Goal: Information Seeking & Learning: Learn about a topic

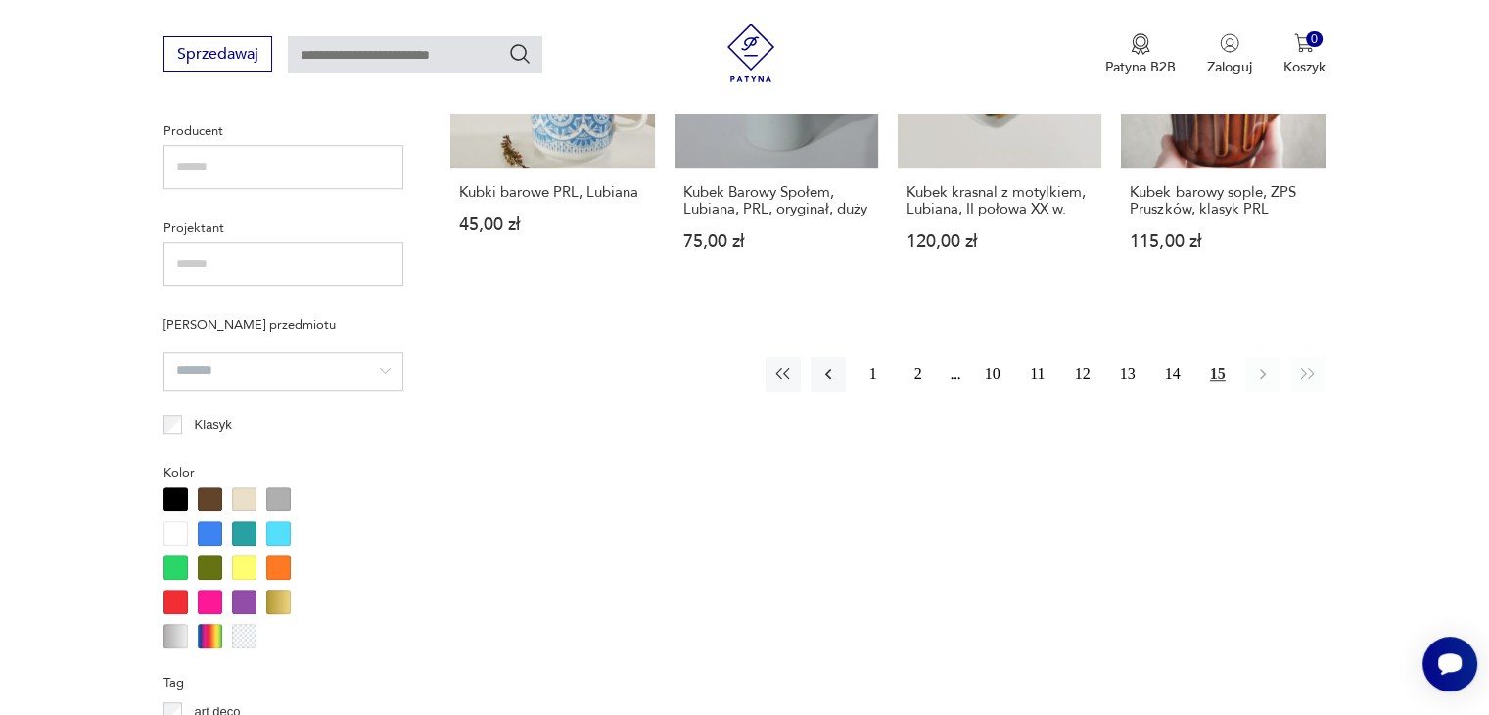
scroll to position [1106, 0]
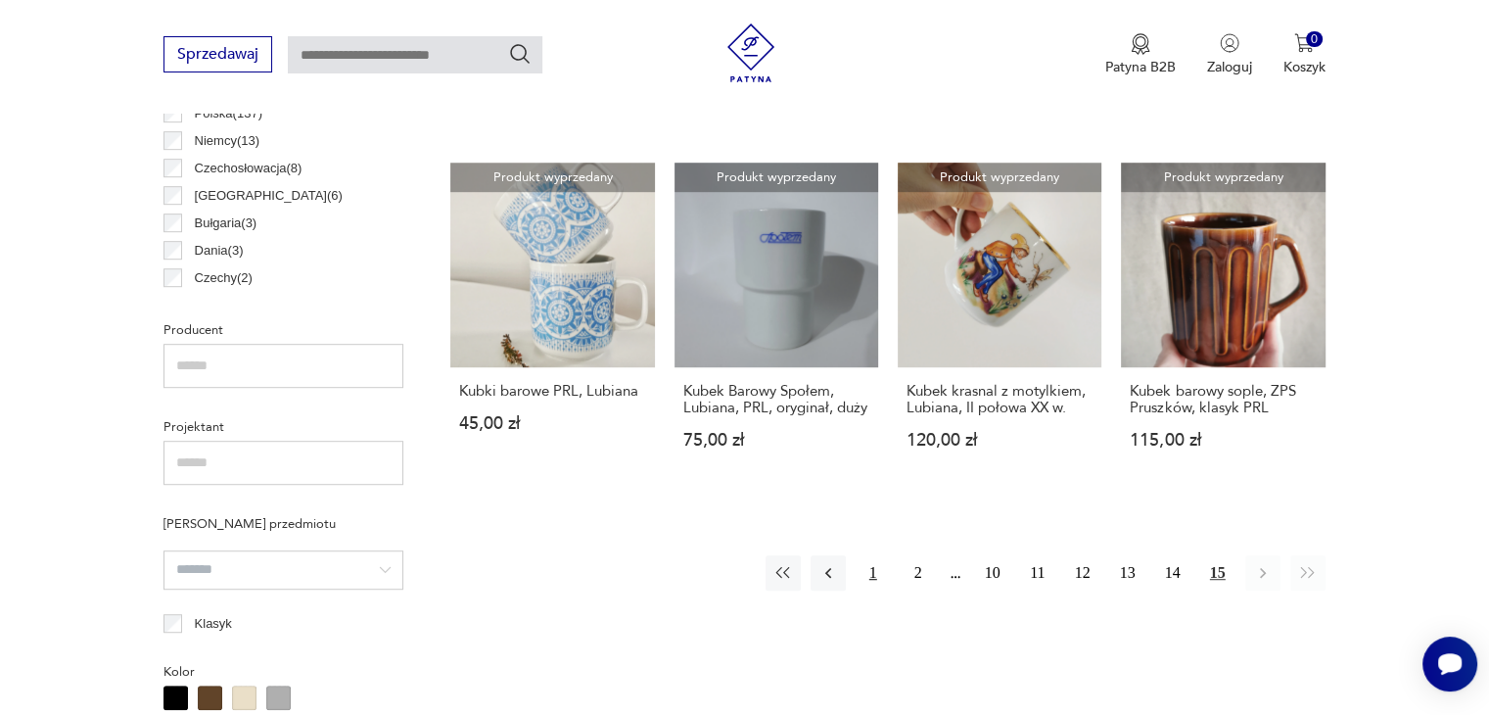
click at [871, 555] on button "1" at bounding box center [873, 572] width 35 height 35
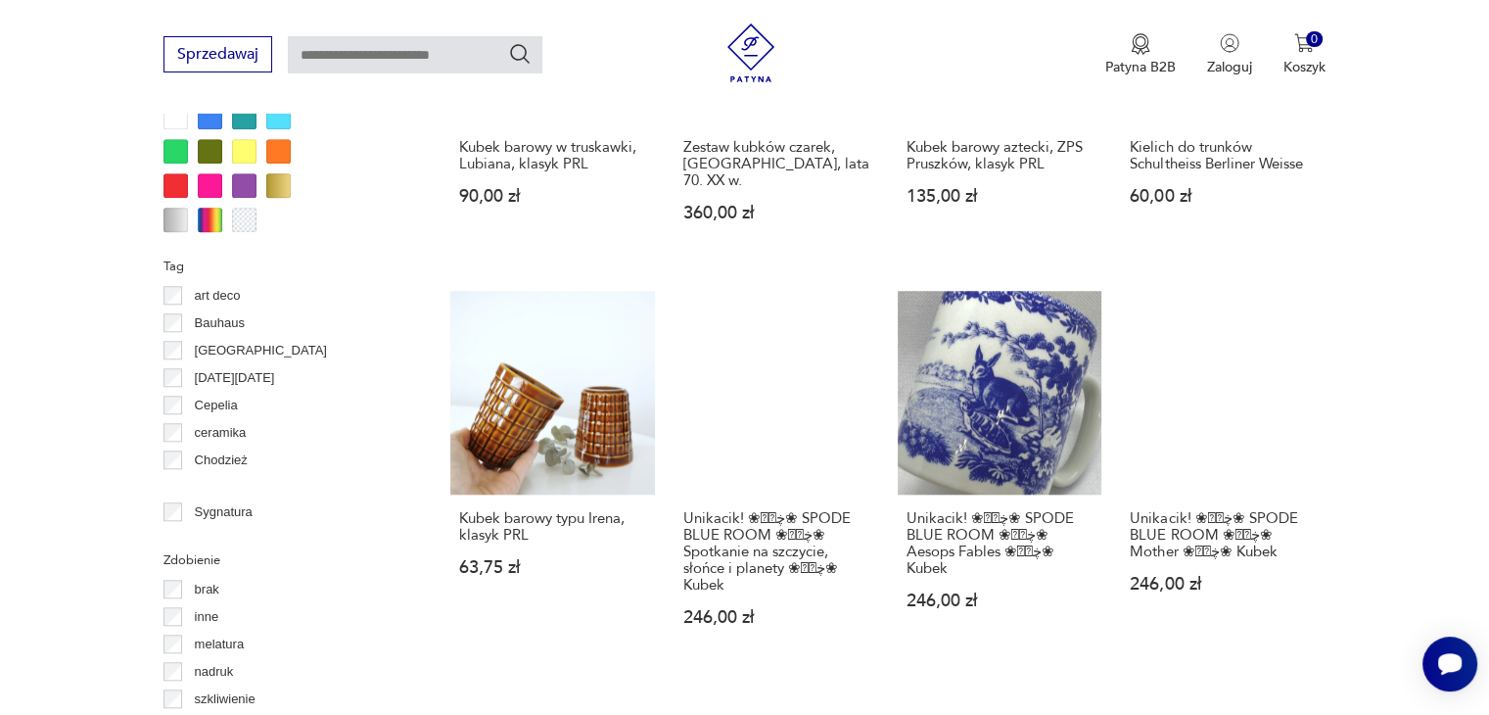
scroll to position [1988, 0]
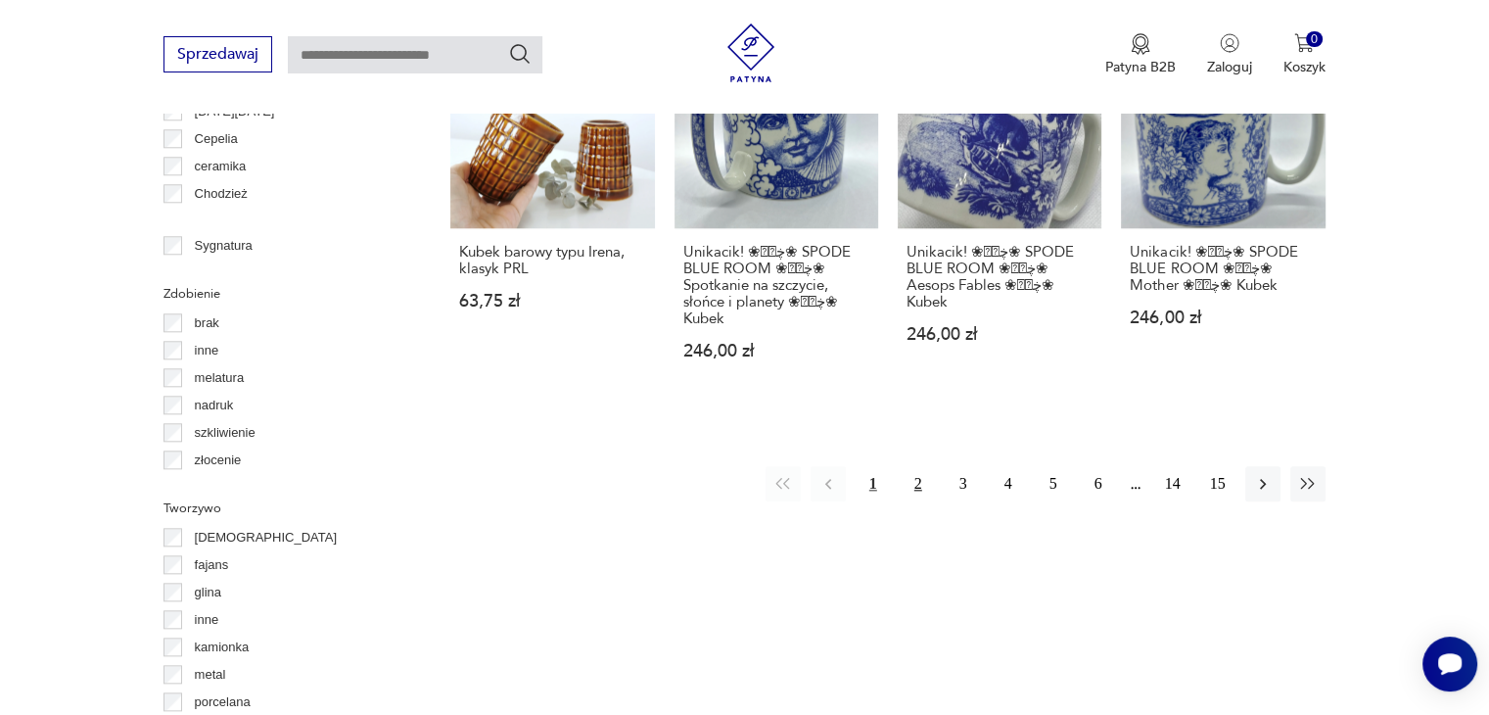
click at [918, 466] on button "2" at bounding box center [918, 483] width 35 height 35
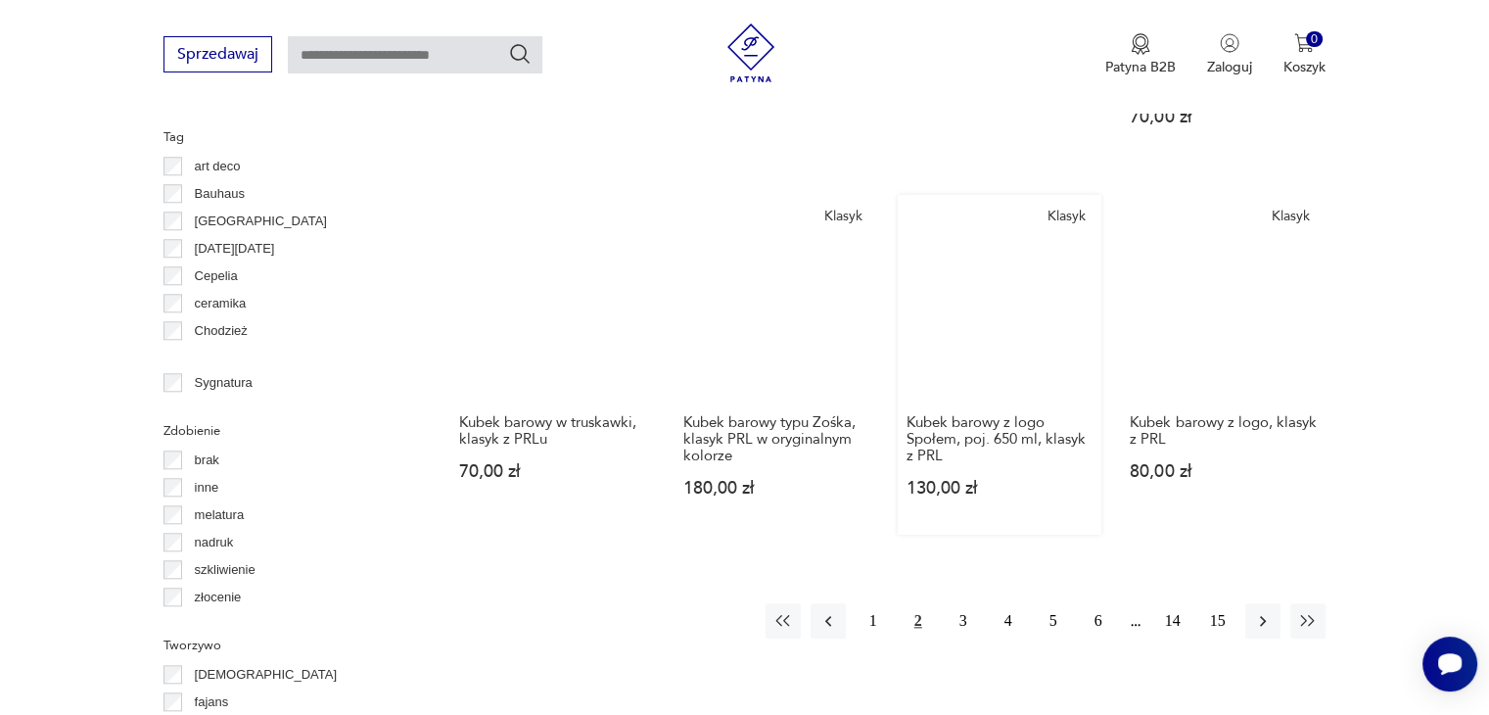
scroll to position [1988, 0]
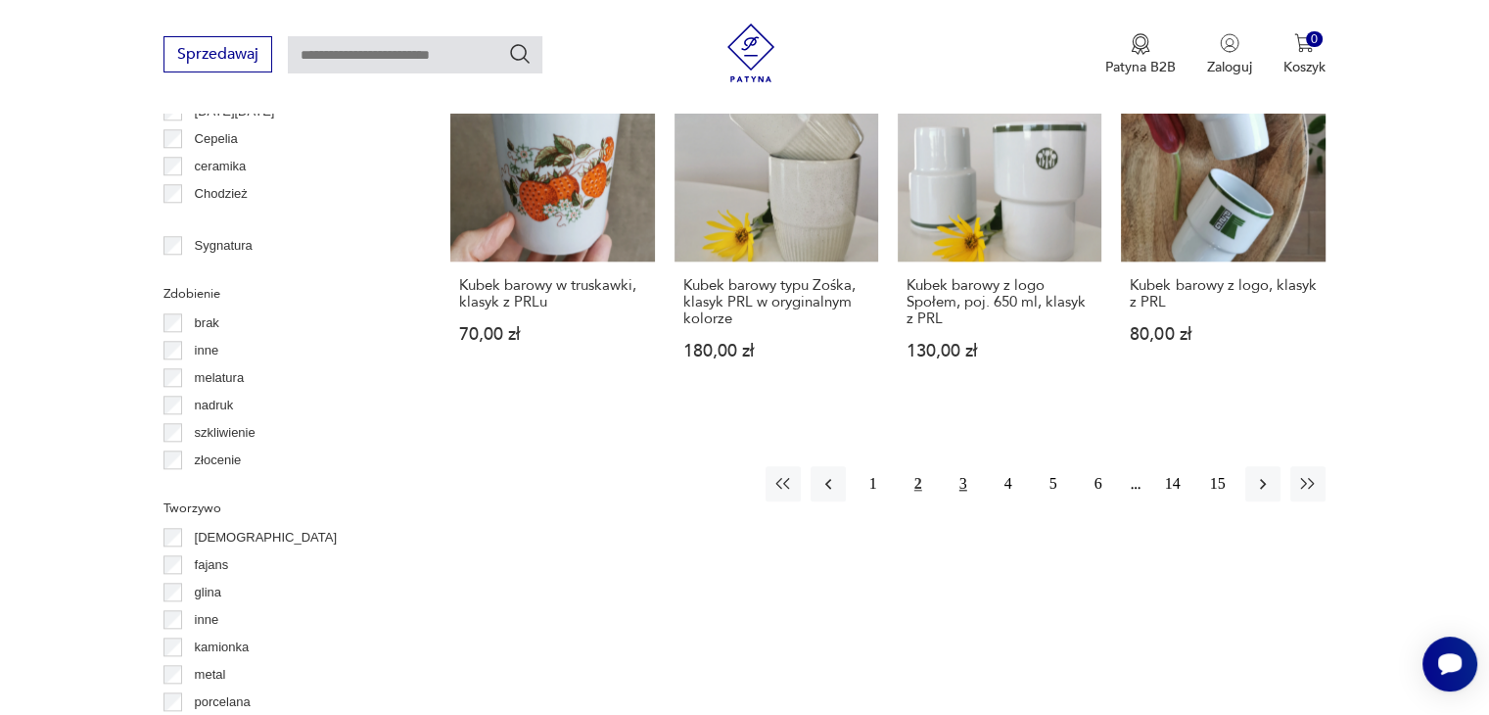
click at [966, 466] on button "3" at bounding box center [963, 483] width 35 height 35
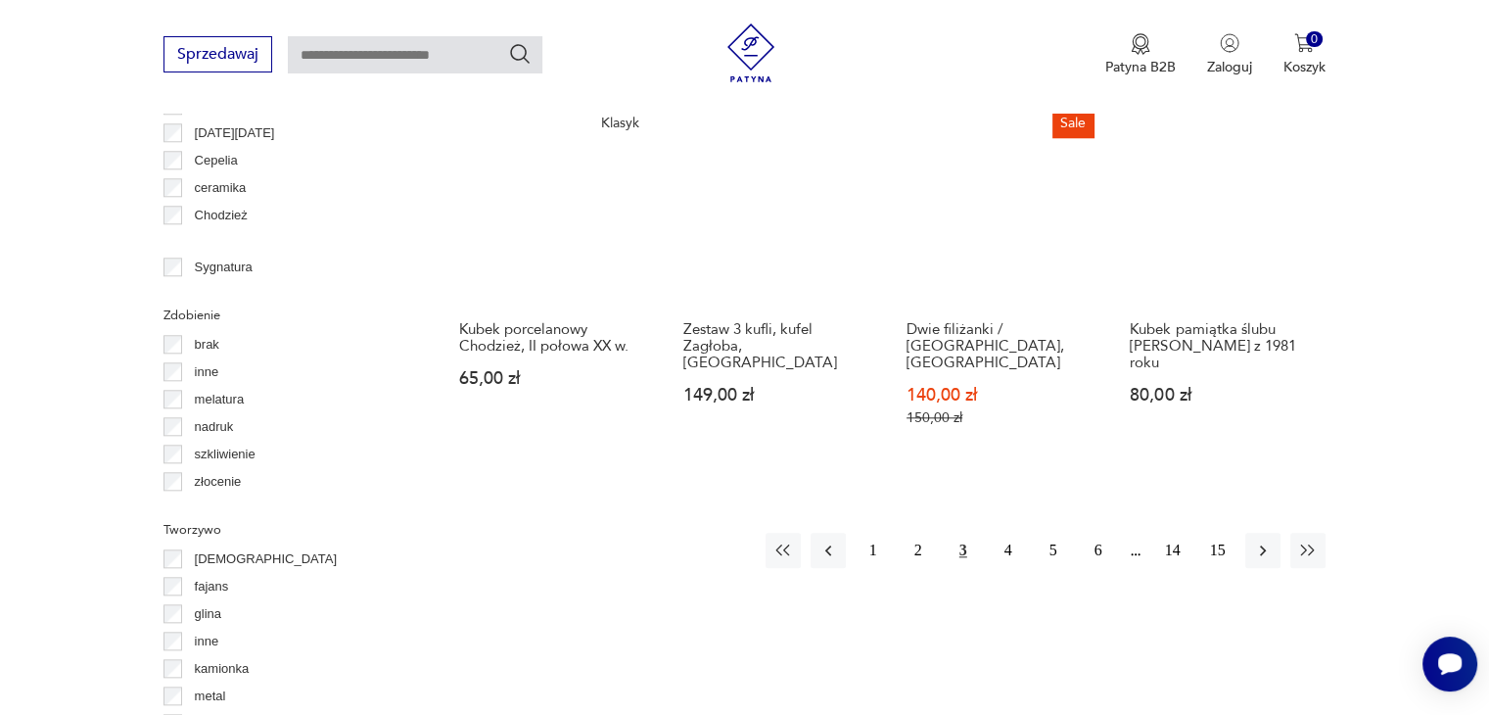
scroll to position [1988, 0]
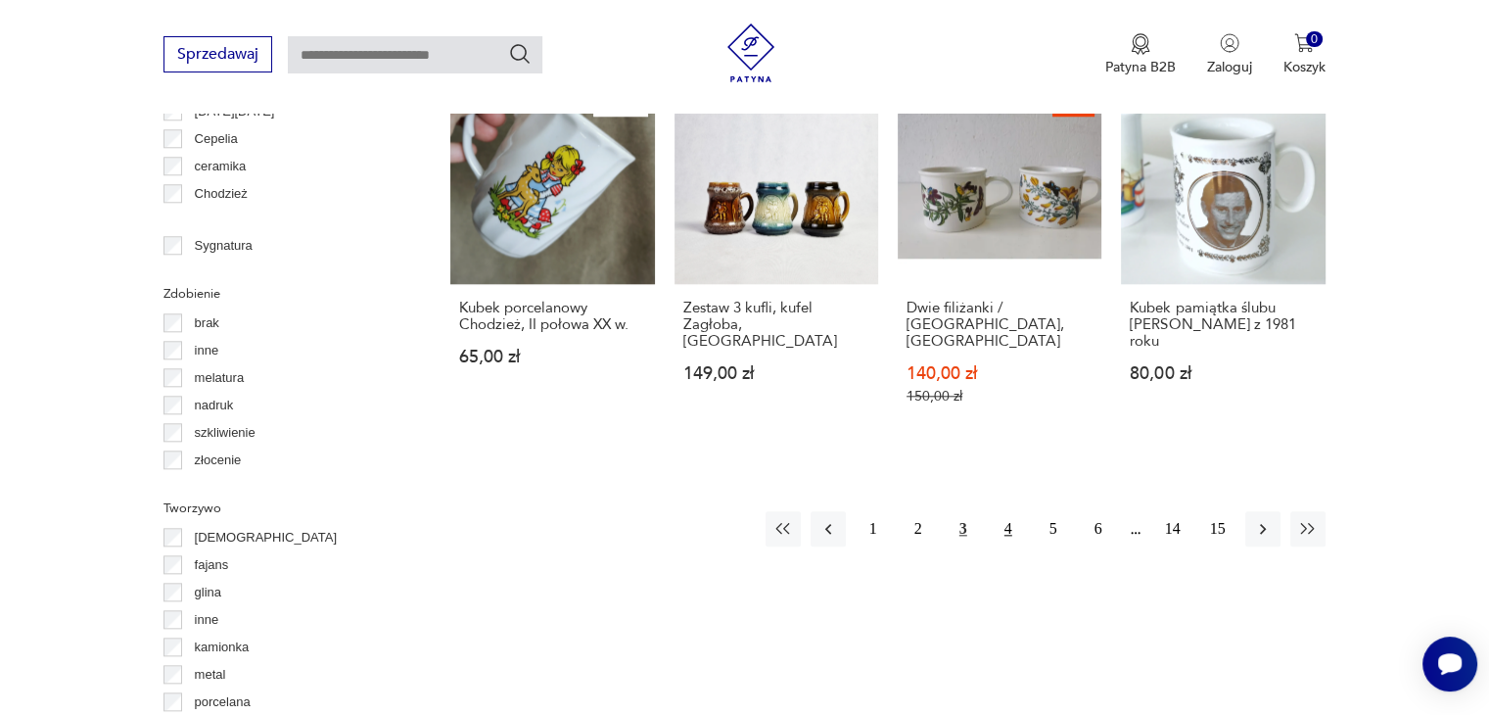
click at [1007, 511] on button "4" at bounding box center [1008, 528] width 35 height 35
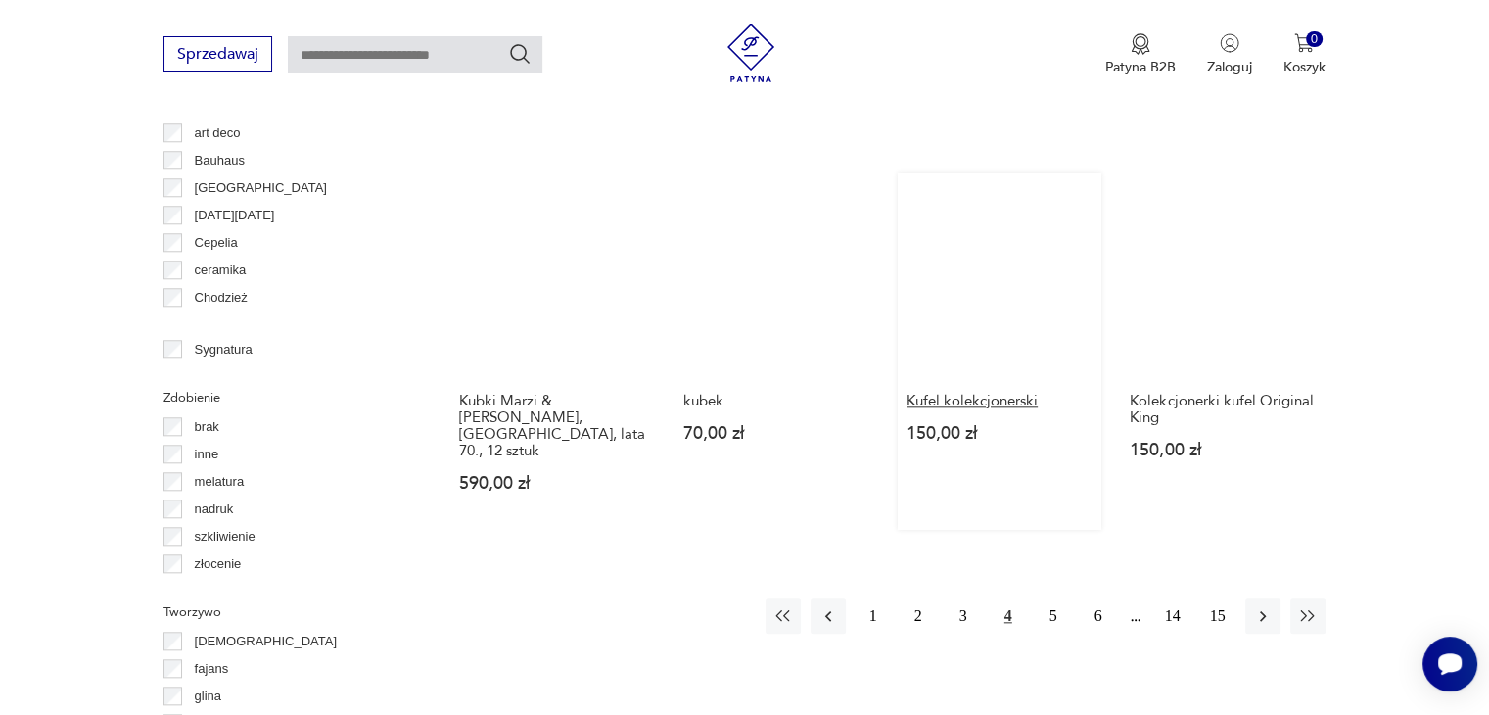
scroll to position [1890, 0]
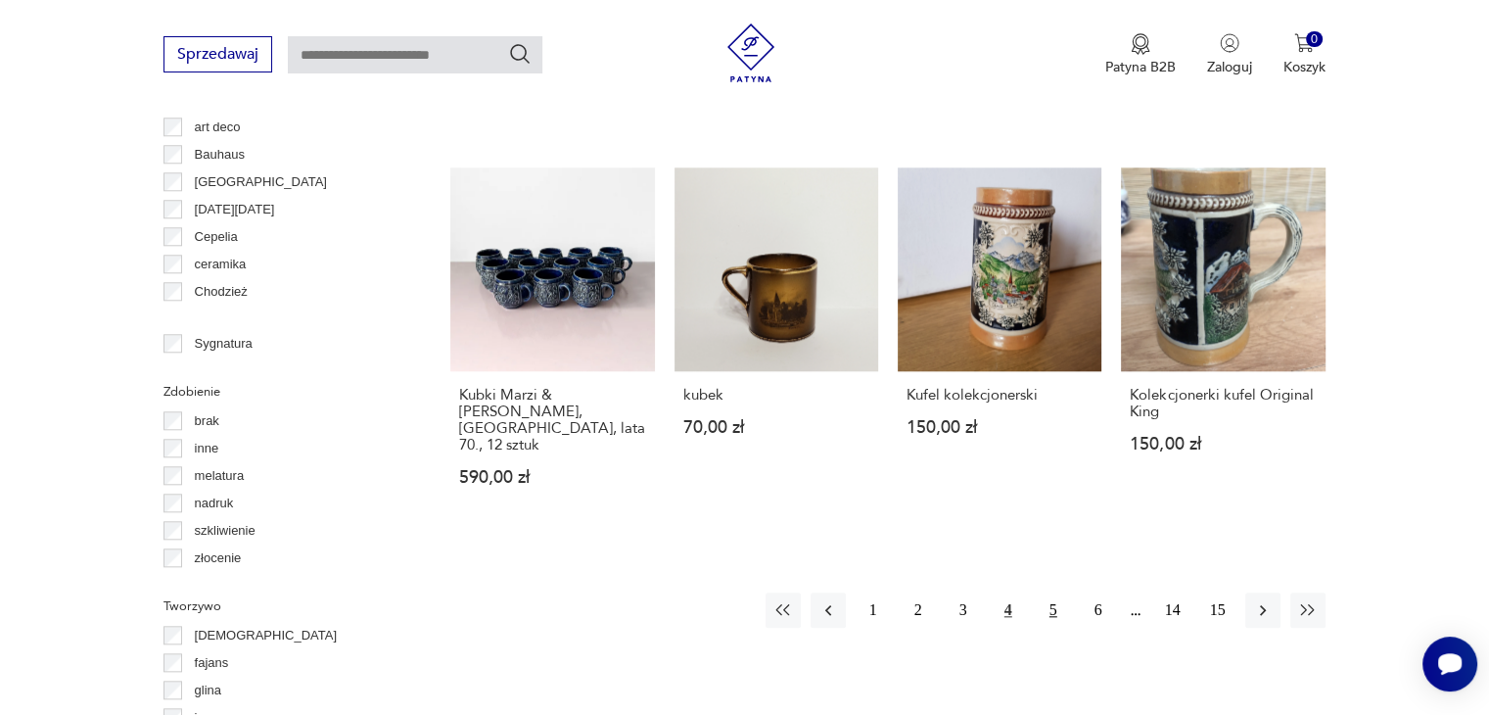
click at [1055, 592] on button "5" at bounding box center [1053, 609] width 35 height 35
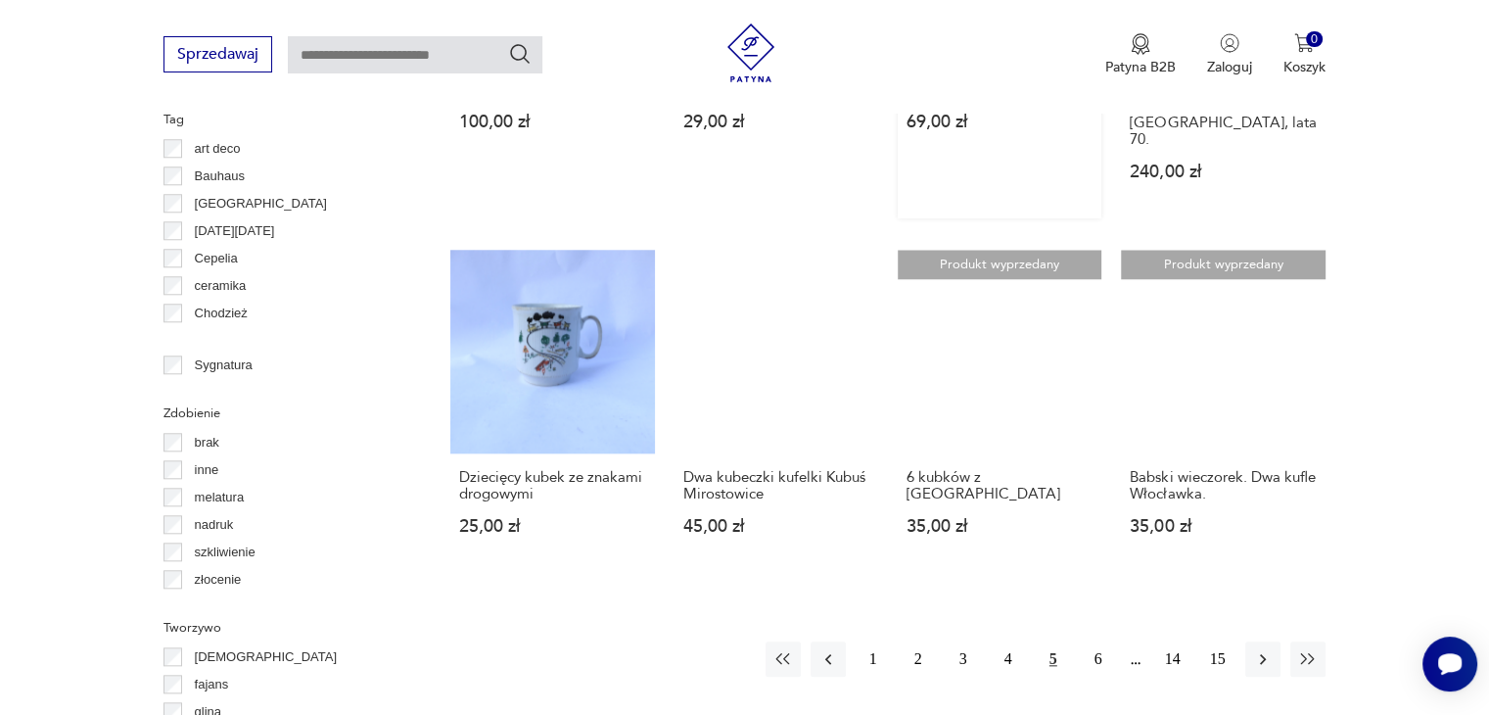
scroll to position [2086, 0]
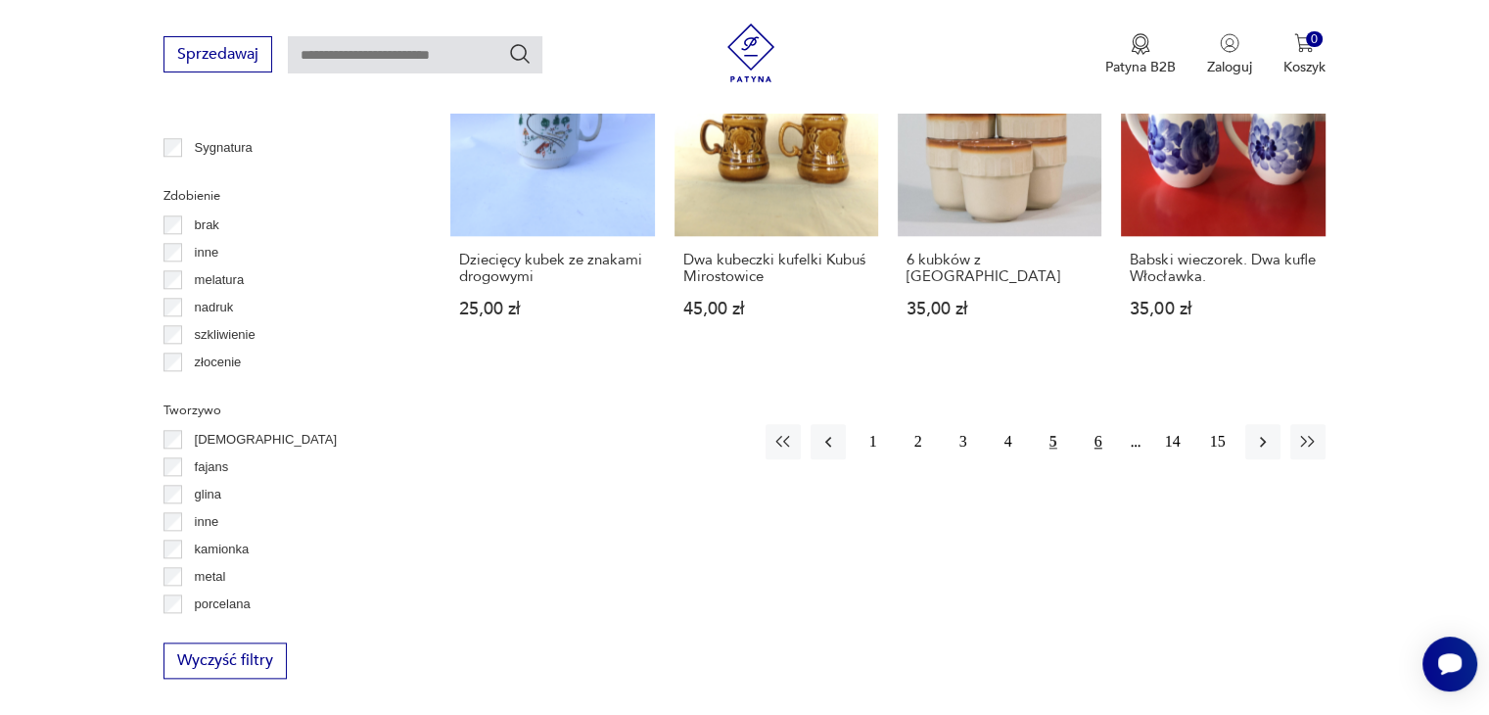
click at [1100, 424] on button "6" at bounding box center [1098, 441] width 35 height 35
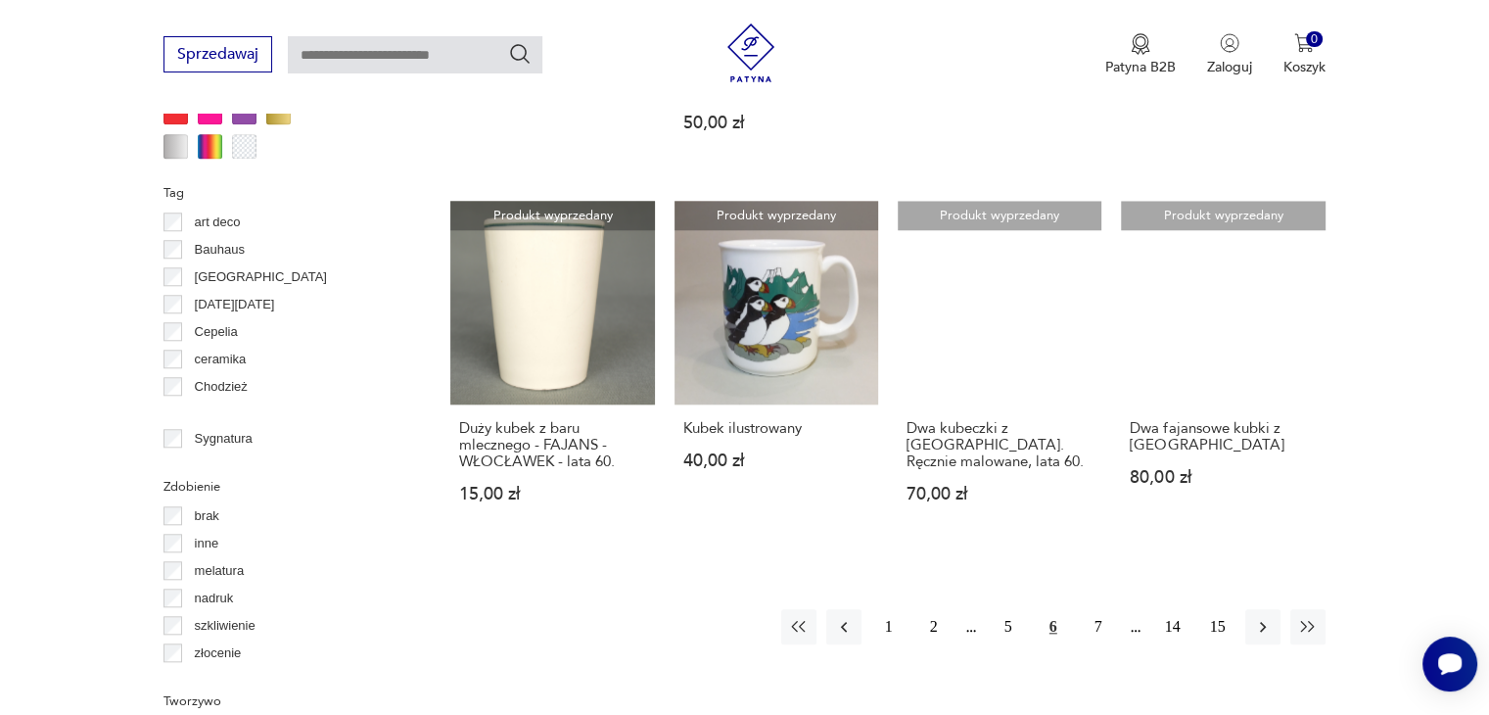
scroll to position [1988, 0]
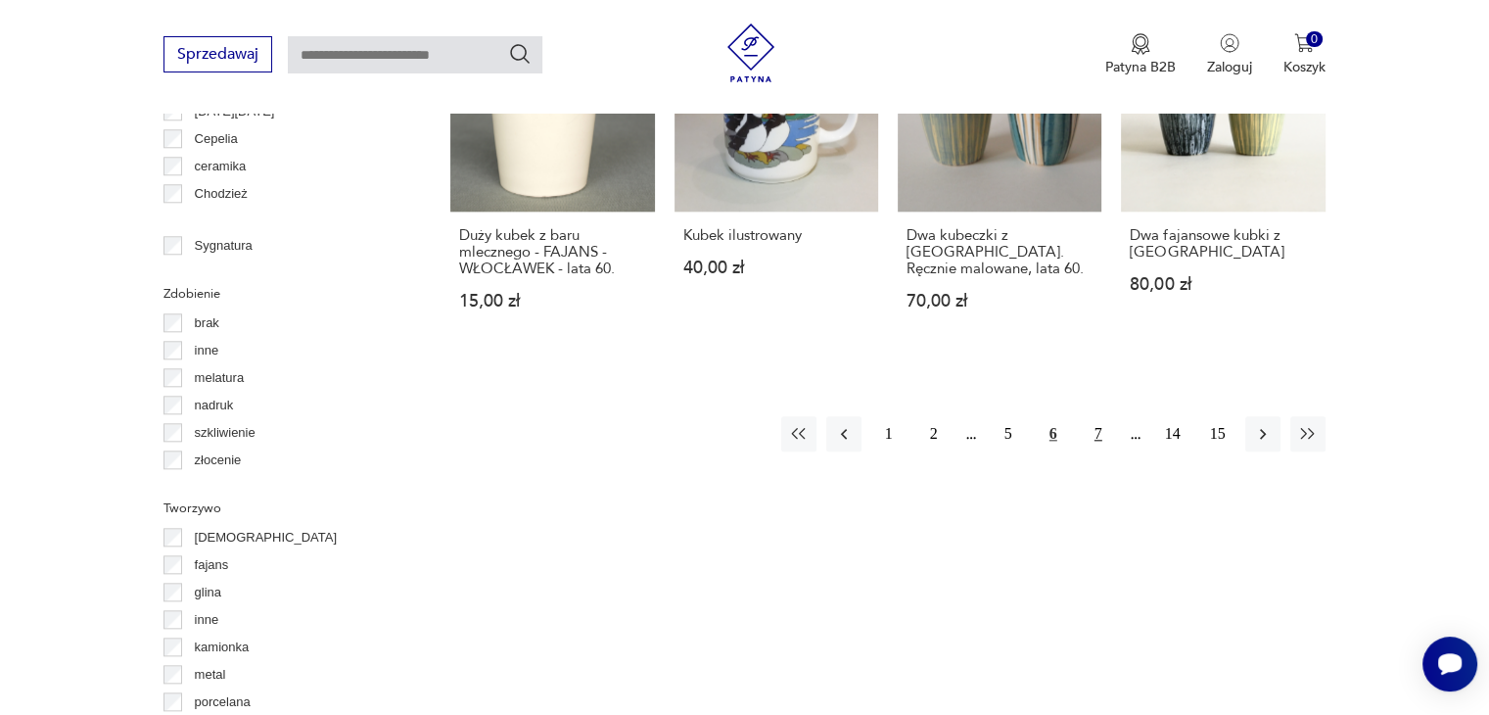
click at [1101, 416] on button "7" at bounding box center [1098, 433] width 35 height 35
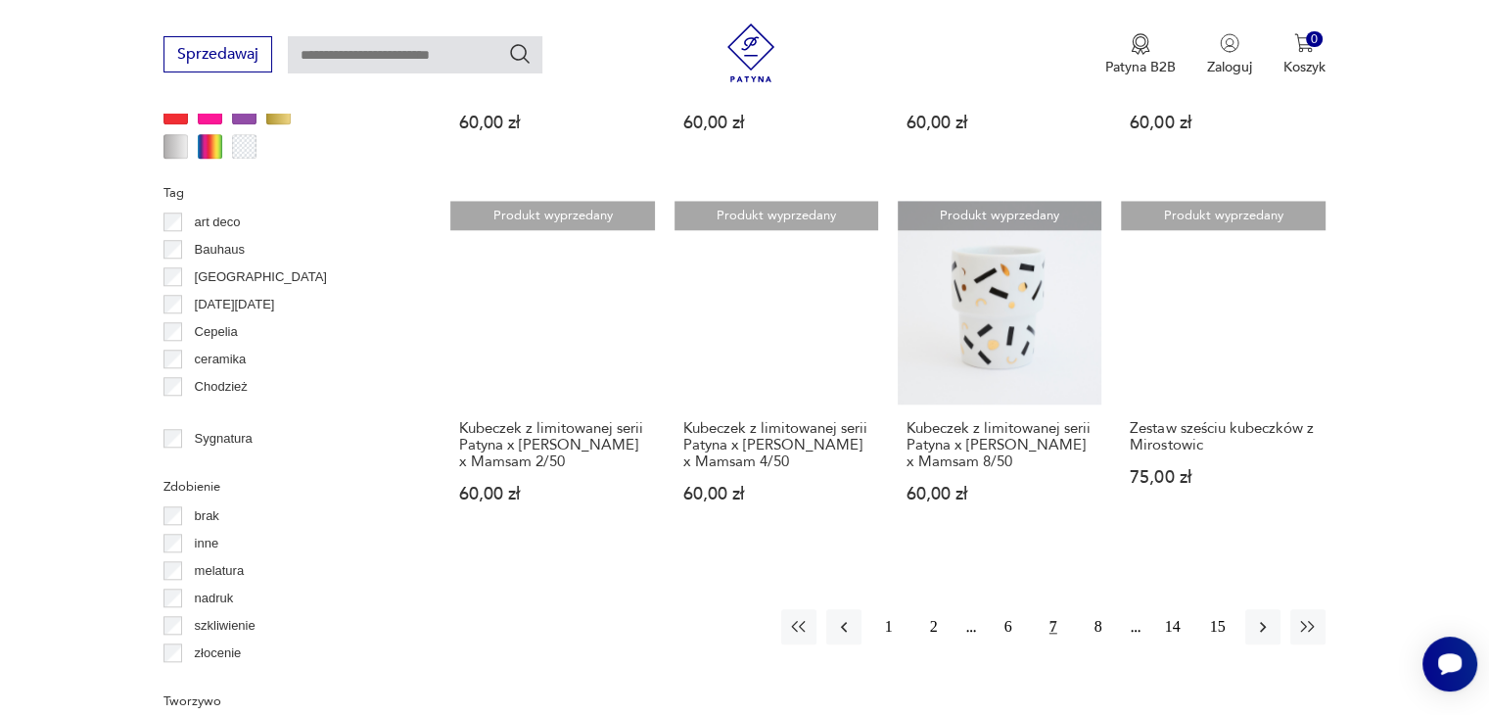
scroll to position [1988, 0]
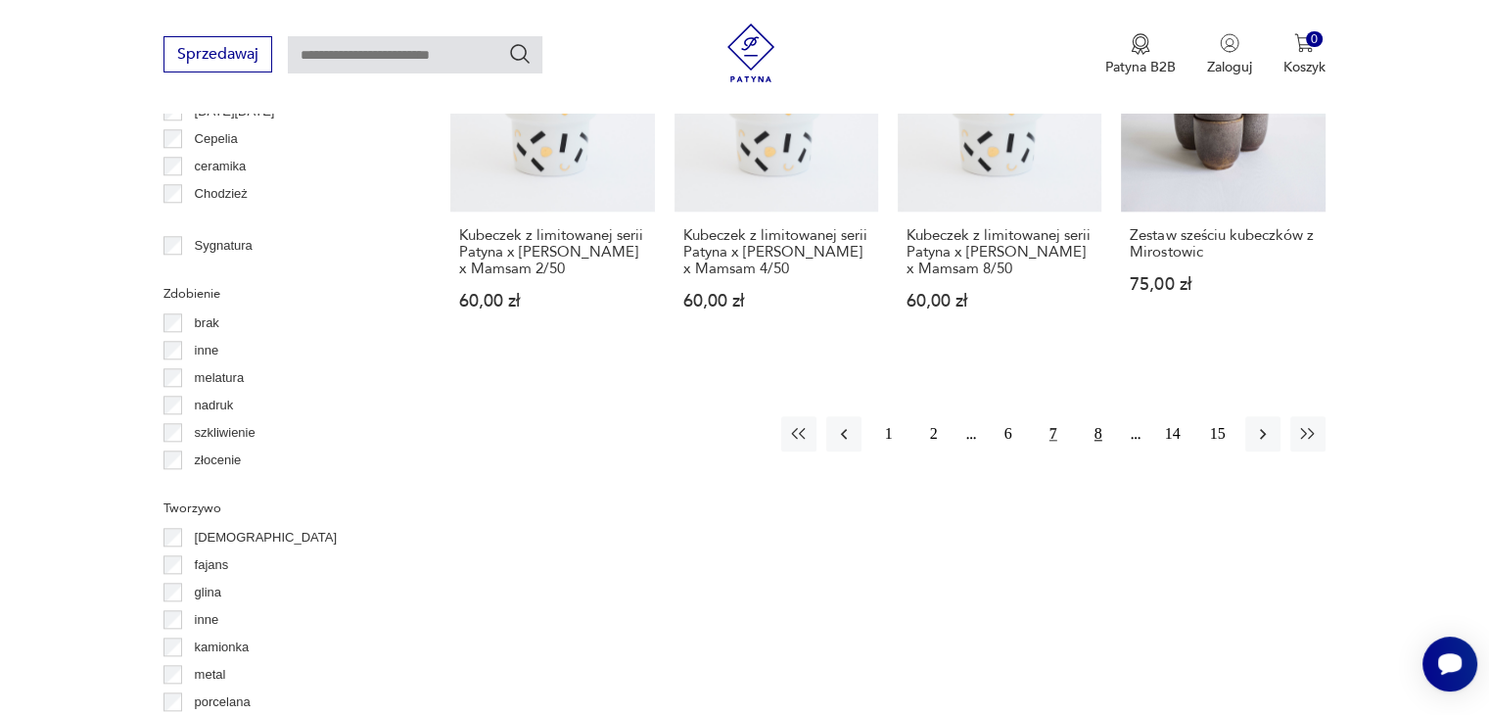
click at [1097, 451] on button "8" at bounding box center [1098, 433] width 35 height 35
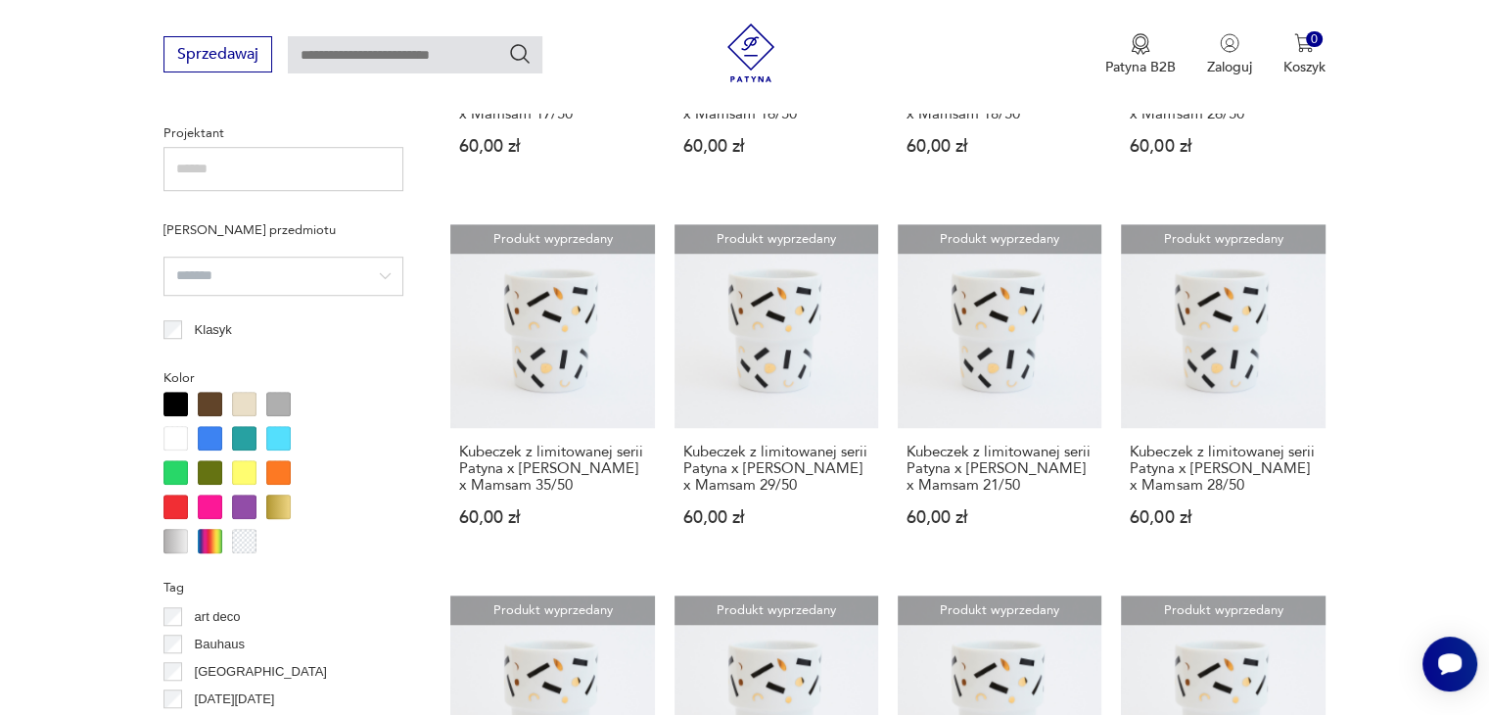
scroll to position [1890, 0]
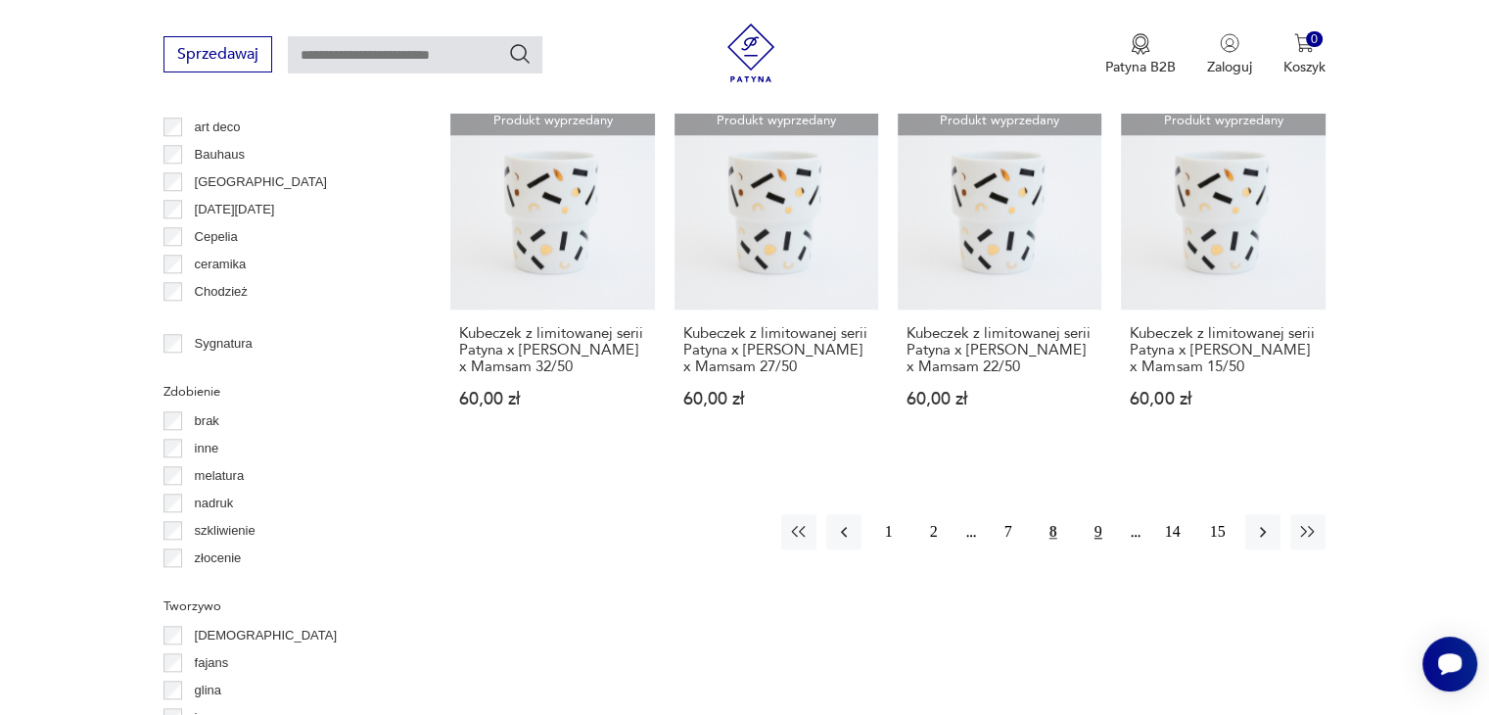
click at [1098, 549] on button "9" at bounding box center [1098, 531] width 35 height 35
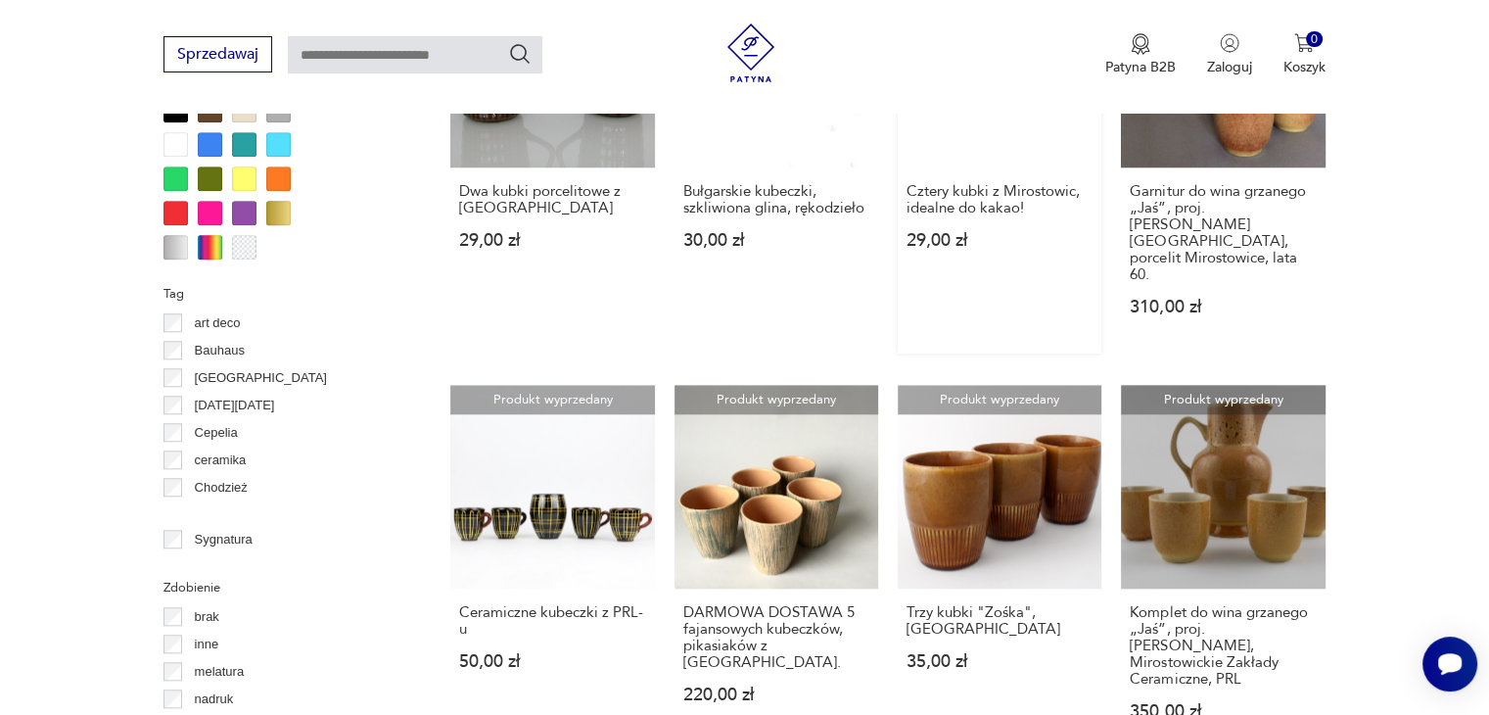
scroll to position [2086, 0]
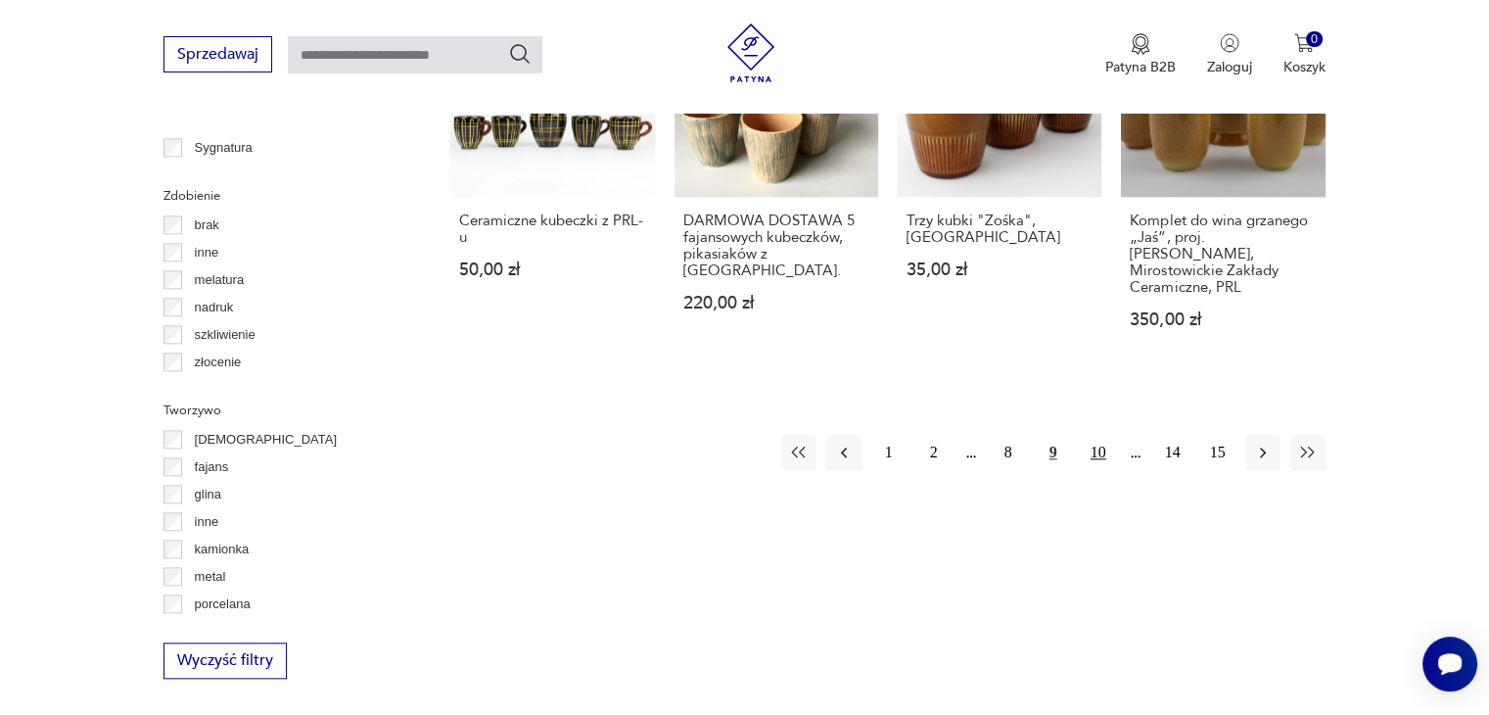
click at [1097, 435] on button "10" at bounding box center [1098, 452] width 35 height 35
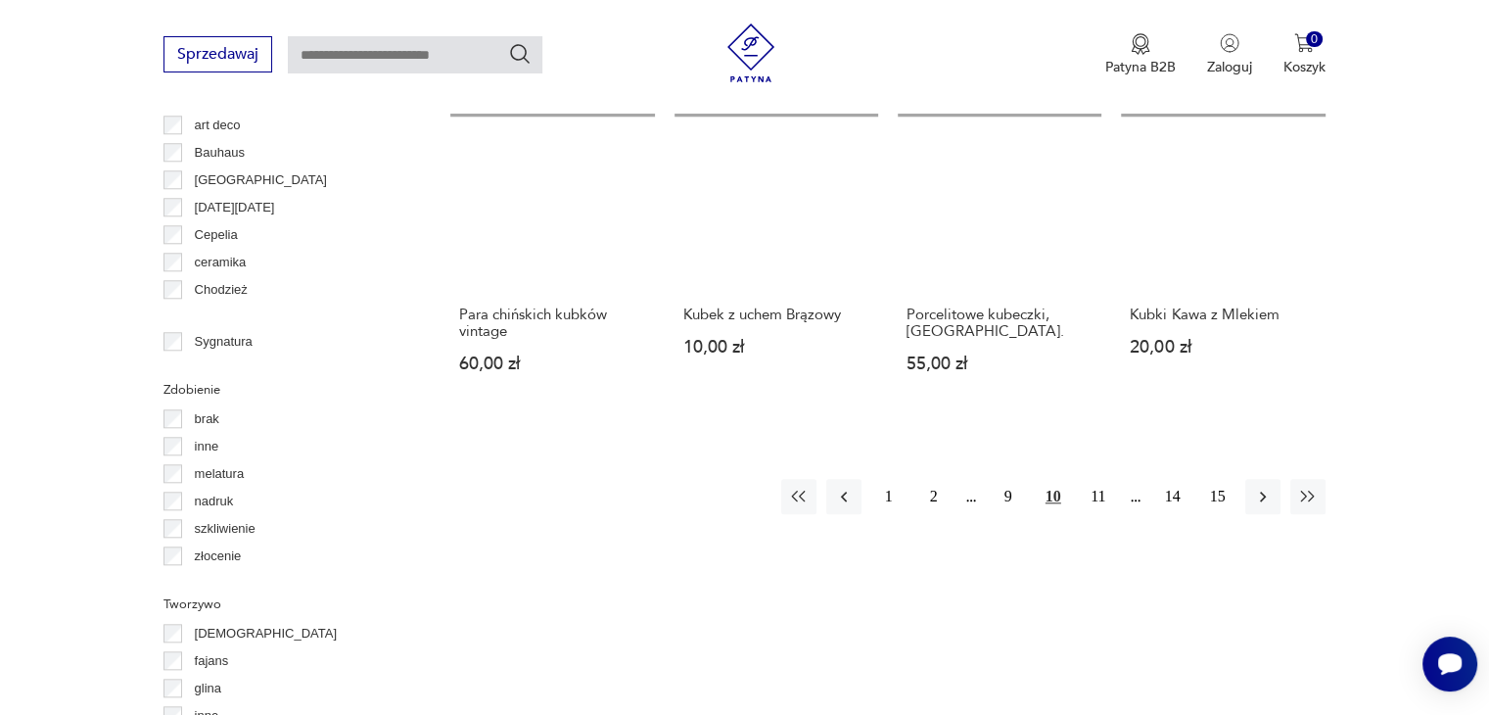
scroll to position [1988, 0]
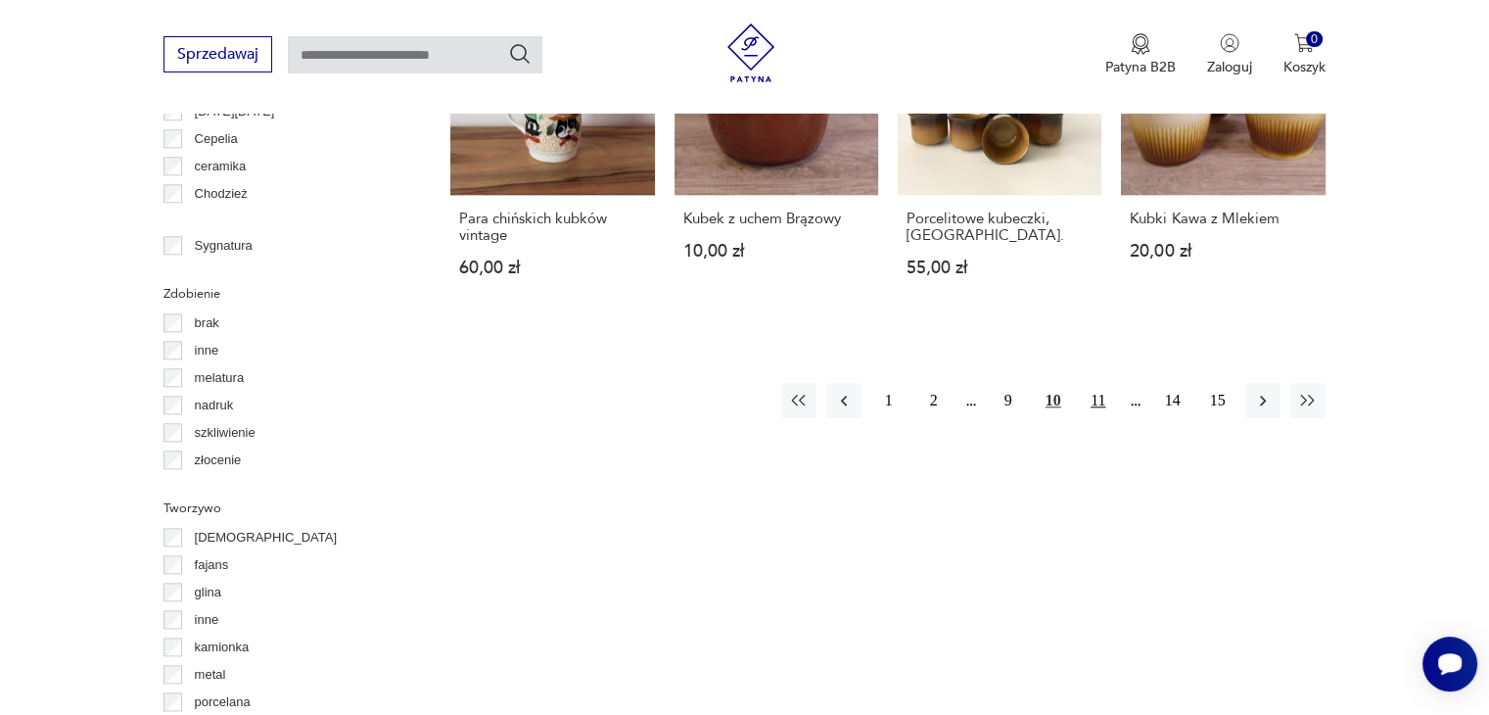
click at [1095, 398] on button "11" at bounding box center [1098, 400] width 35 height 35
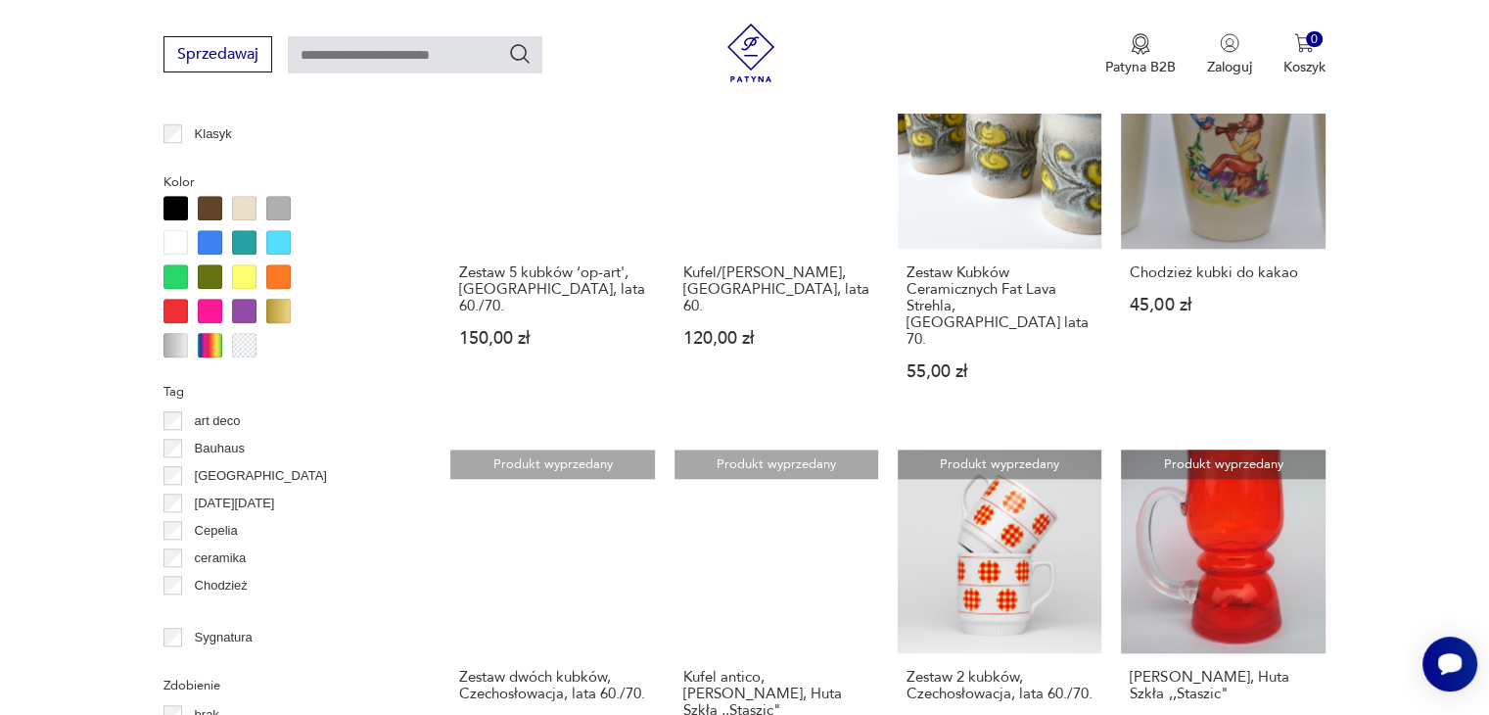
scroll to position [1890, 0]
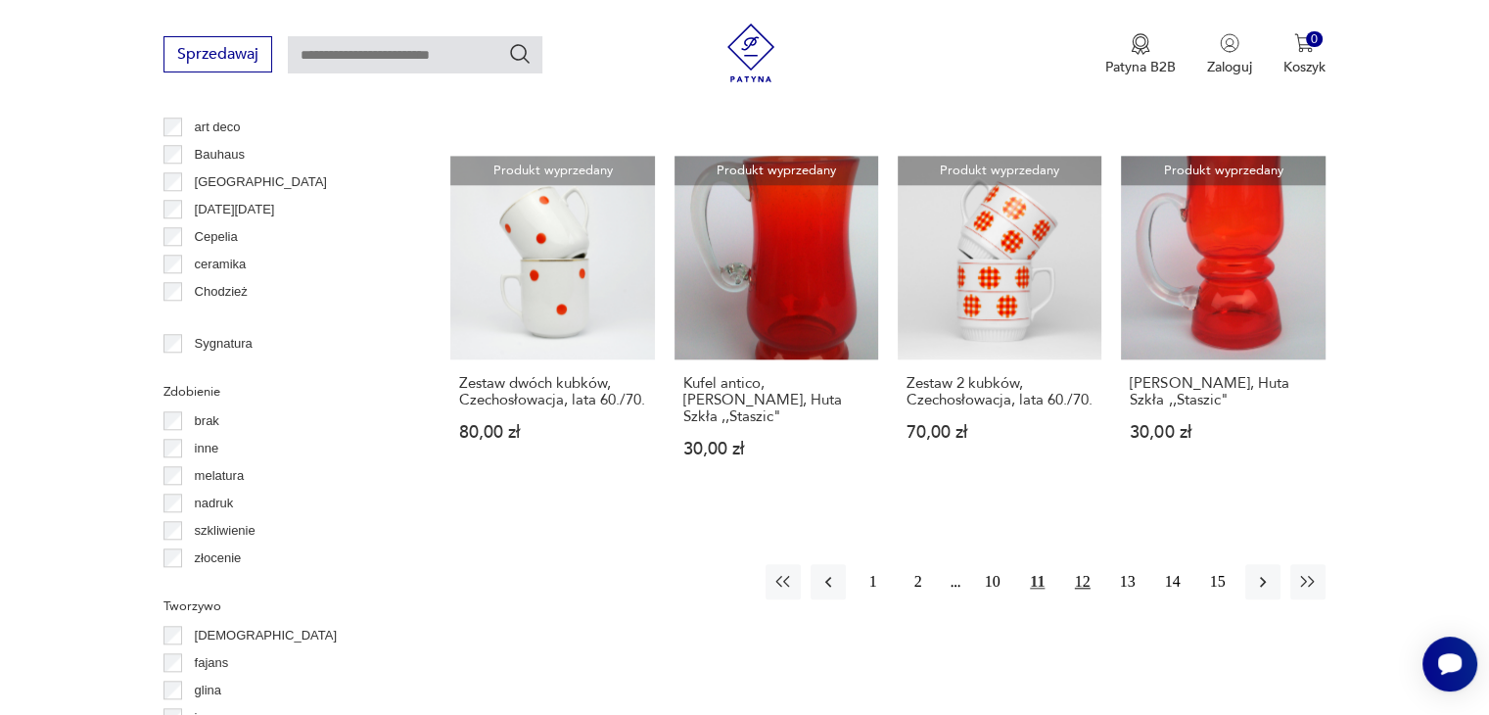
click at [1085, 564] on button "12" at bounding box center [1082, 581] width 35 height 35
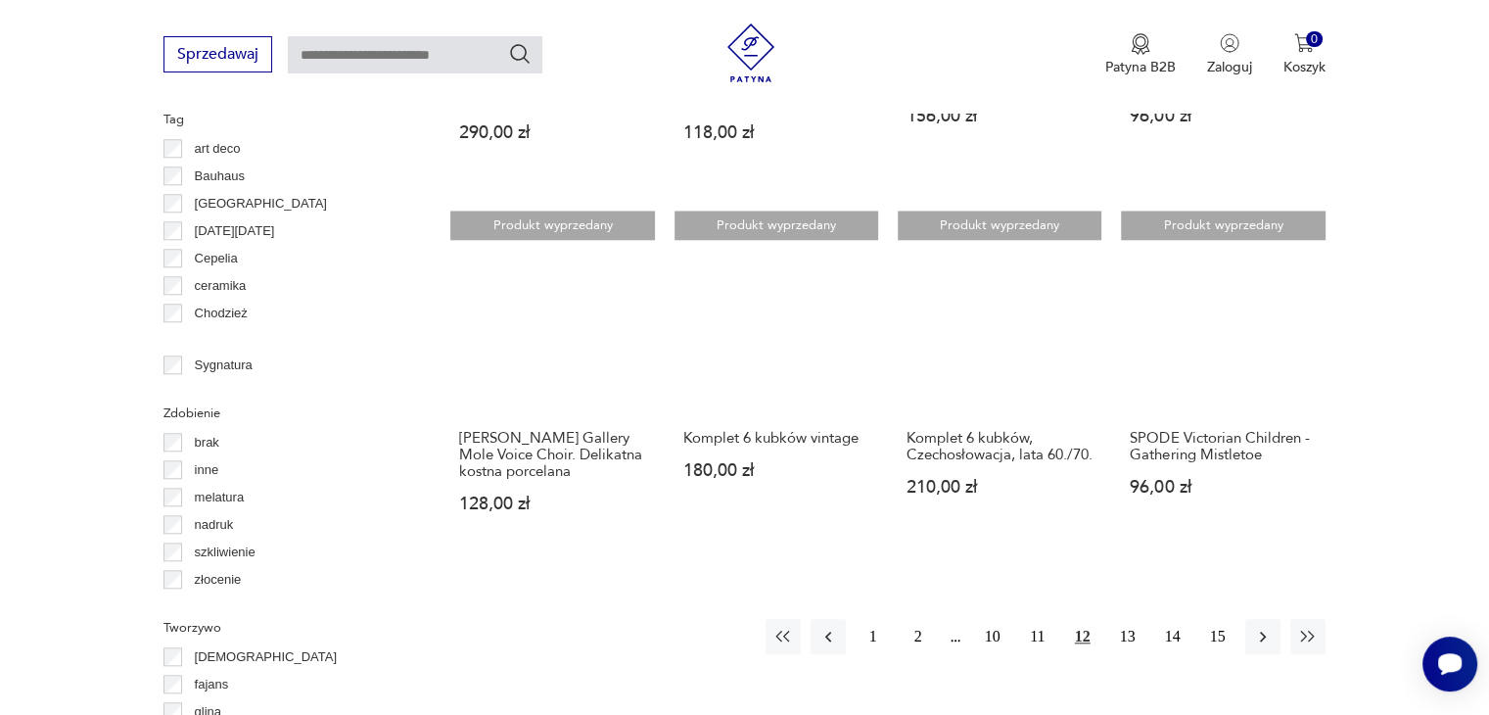
scroll to position [2086, 0]
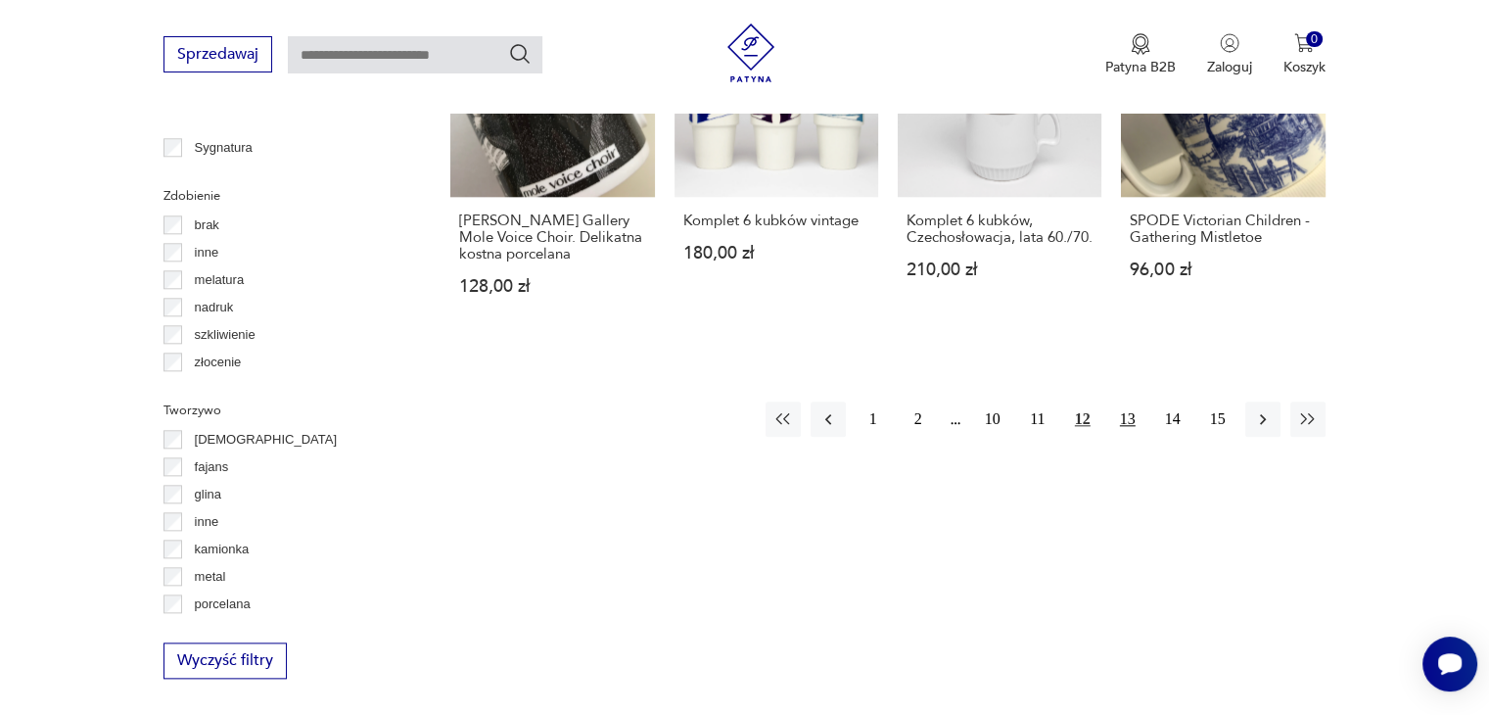
click at [1131, 401] on button "13" at bounding box center [1127, 418] width 35 height 35
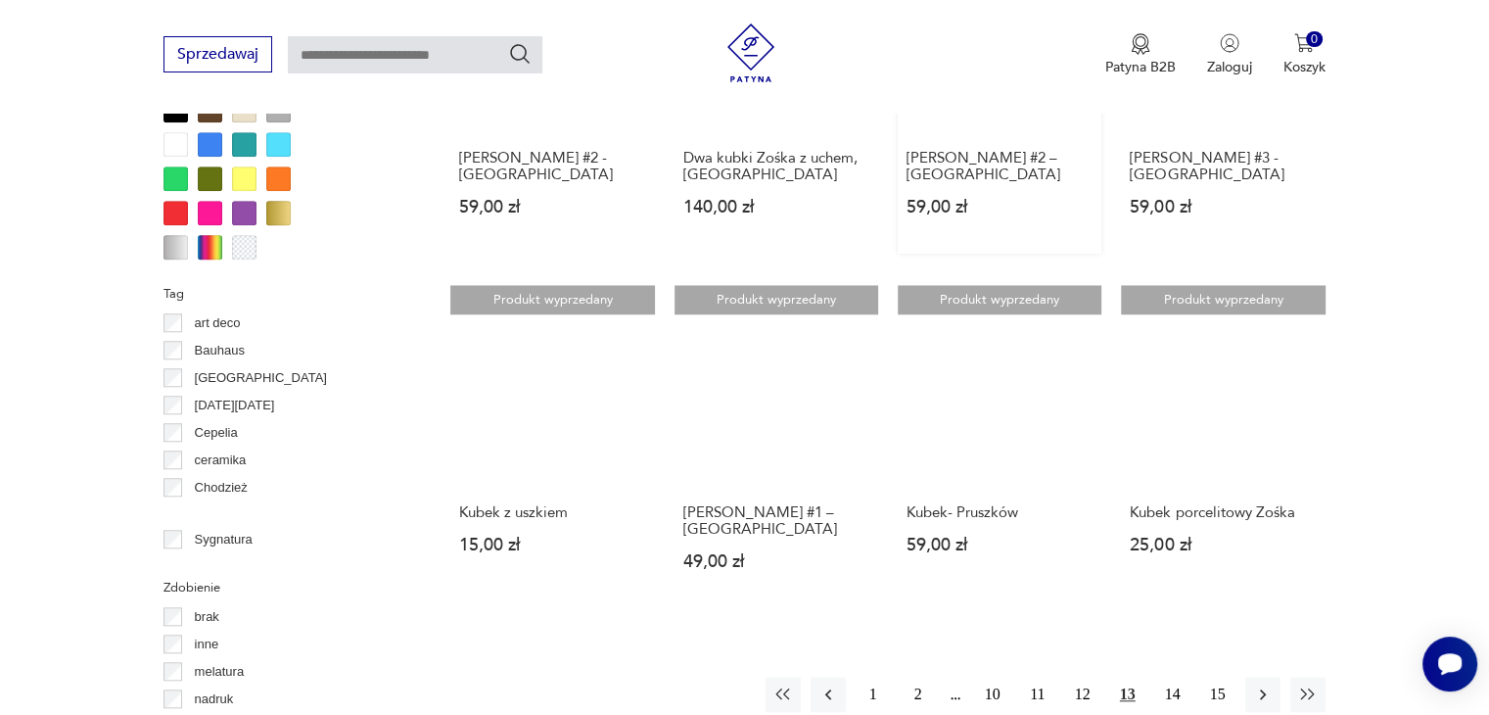
scroll to position [2086, 0]
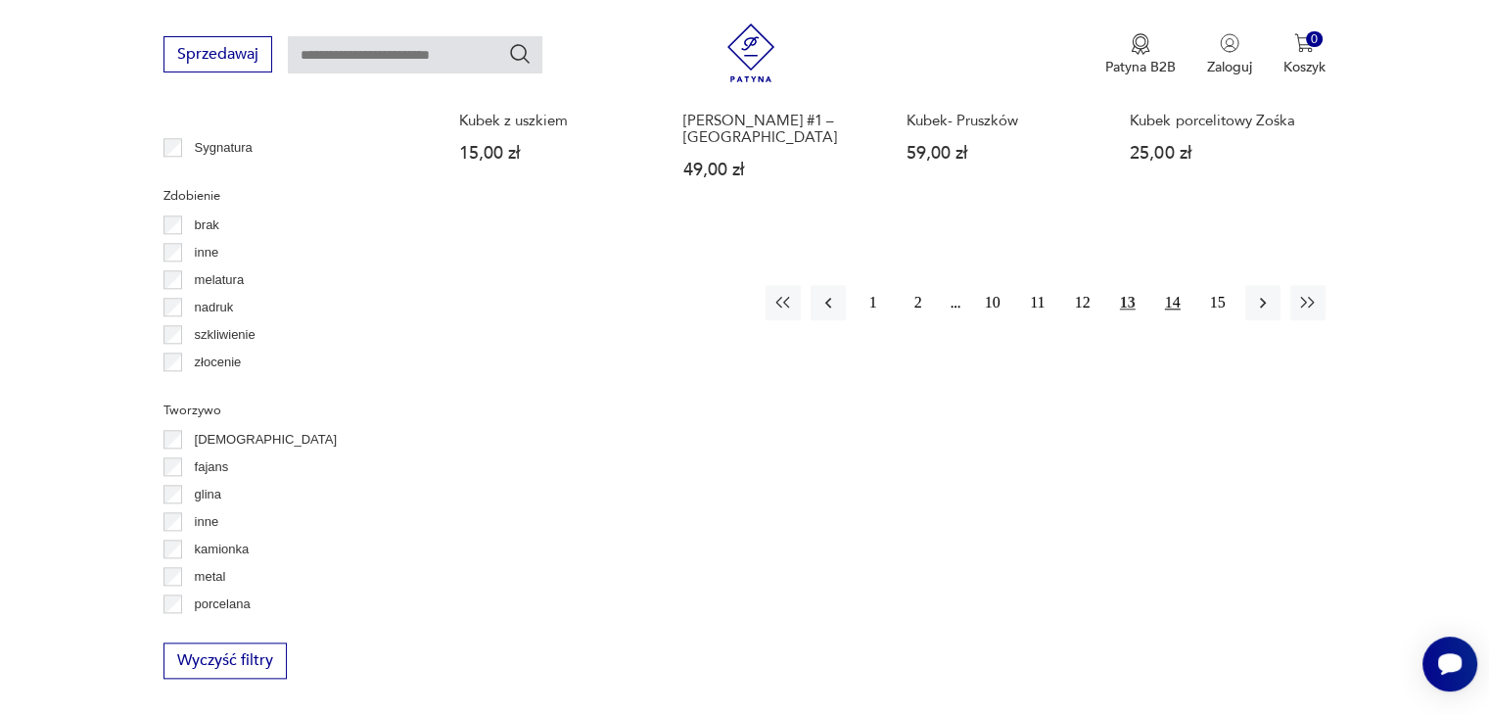
click at [1179, 300] on button "14" at bounding box center [1172, 302] width 35 height 35
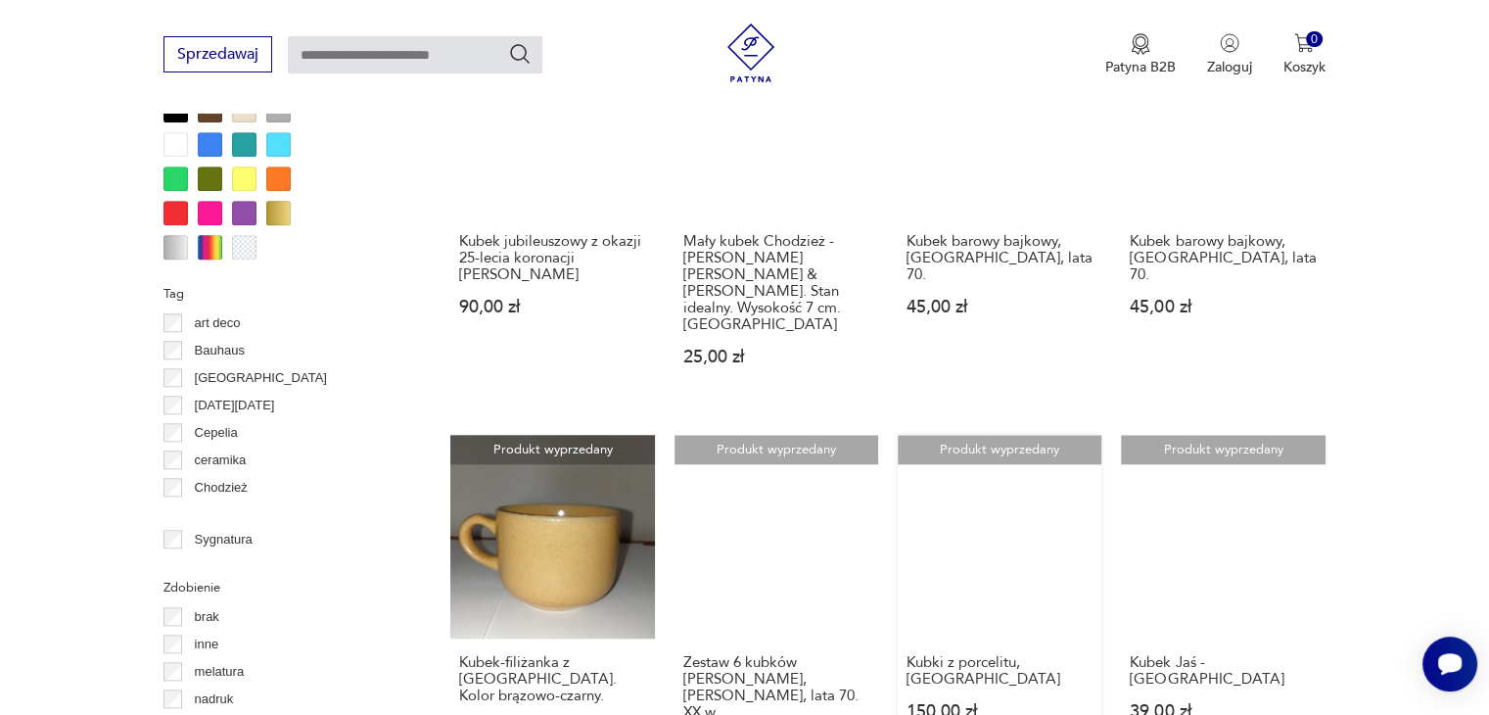
scroll to position [2086, 0]
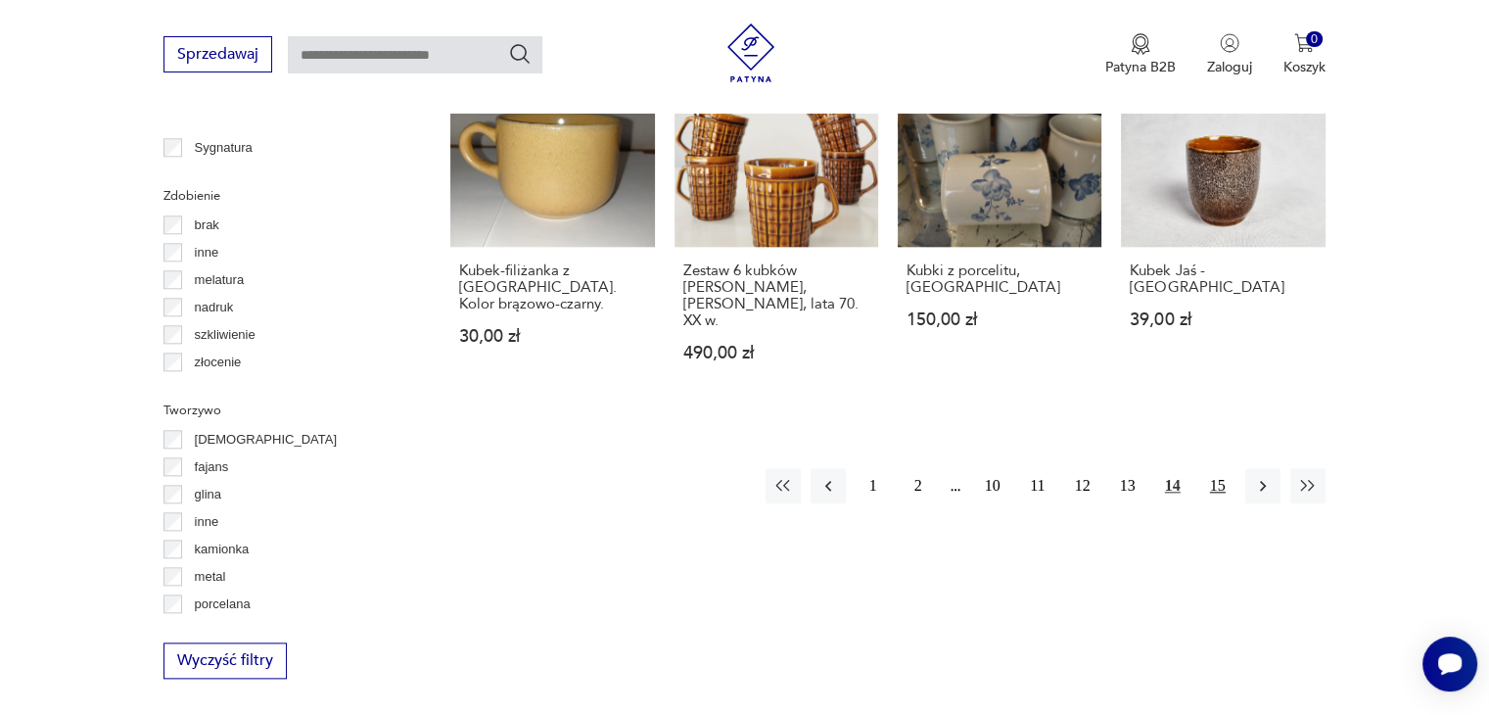
click at [1218, 468] on button "15" at bounding box center [1217, 485] width 35 height 35
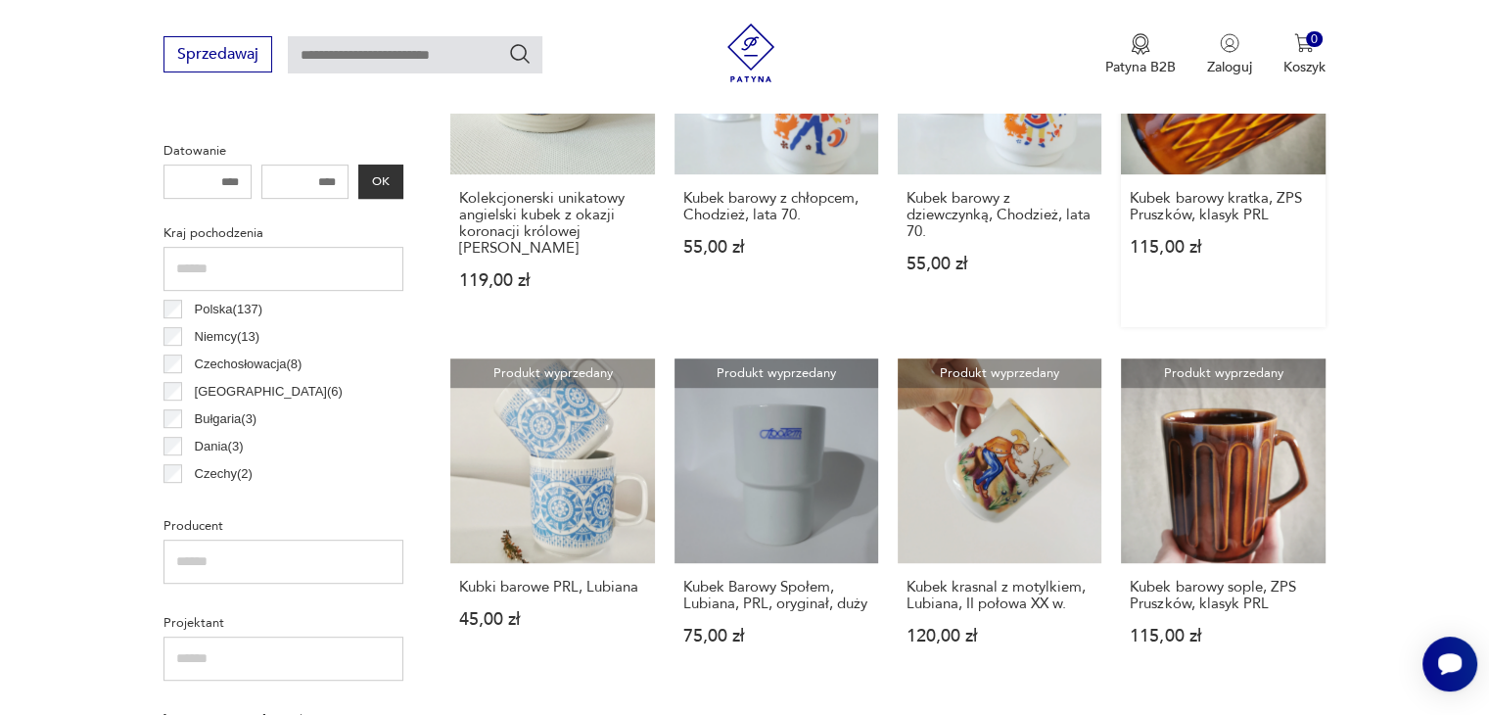
scroll to position [1400, 0]
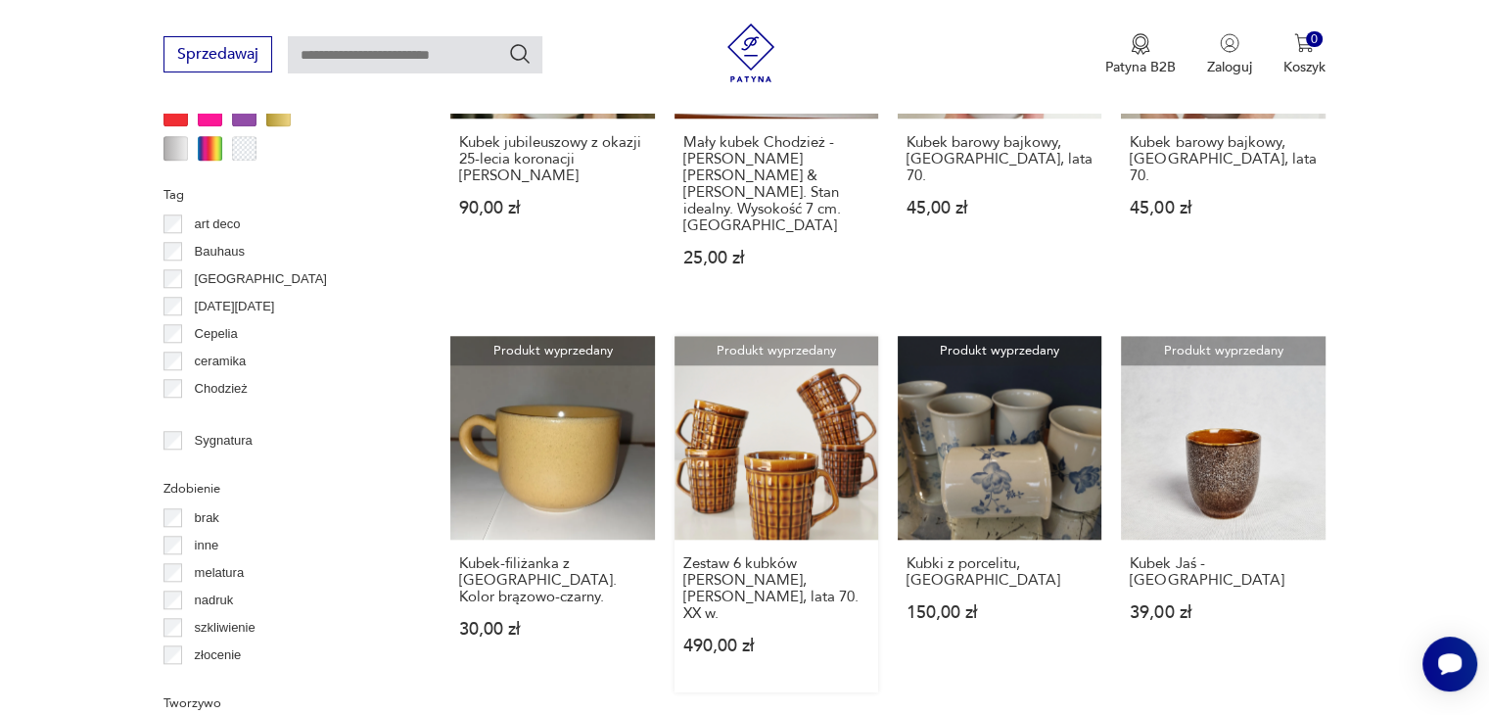
scroll to position [1792, 0]
click at [557, 381] on link "Produkt wyprzedany Kubek-filiżanka z [GEOGRAPHIC_DATA]. Kolor brązowo-czarny. 3…" at bounding box center [552, 515] width 204 height 356
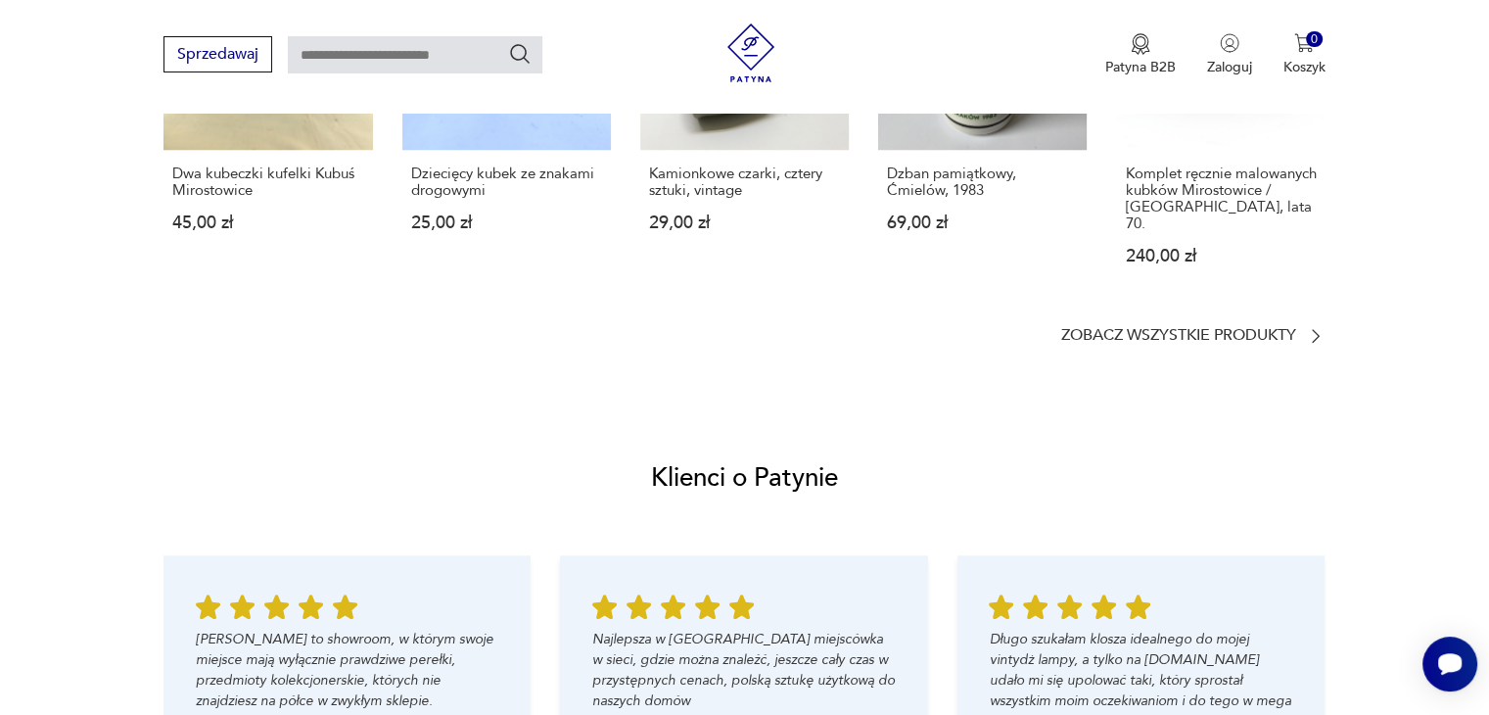
scroll to position [1469, 0]
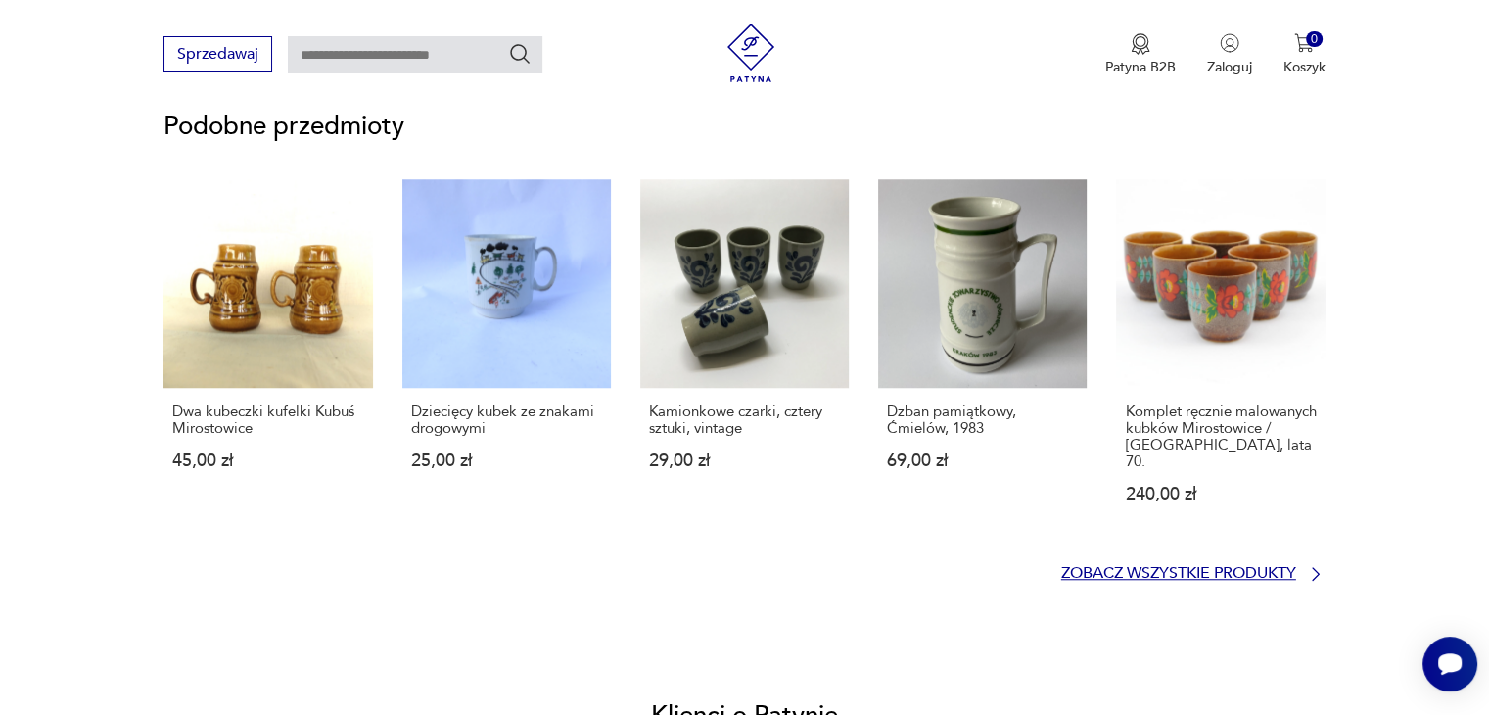
click at [1316, 572] on icon at bounding box center [1316, 574] width 20 height 20
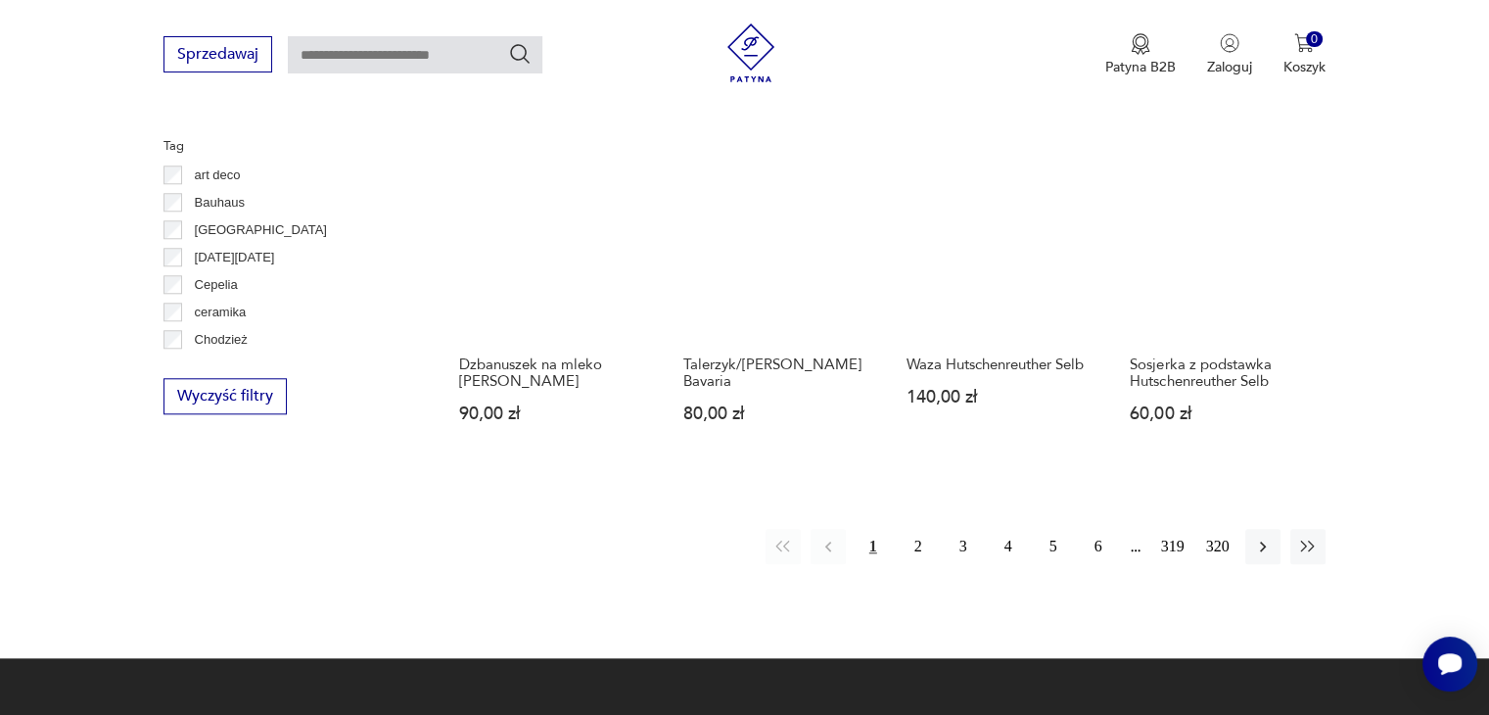
scroll to position [2054, 0]
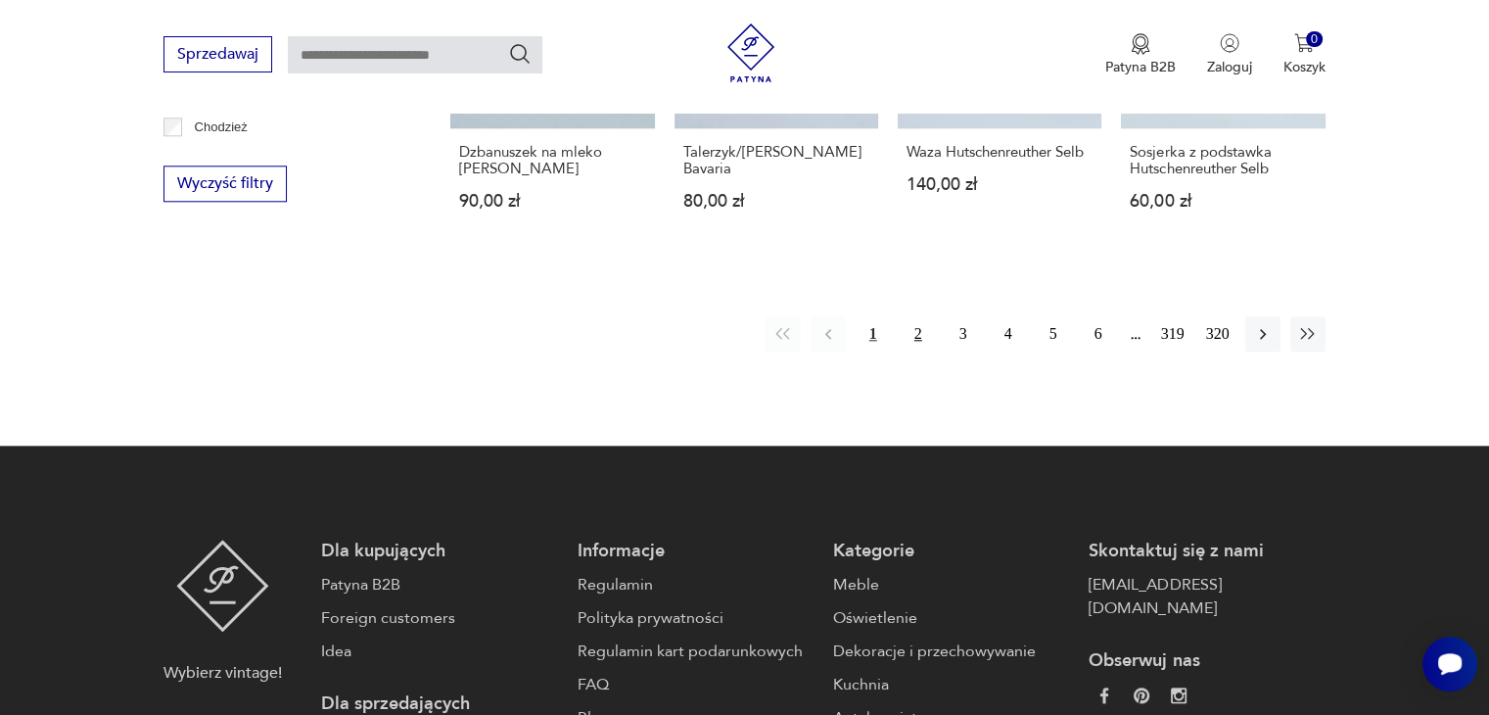
click at [918, 325] on button "2" at bounding box center [918, 333] width 35 height 35
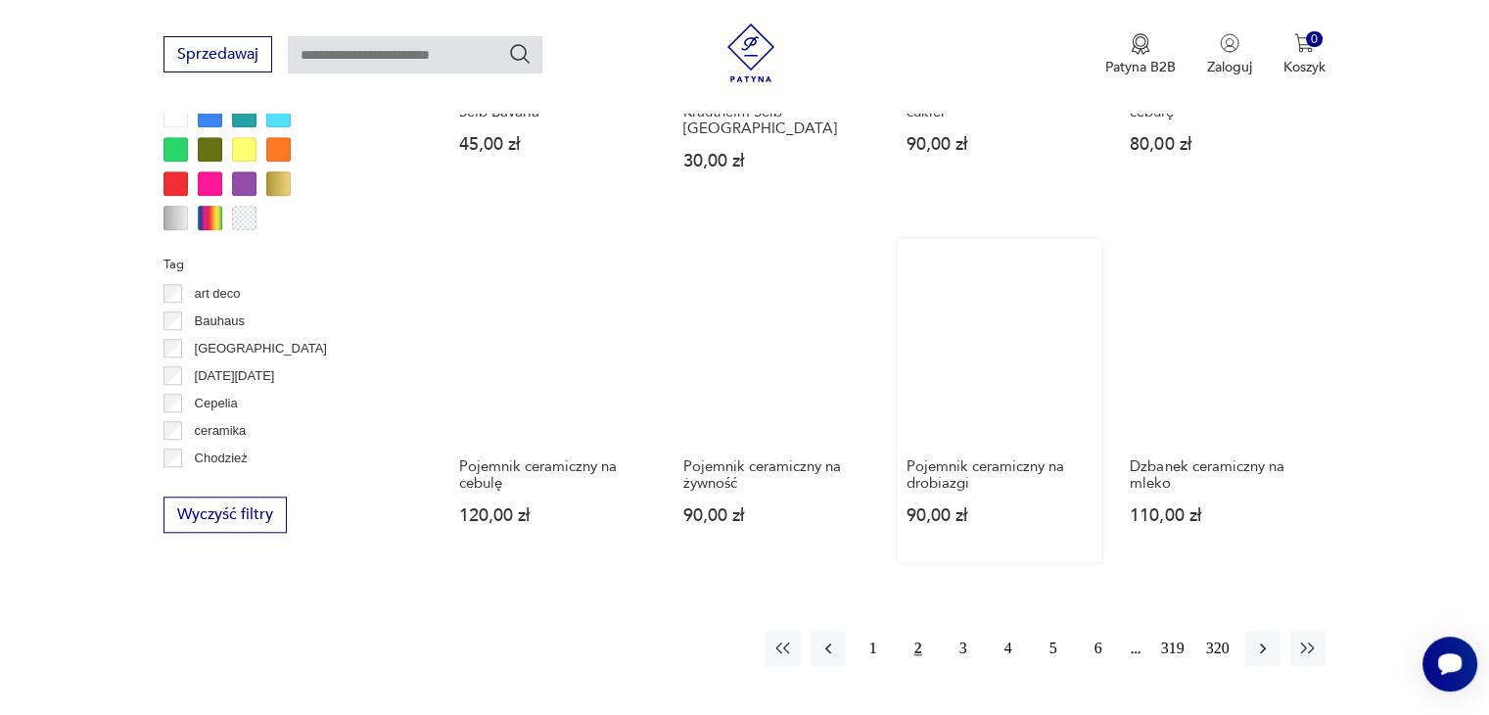
scroll to position [1988, 0]
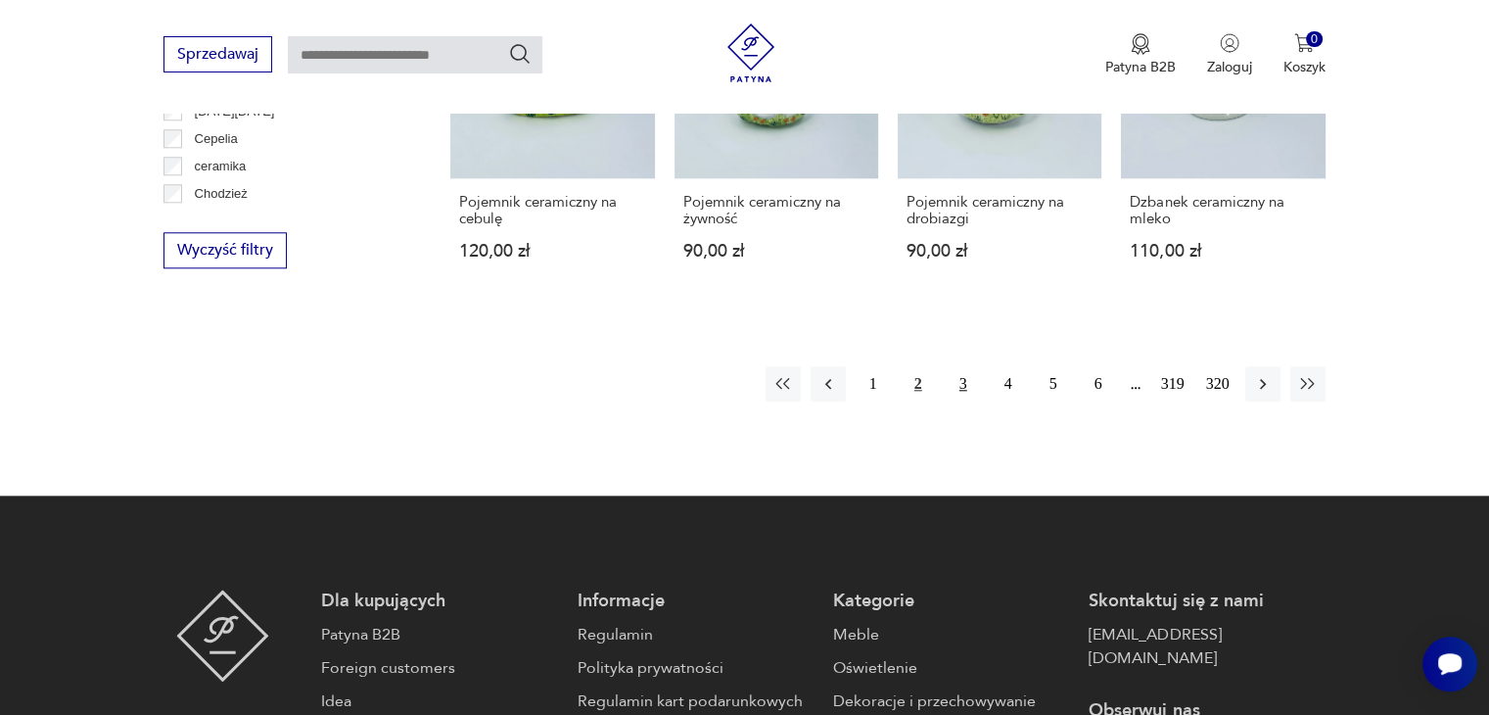
click at [957, 366] on button "3" at bounding box center [963, 383] width 35 height 35
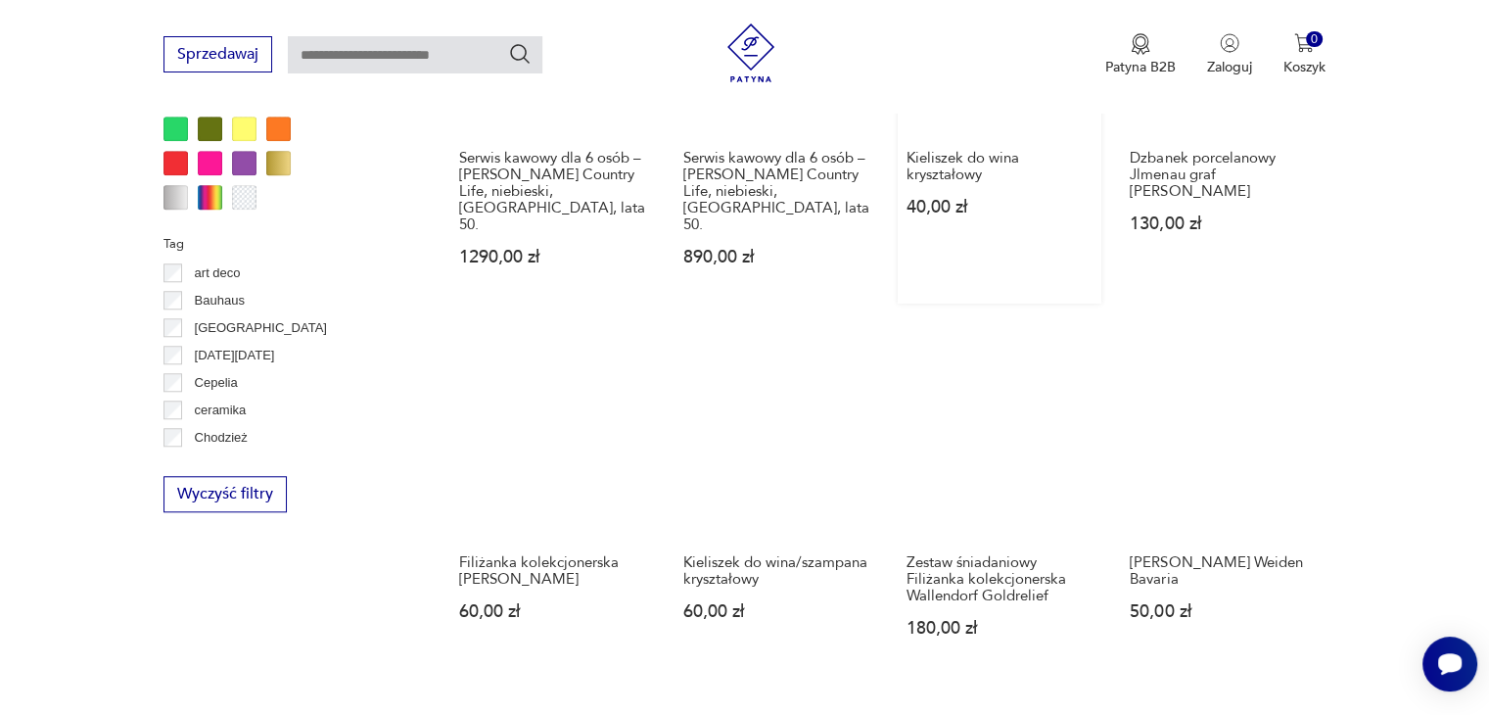
scroll to position [1988, 0]
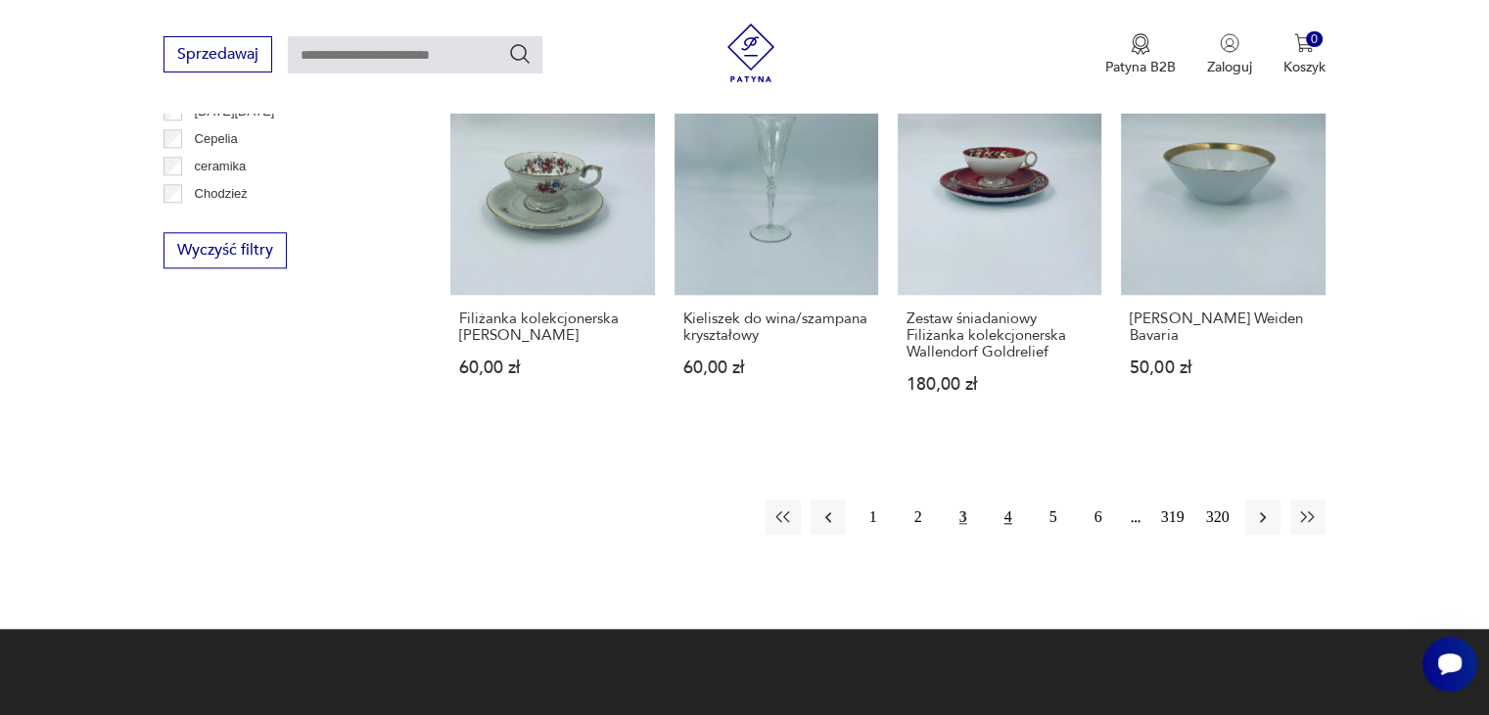
click at [1010, 499] on button "4" at bounding box center [1008, 516] width 35 height 35
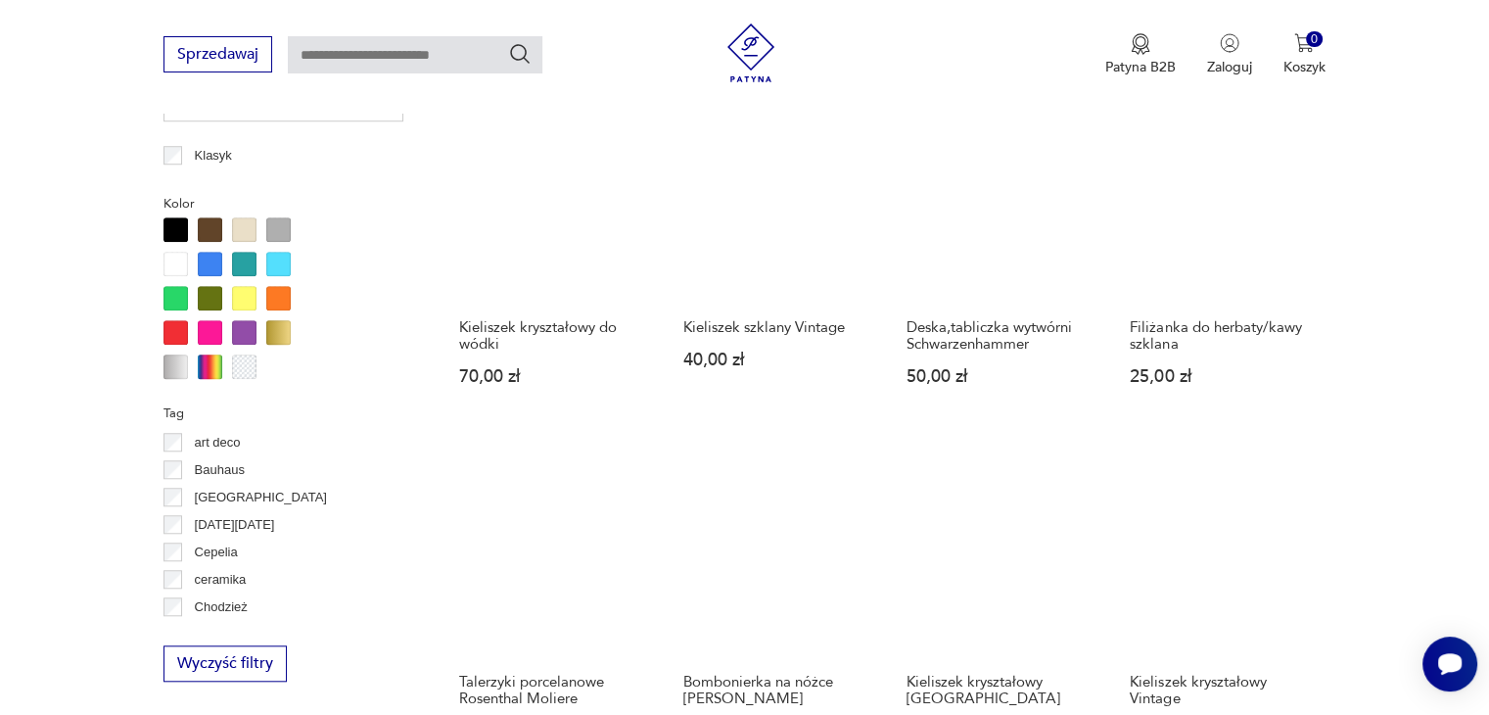
scroll to position [1792, 0]
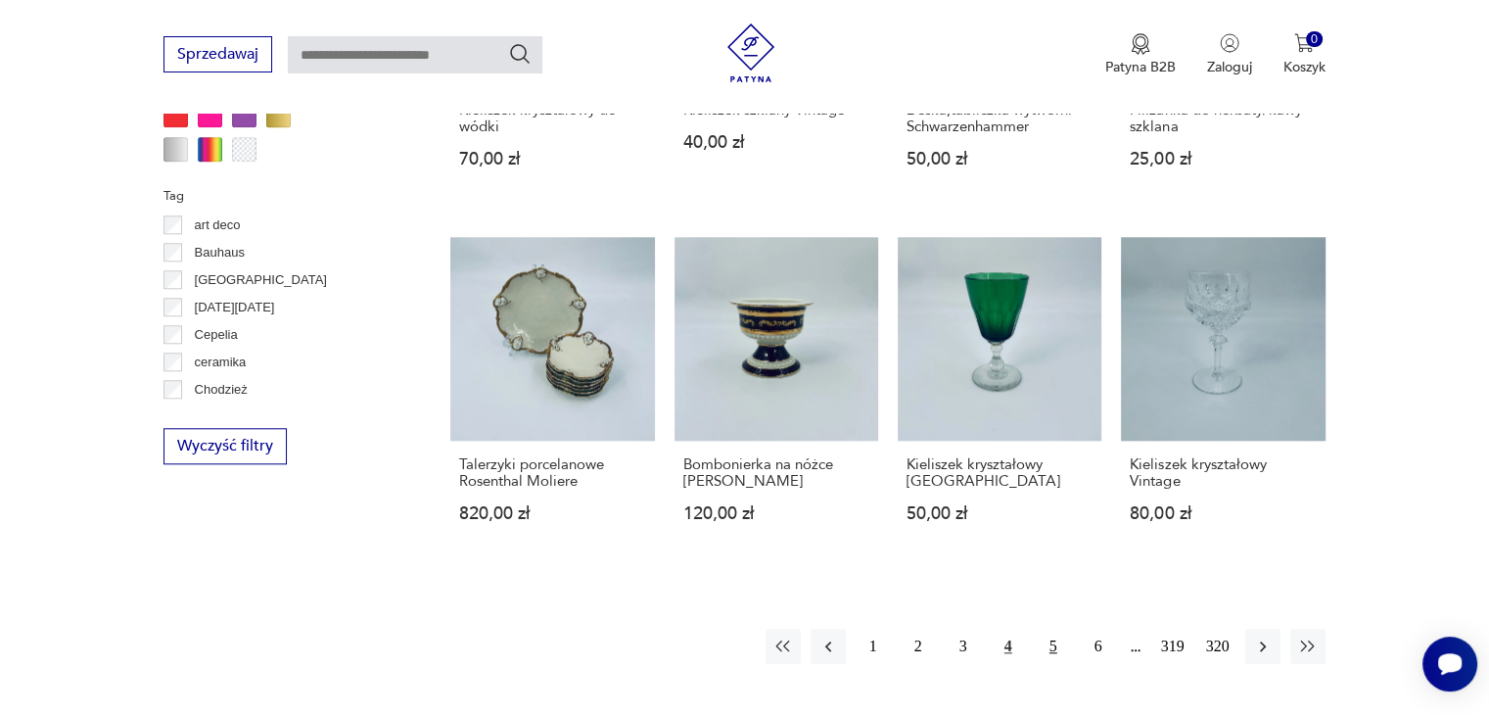
click at [1058, 629] on button "5" at bounding box center [1053, 646] width 35 height 35
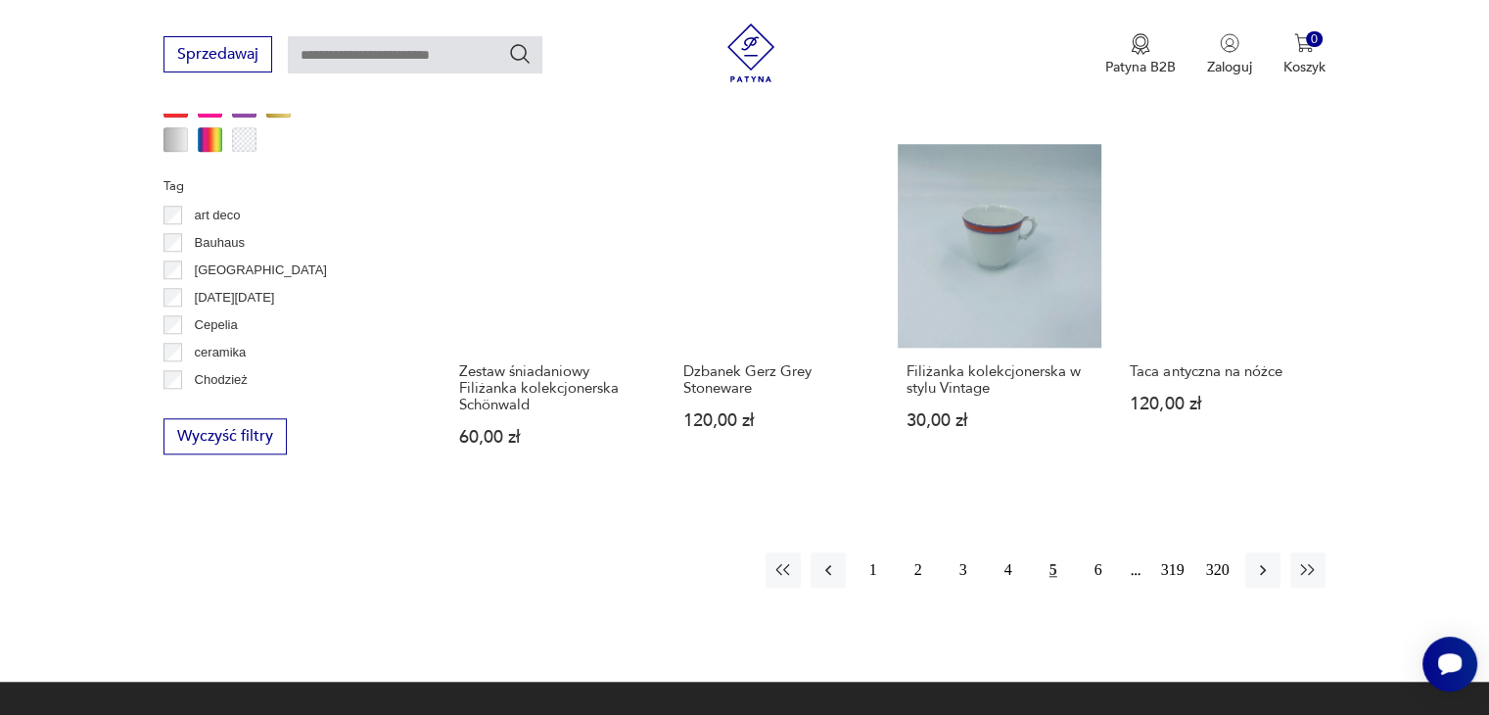
scroll to position [2086, 0]
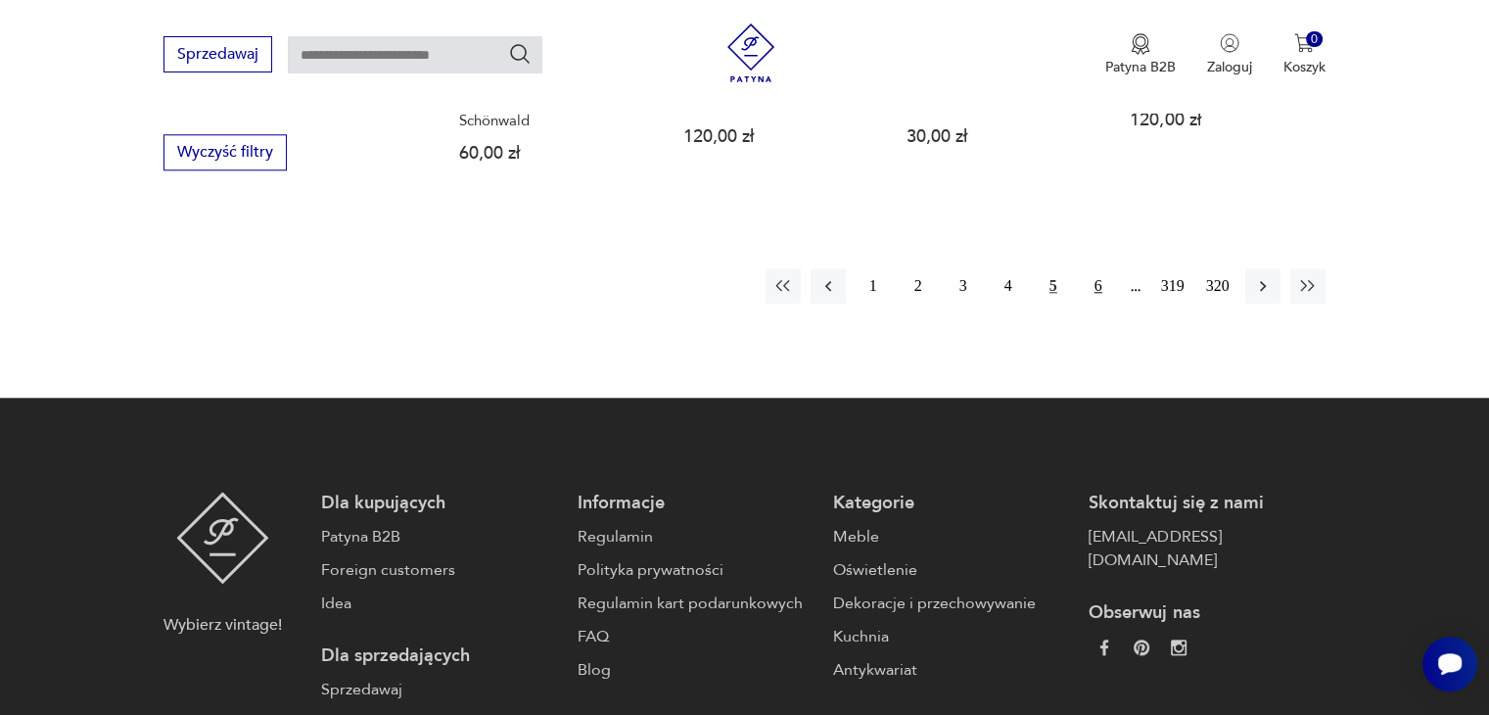
click at [1097, 279] on button "6" at bounding box center [1098, 285] width 35 height 35
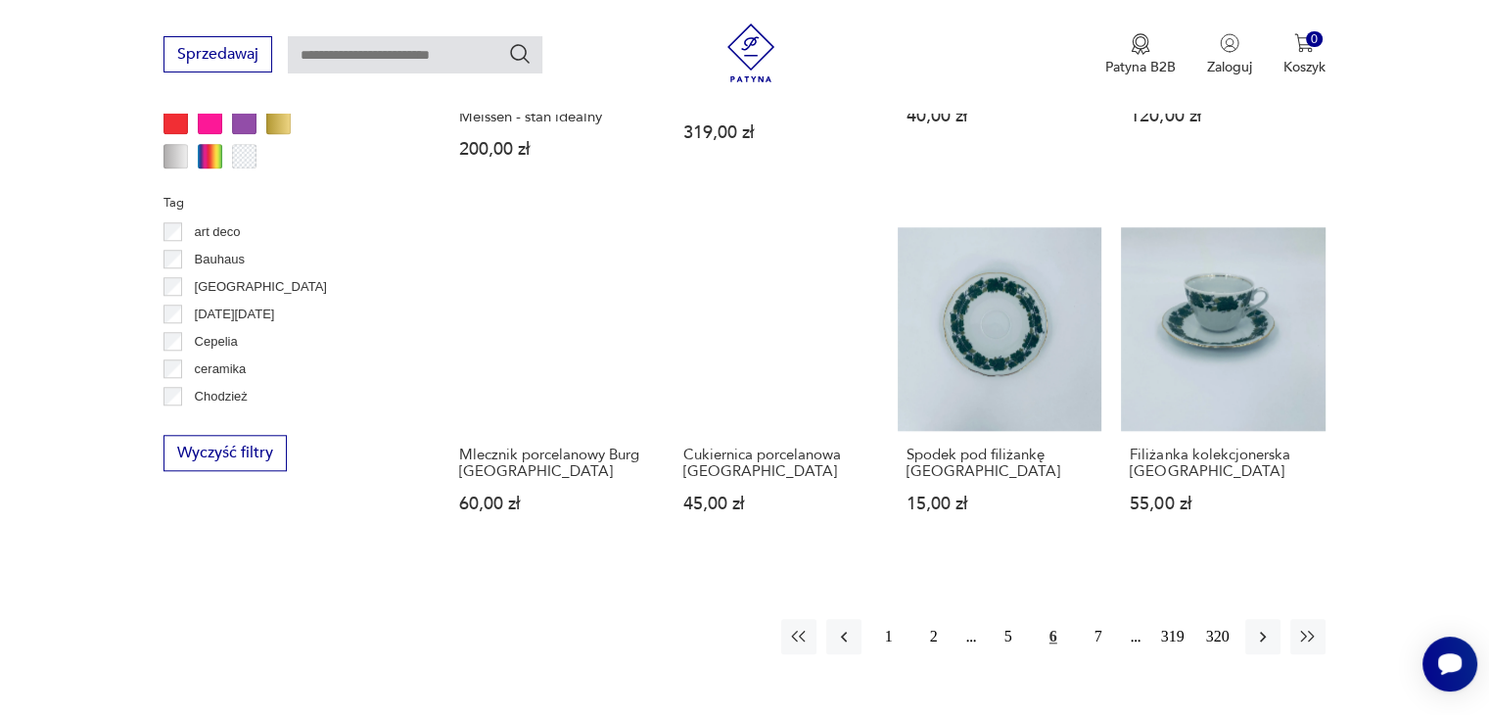
scroll to position [1890, 0]
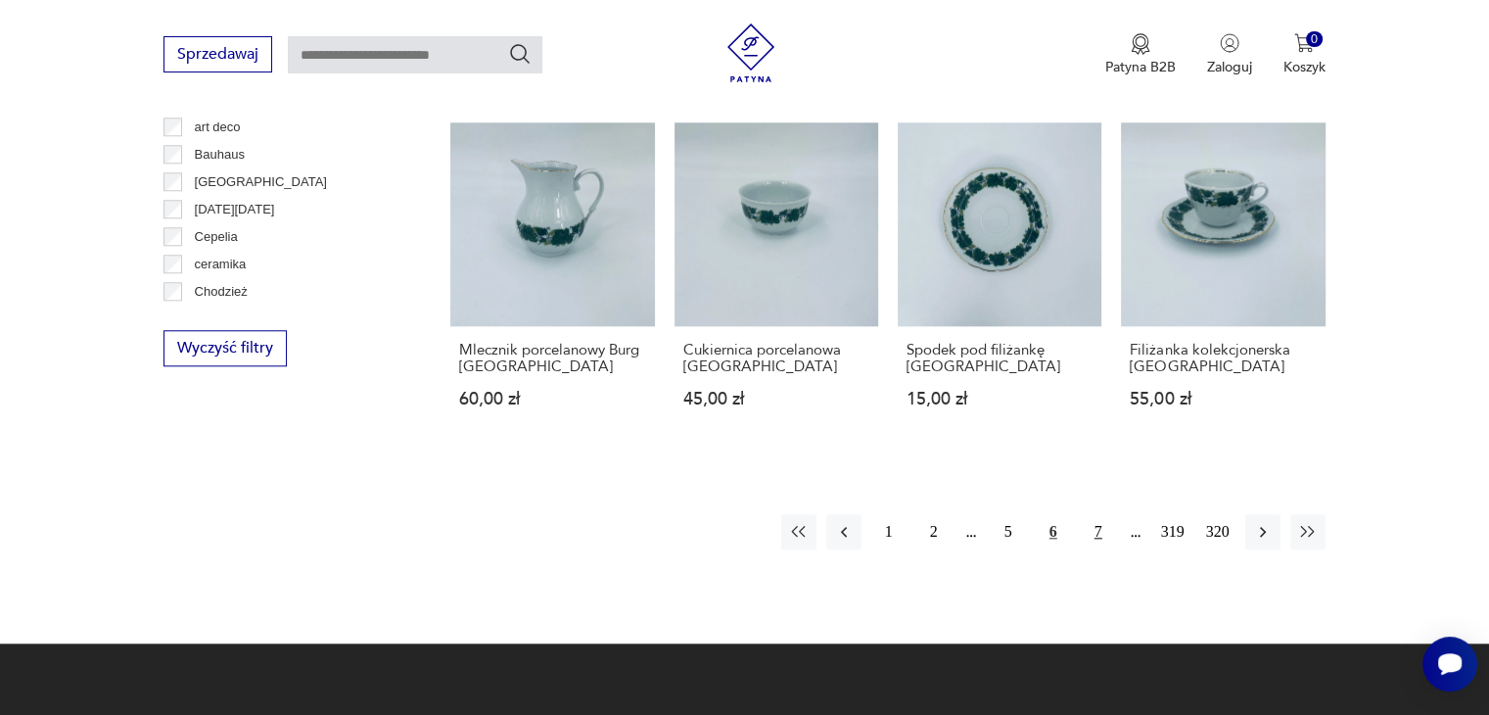
click at [1100, 514] on button "7" at bounding box center [1098, 531] width 35 height 35
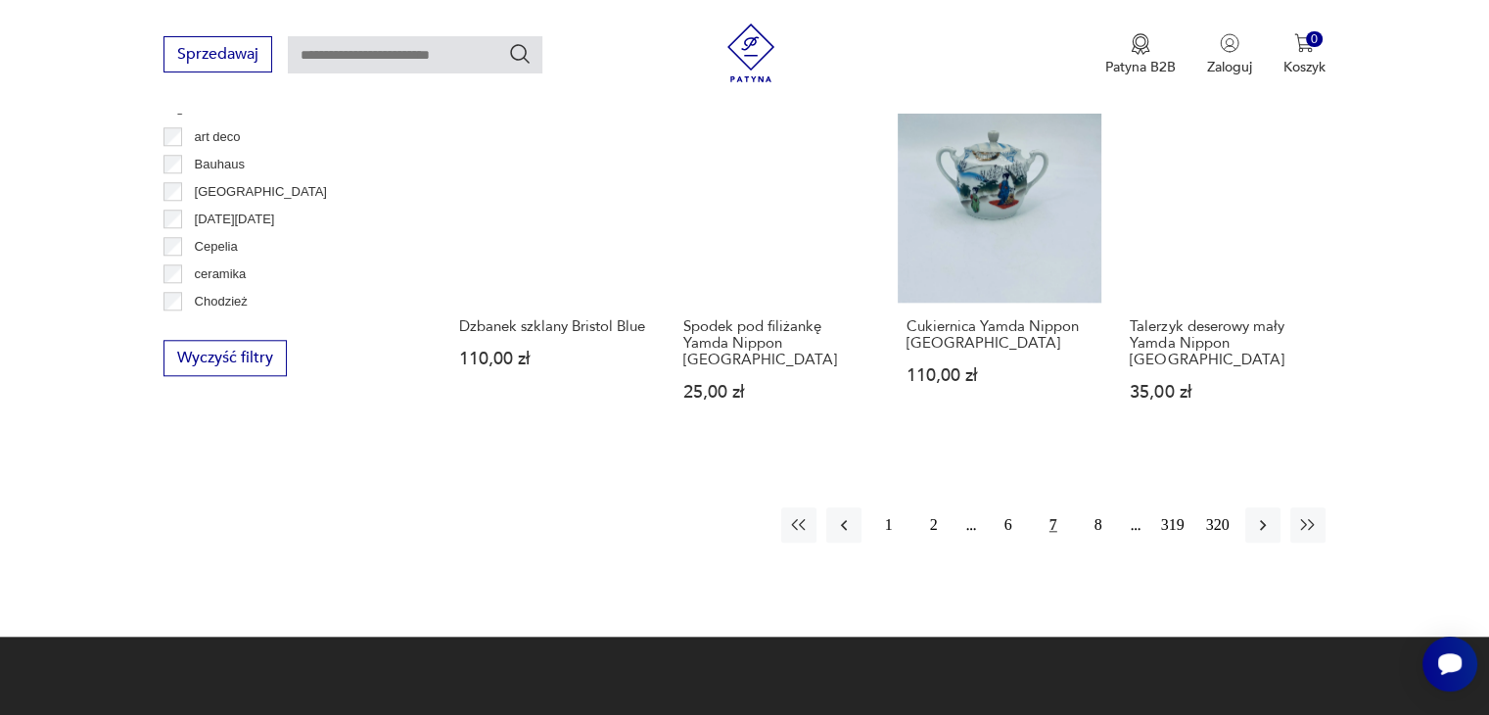
scroll to position [1890, 0]
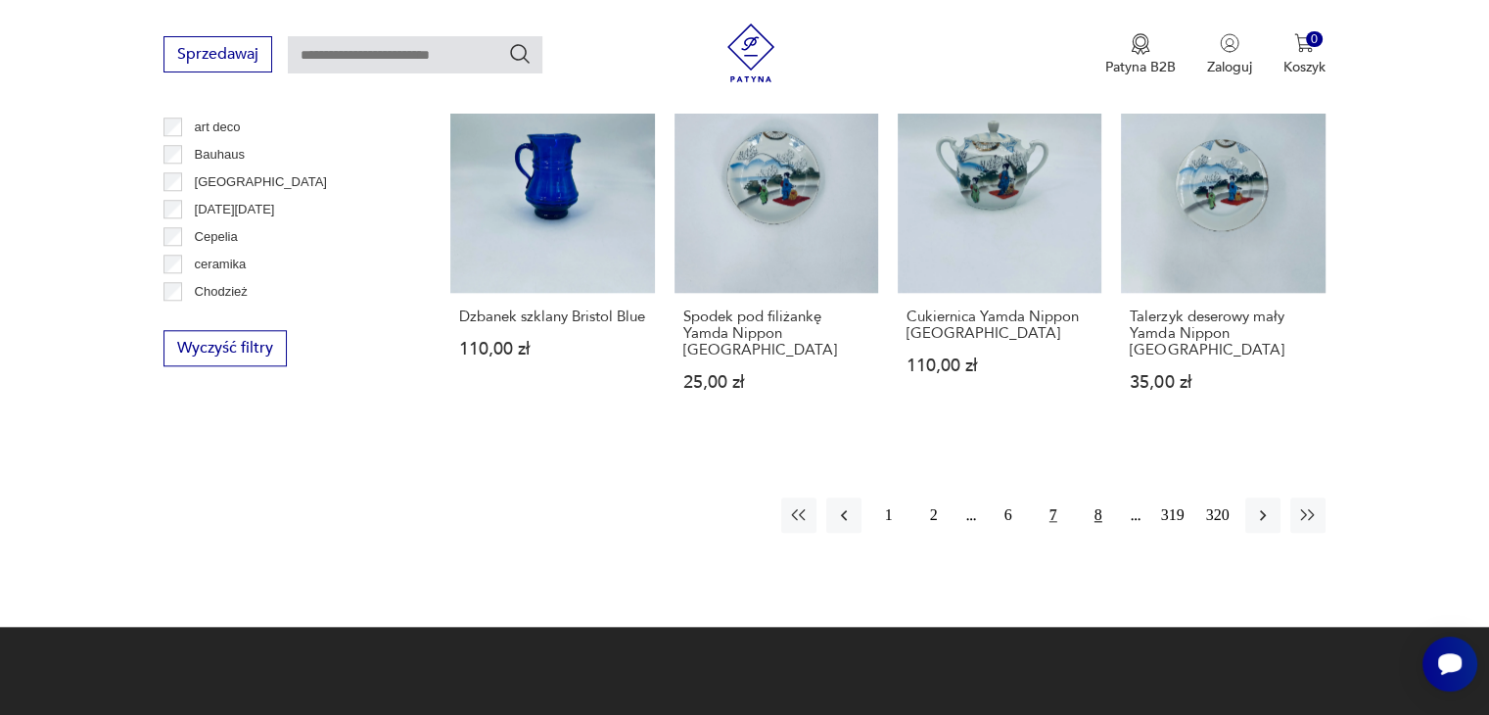
click at [1098, 497] on button "8" at bounding box center [1098, 514] width 35 height 35
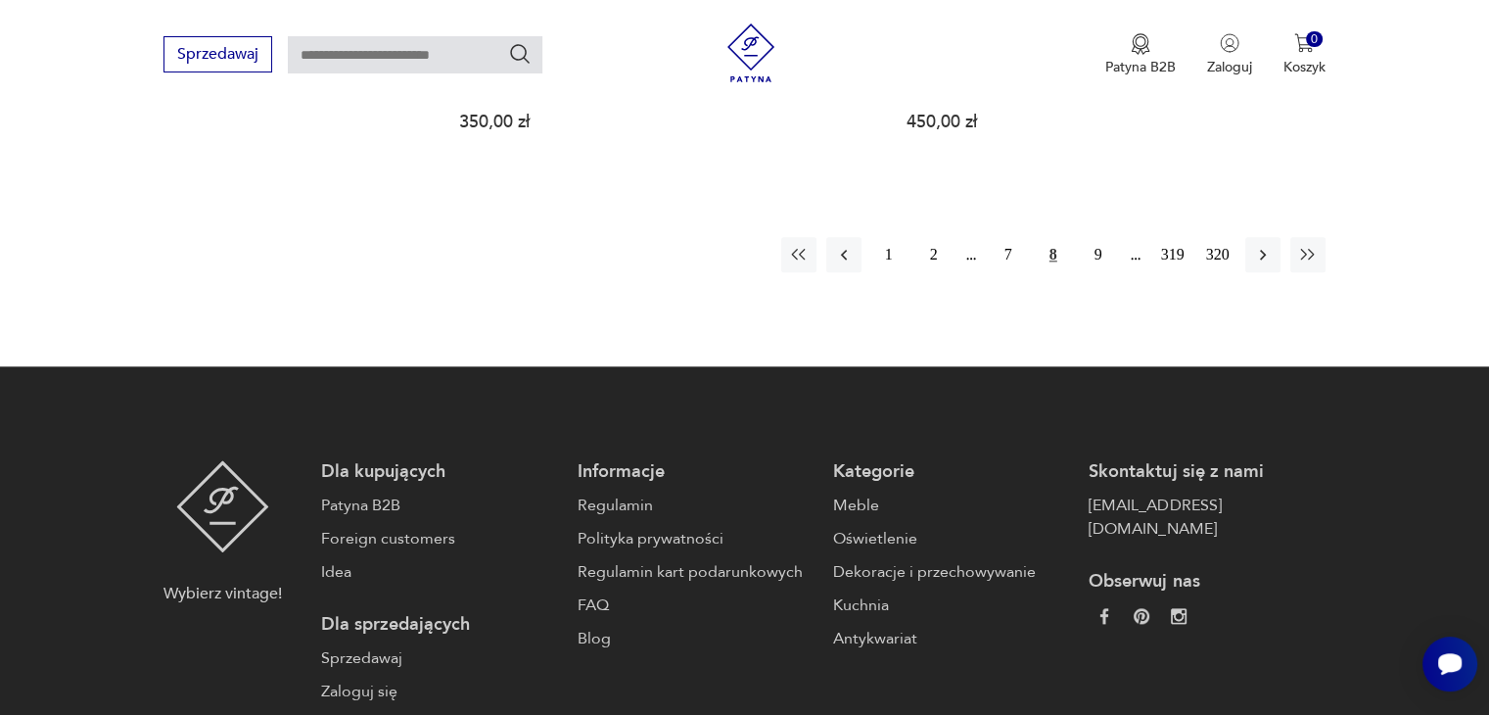
scroll to position [1792, 0]
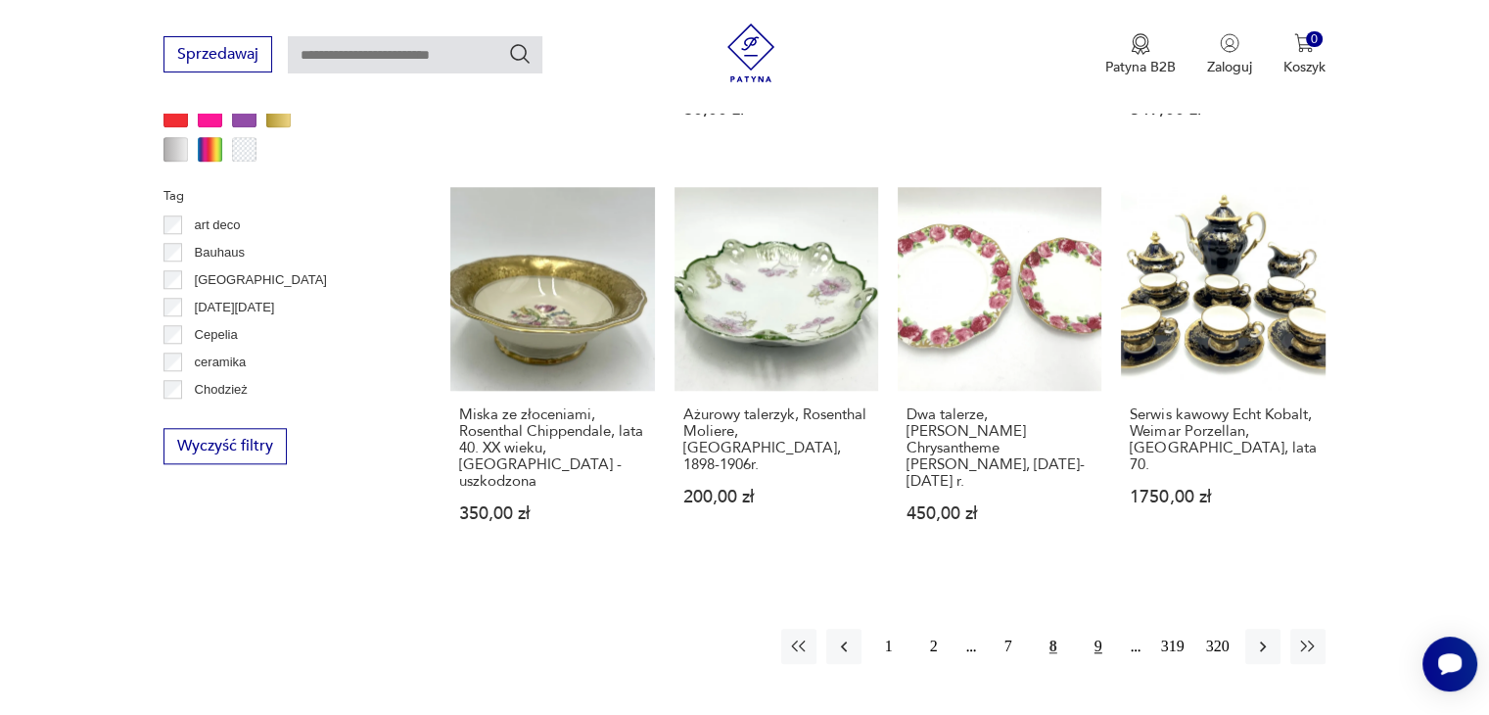
click at [1094, 630] on button "9" at bounding box center [1098, 646] width 35 height 35
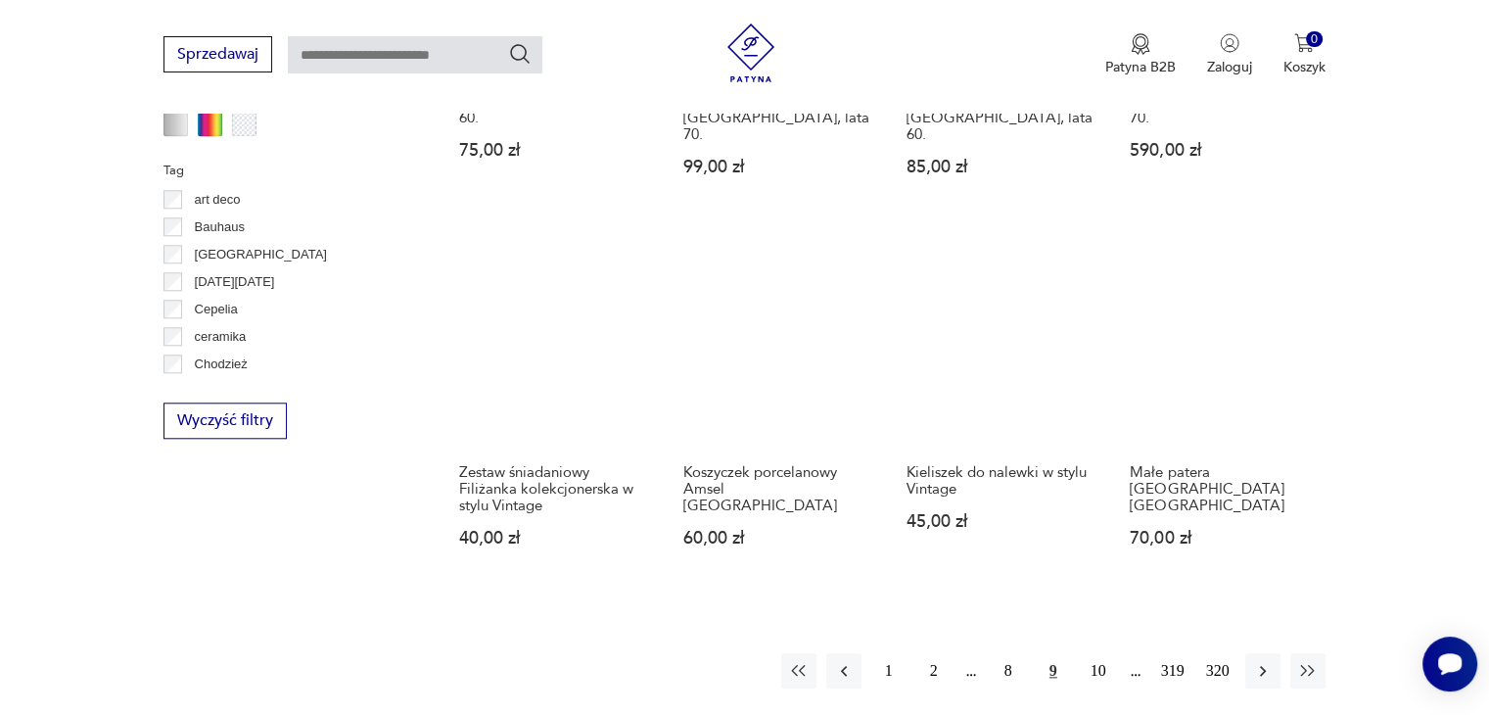
scroll to position [1988, 0]
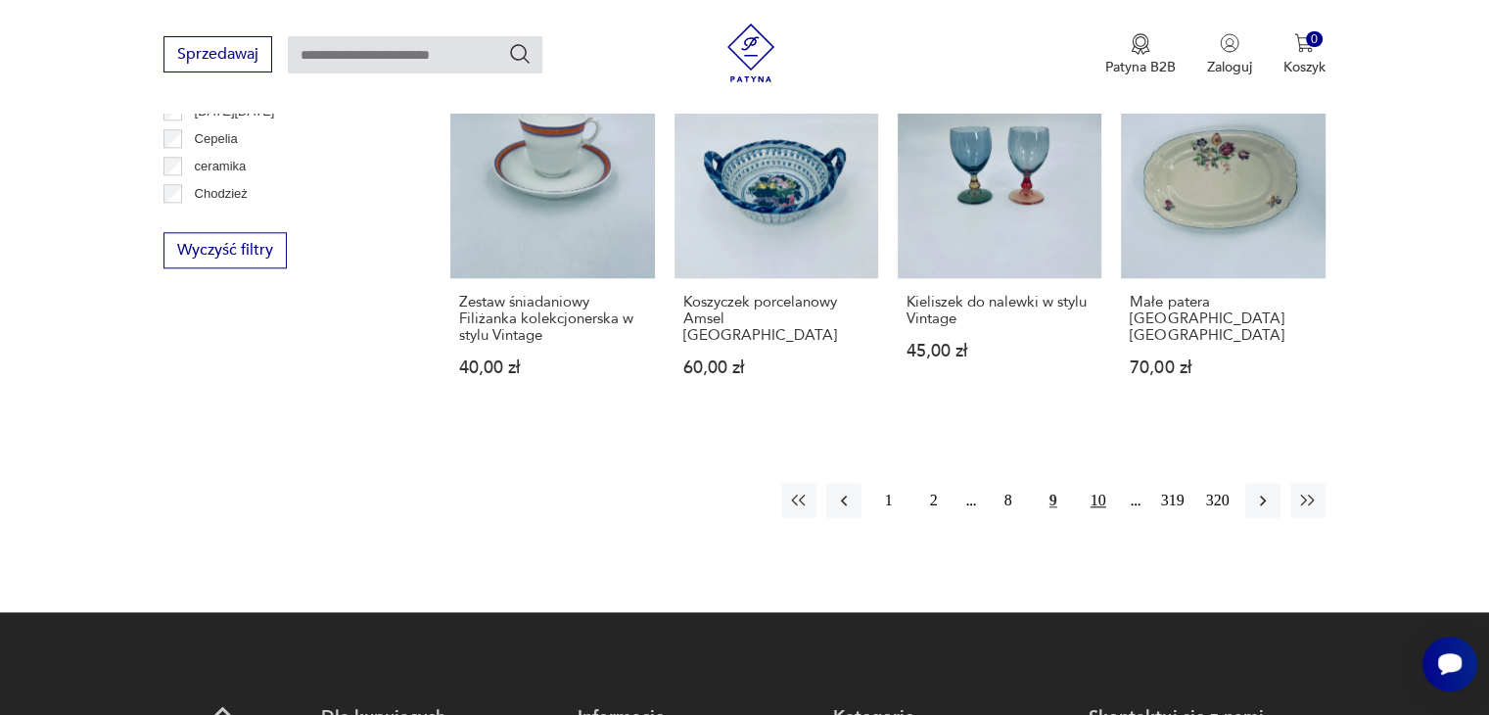
click at [1101, 483] on button "10" at bounding box center [1098, 500] width 35 height 35
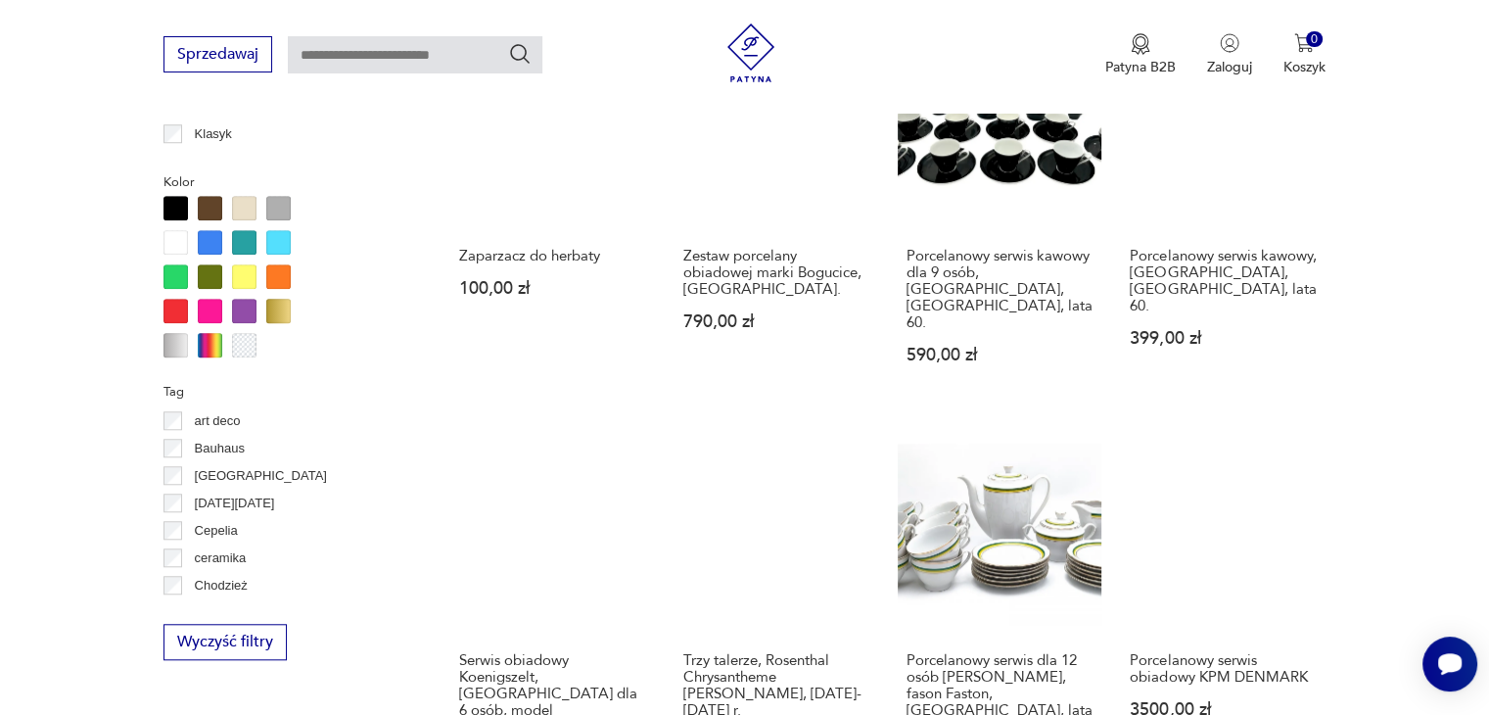
scroll to position [1792, 0]
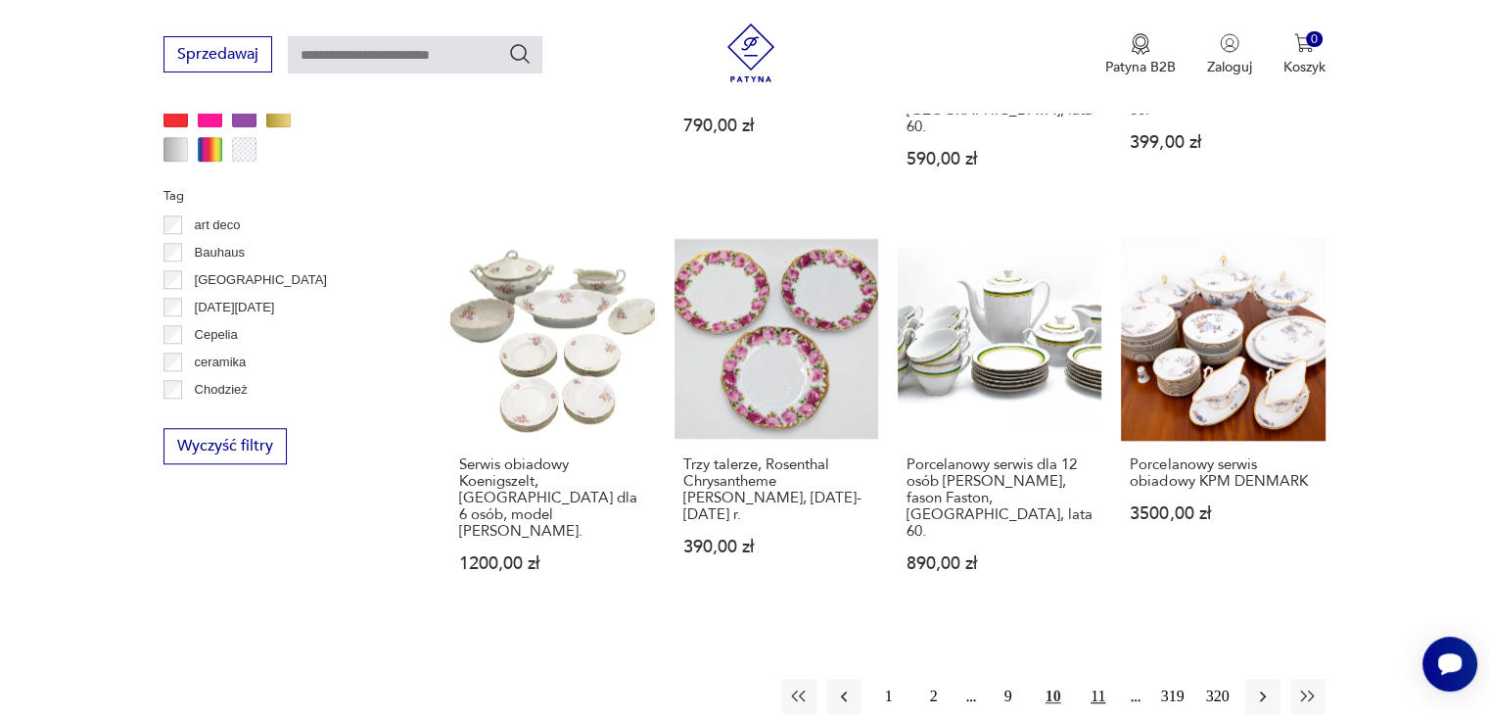
click at [1099, 679] on button "11" at bounding box center [1098, 696] width 35 height 35
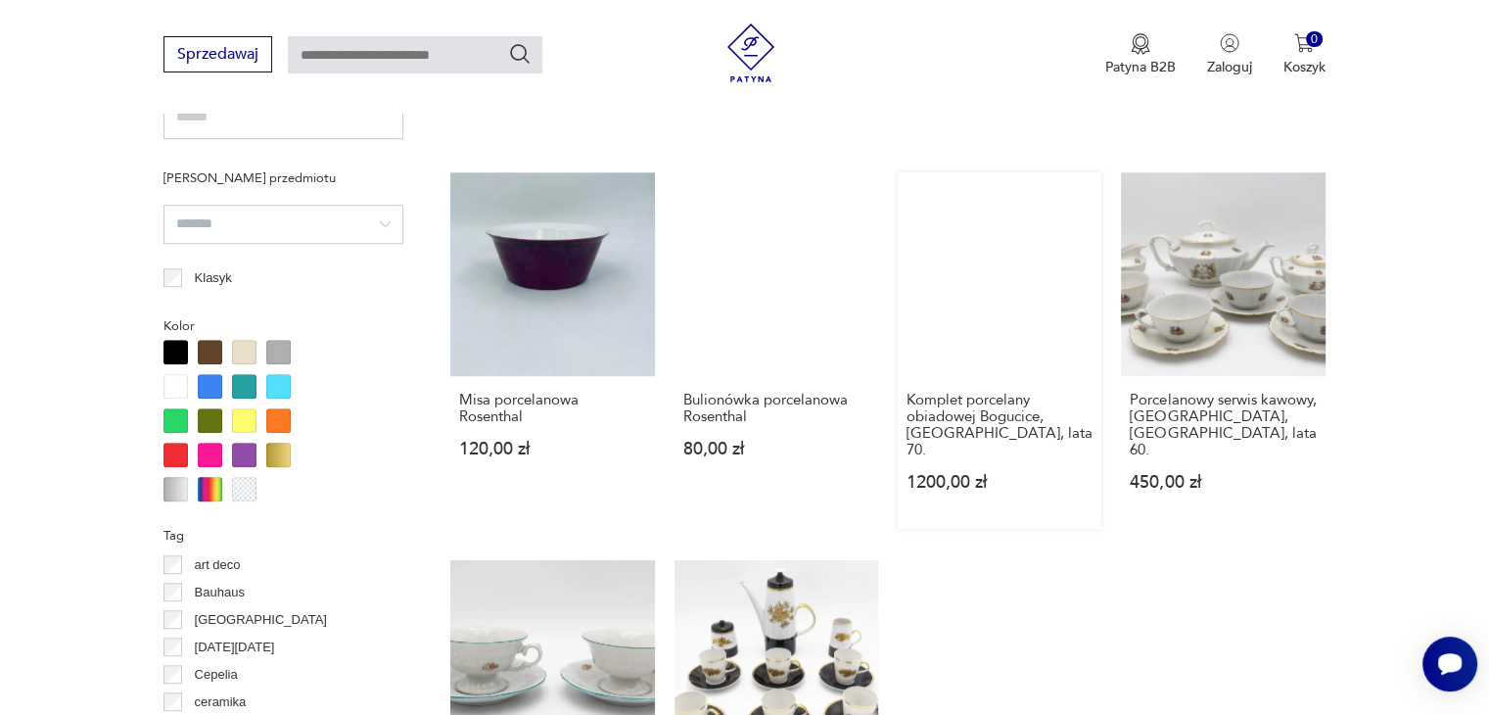
scroll to position [1694, 0]
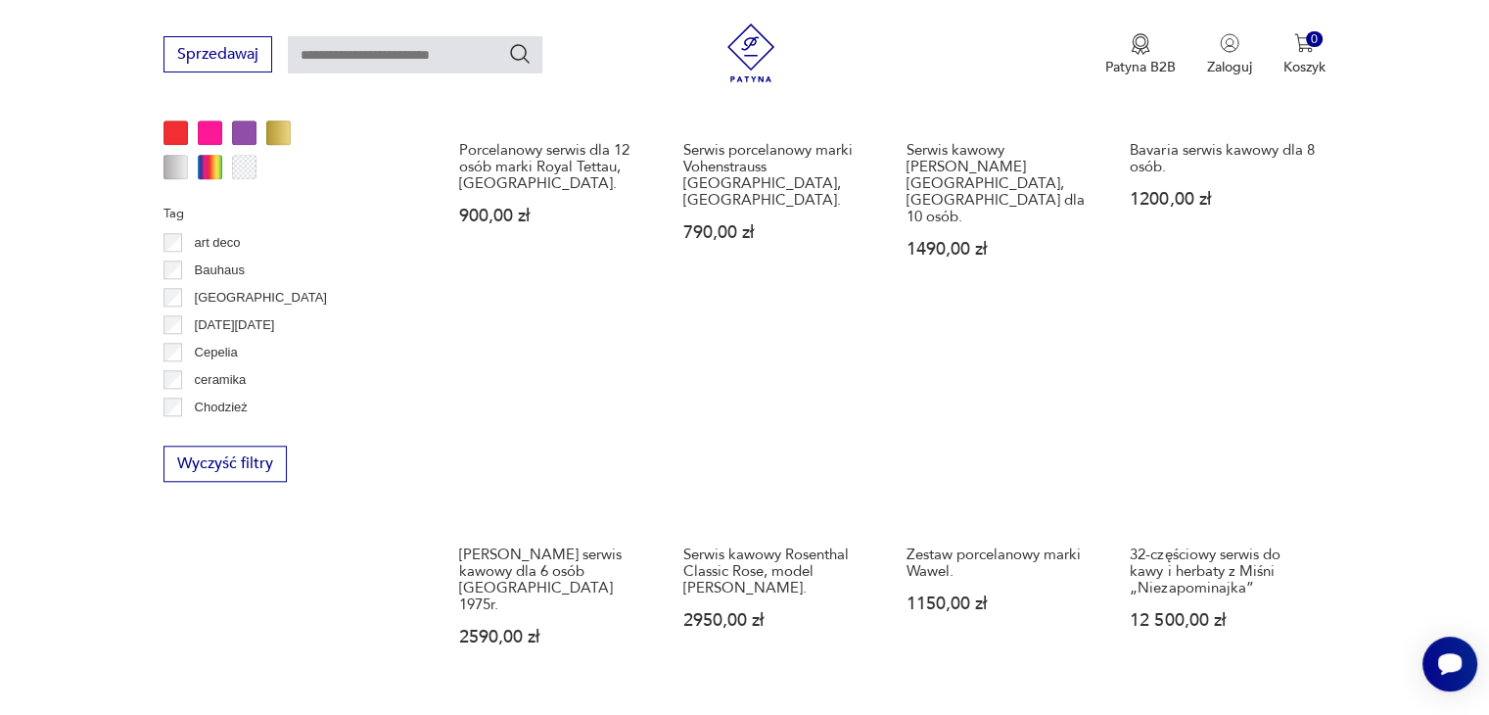
scroll to position [1890, 0]
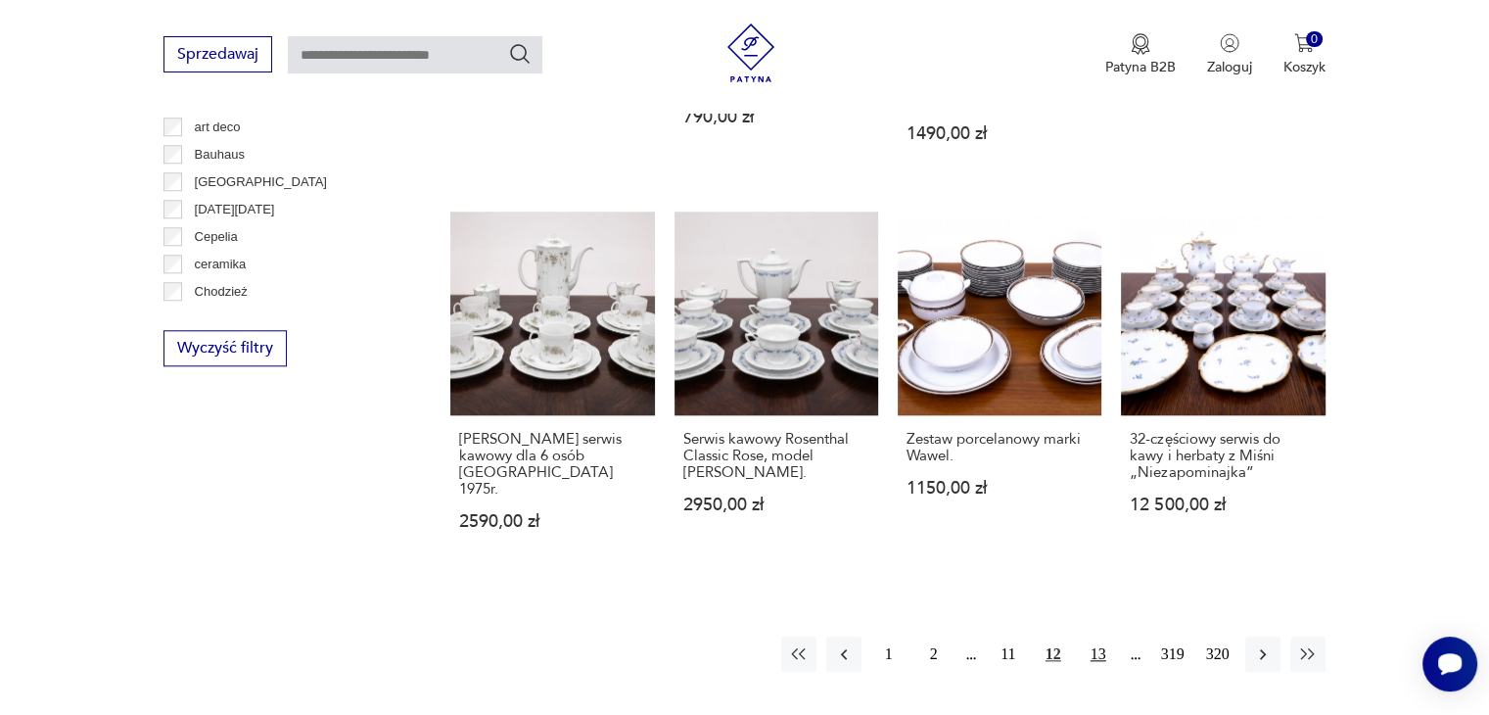
click at [1099, 636] on button "13" at bounding box center [1098, 653] width 35 height 35
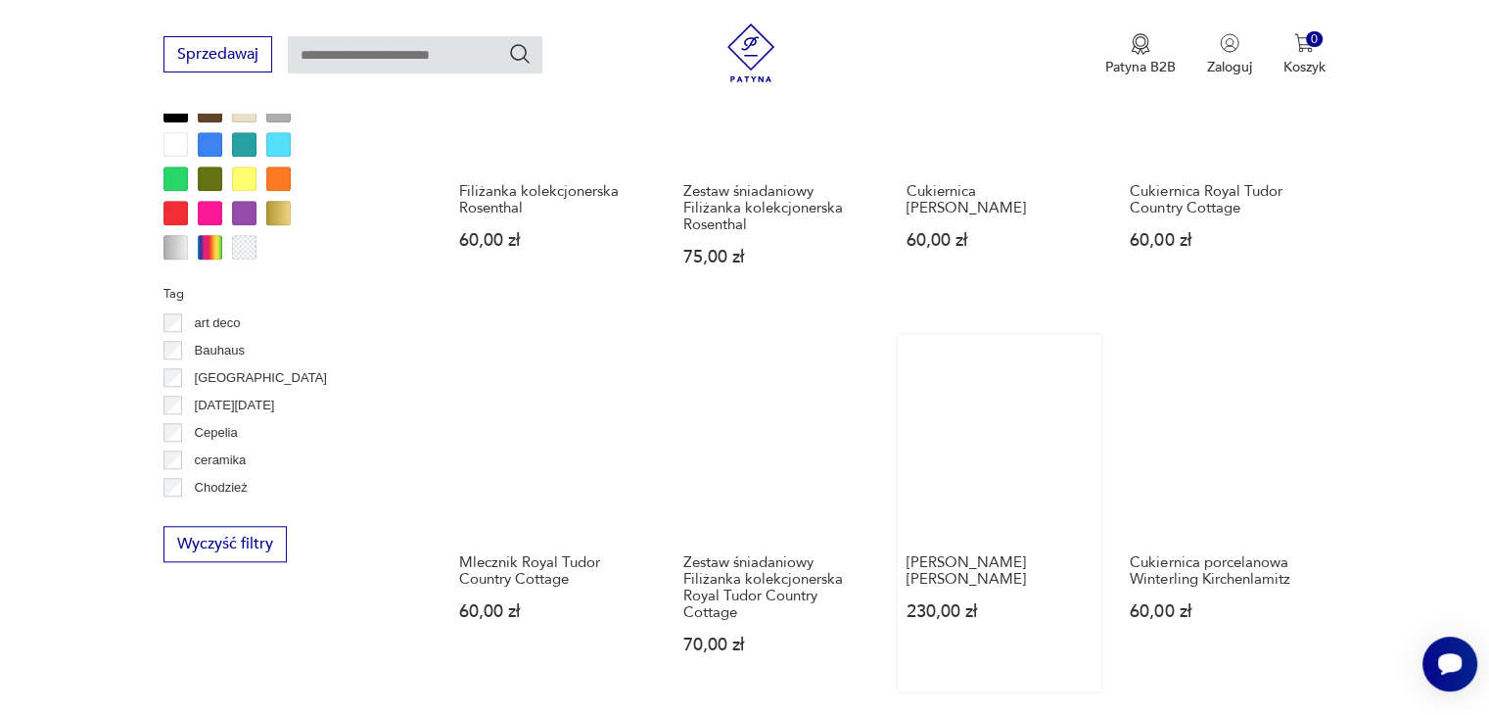
scroll to position [1988, 0]
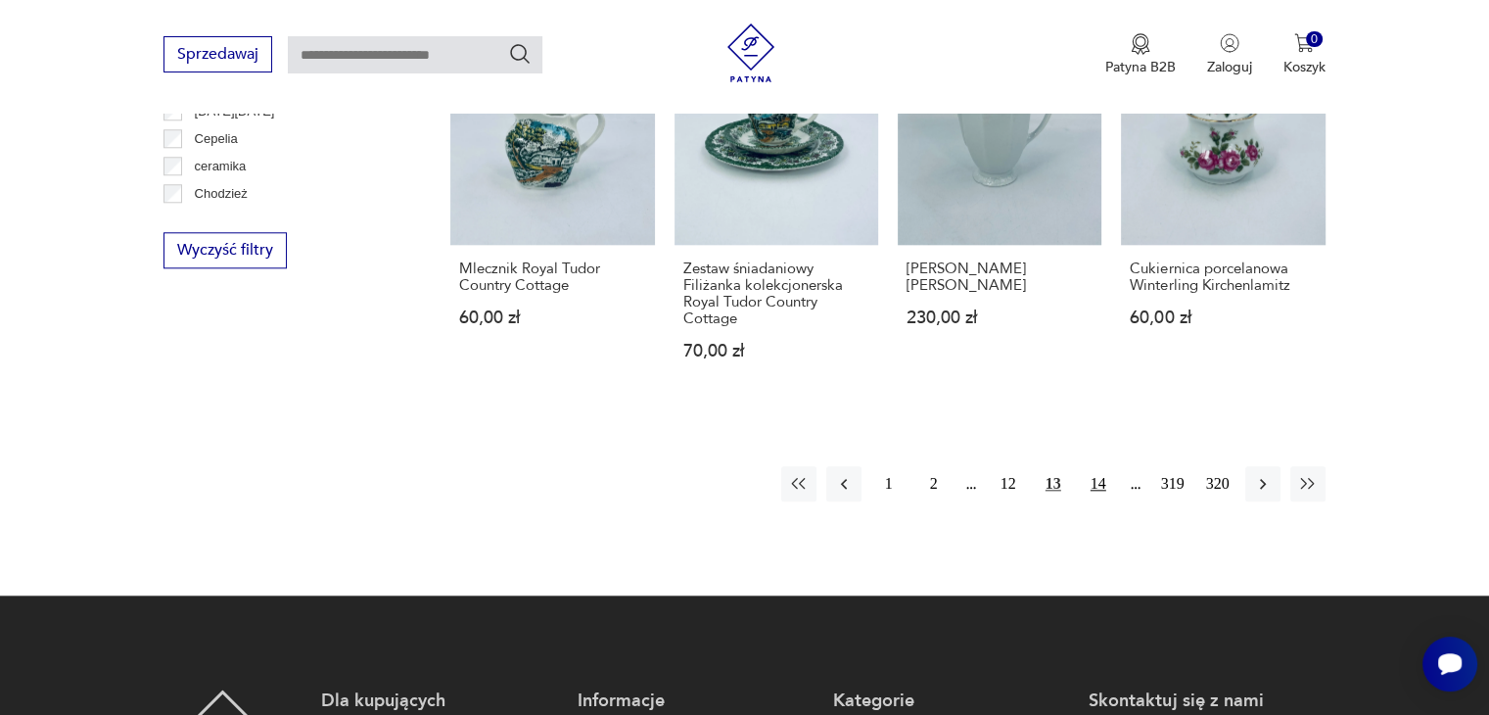
click at [1104, 466] on button "14" at bounding box center [1098, 483] width 35 height 35
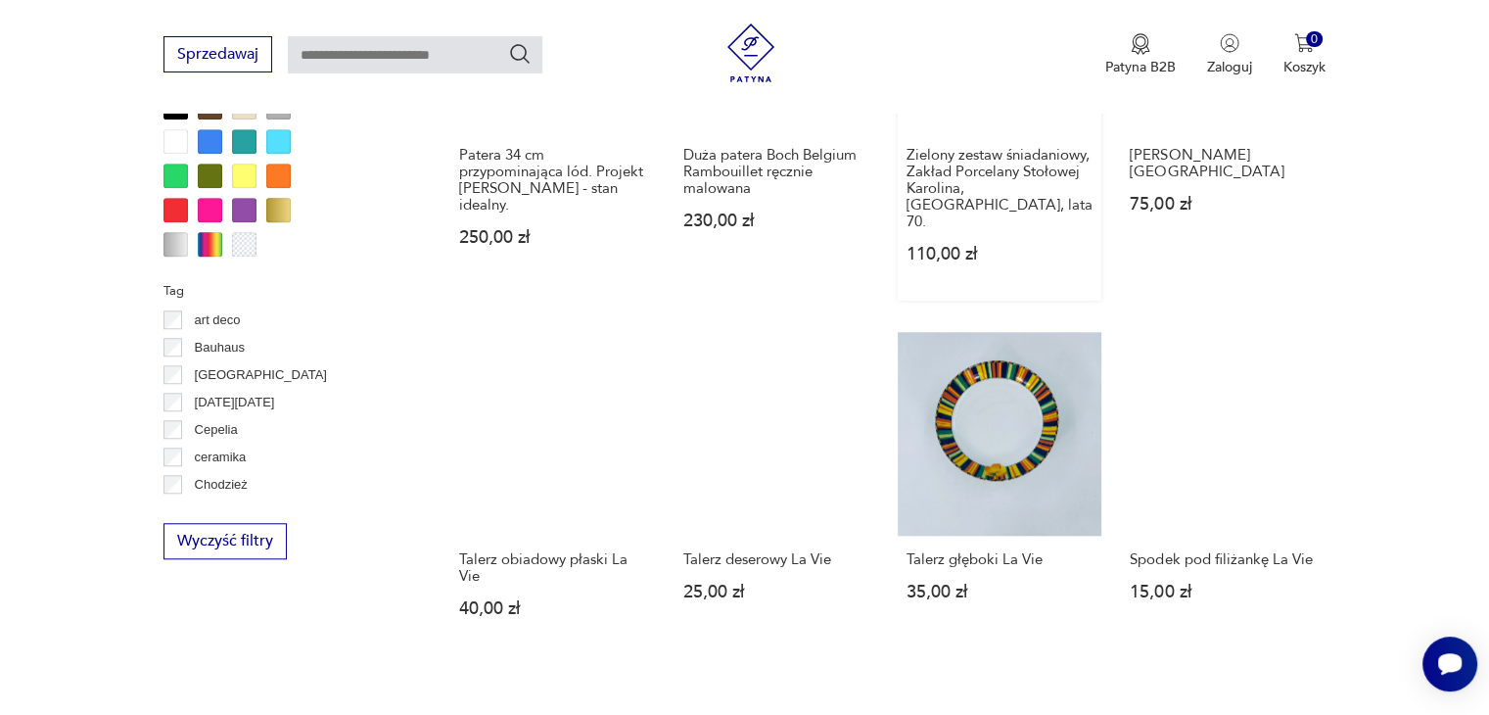
scroll to position [1890, 0]
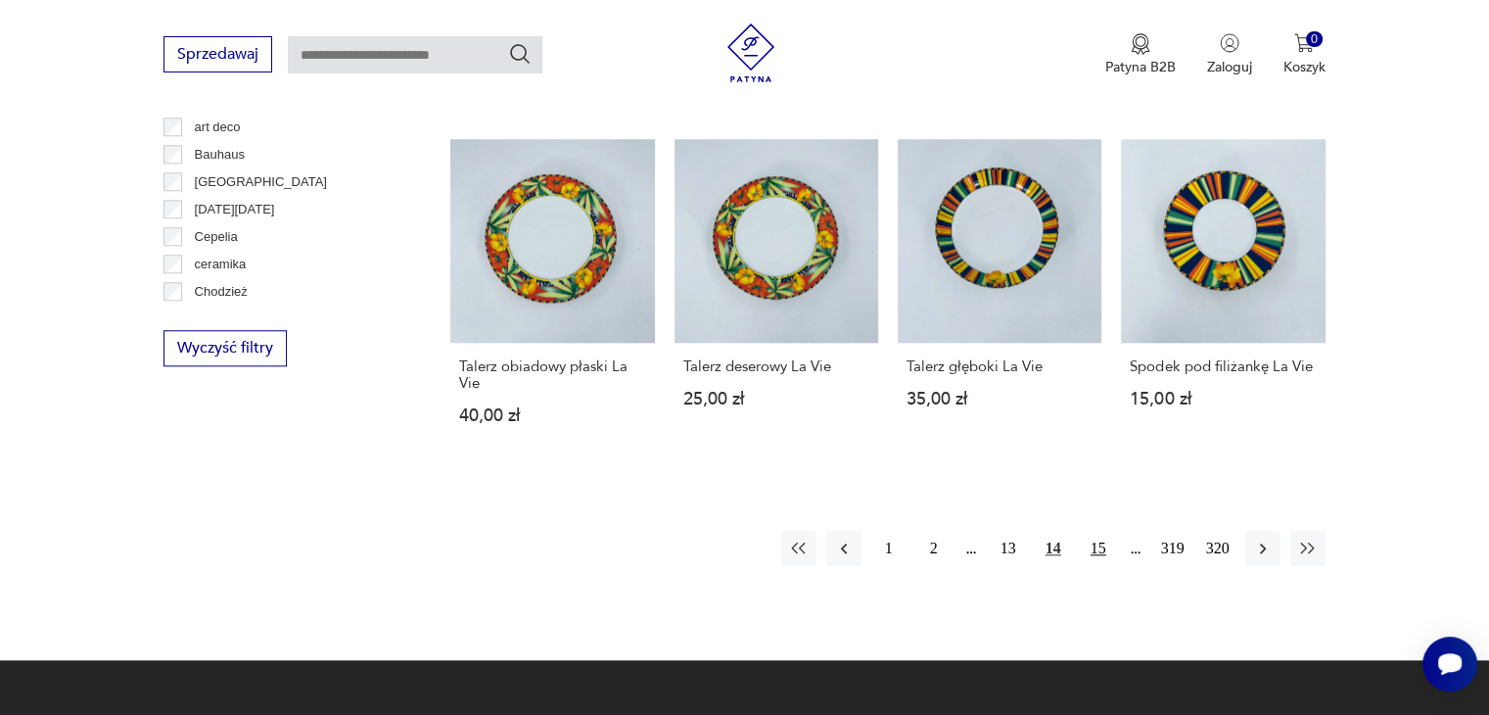
click at [1103, 531] on button "15" at bounding box center [1098, 548] width 35 height 35
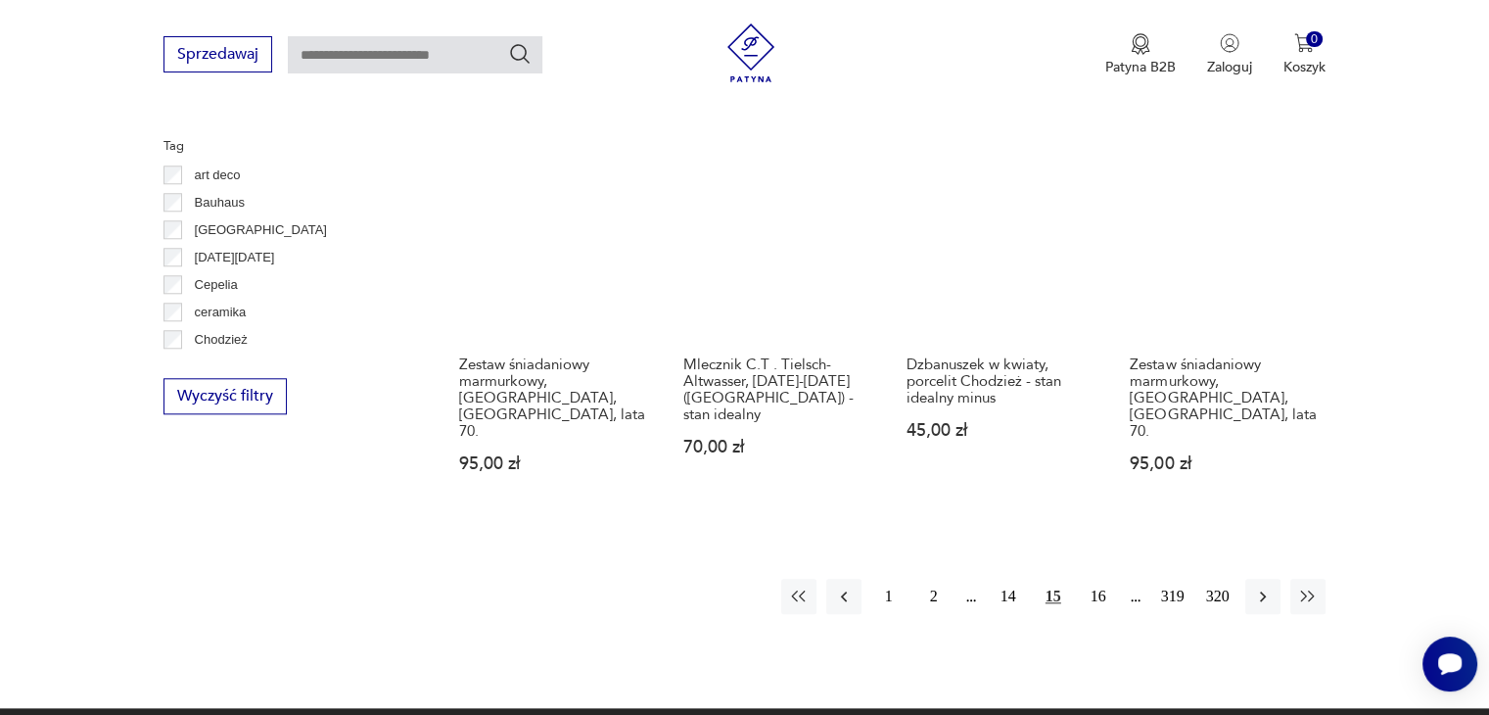
scroll to position [2086, 0]
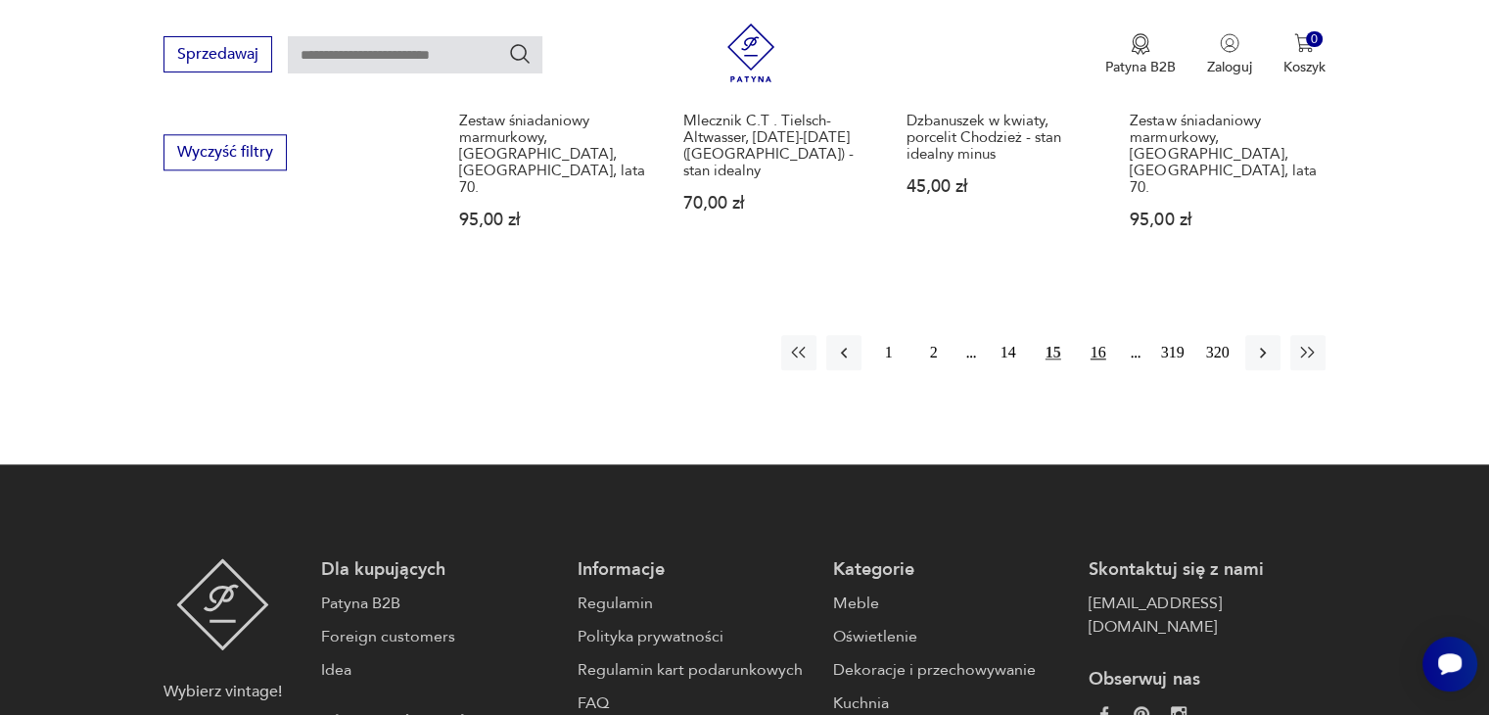
click at [1101, 335] on button "16" at bounding box center [1098, 352] width 35 height 35
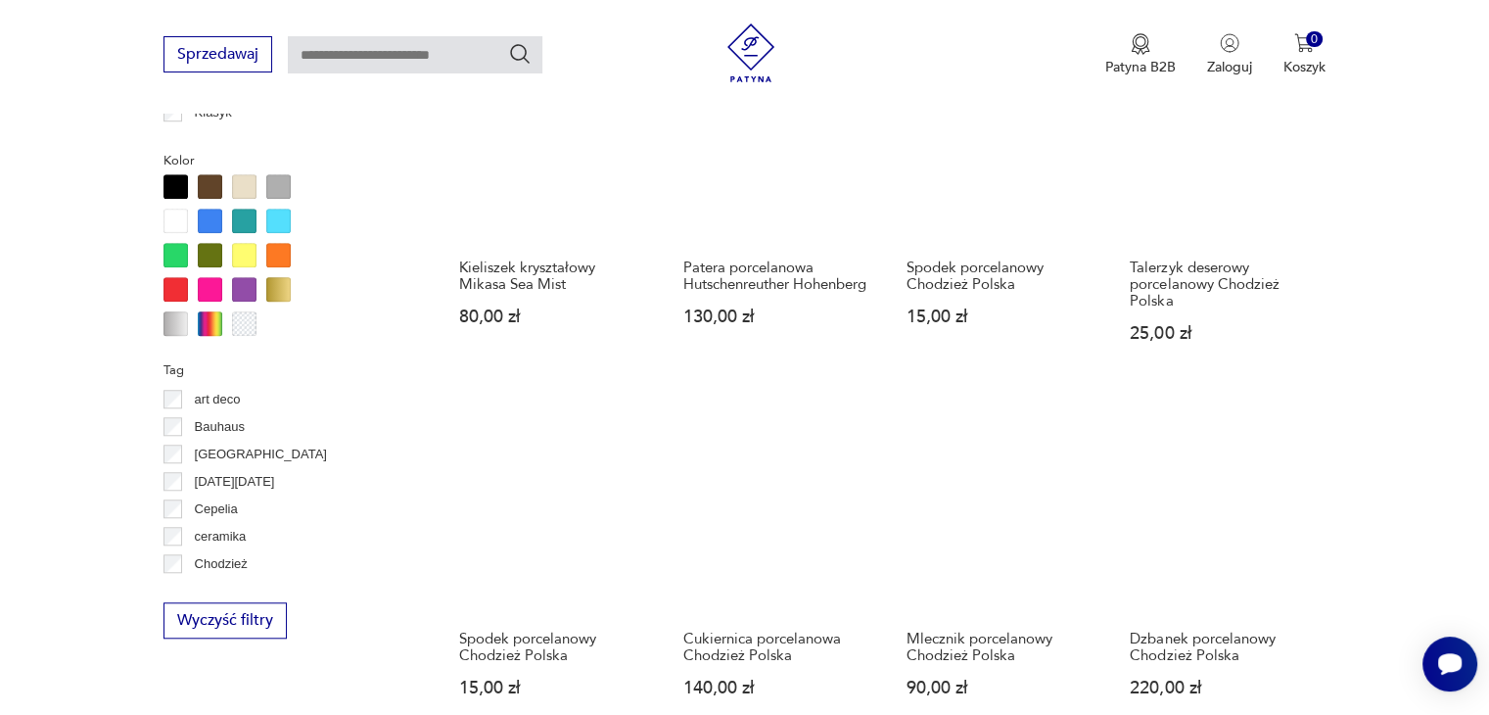
scroll to position [1792, 0]
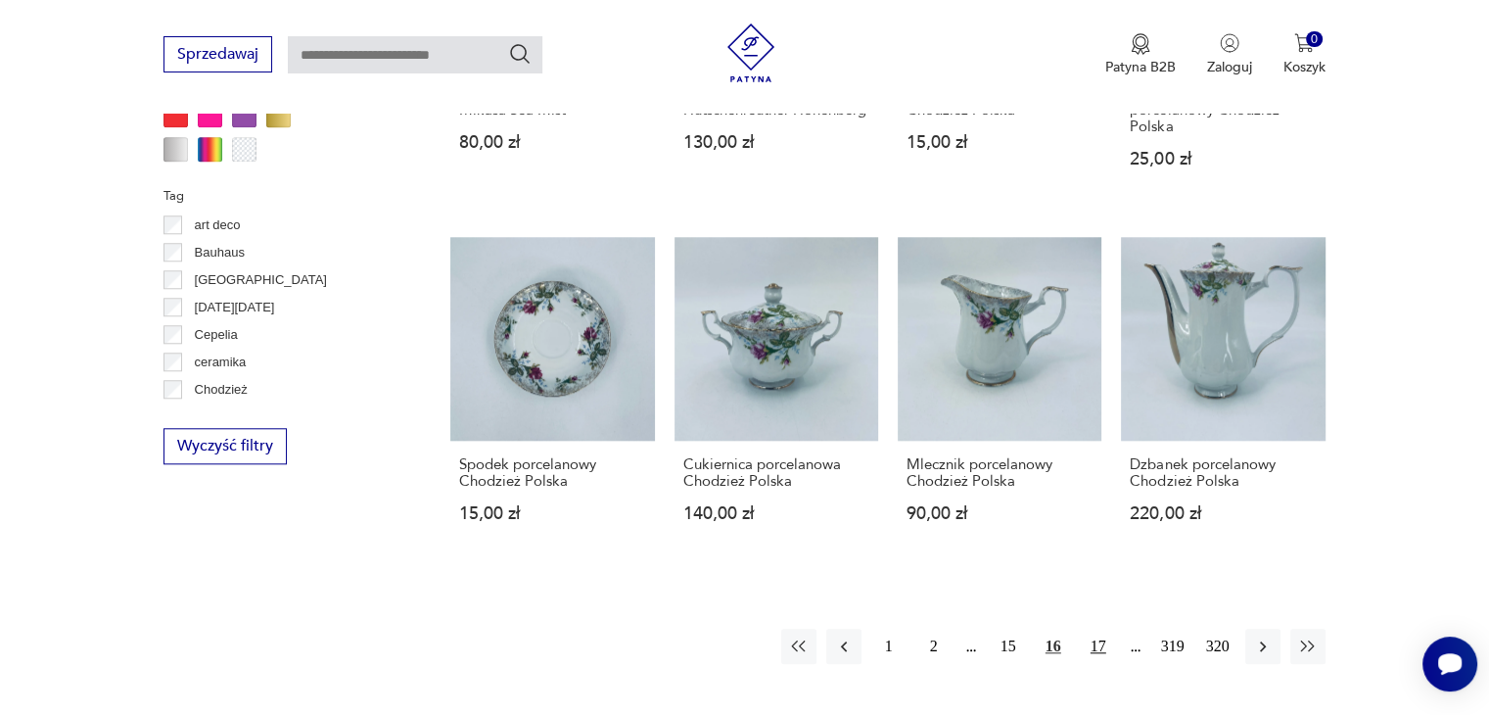
click at [1101, 629] on button "17" at bounding box center [1098, 646] width 35 height 35
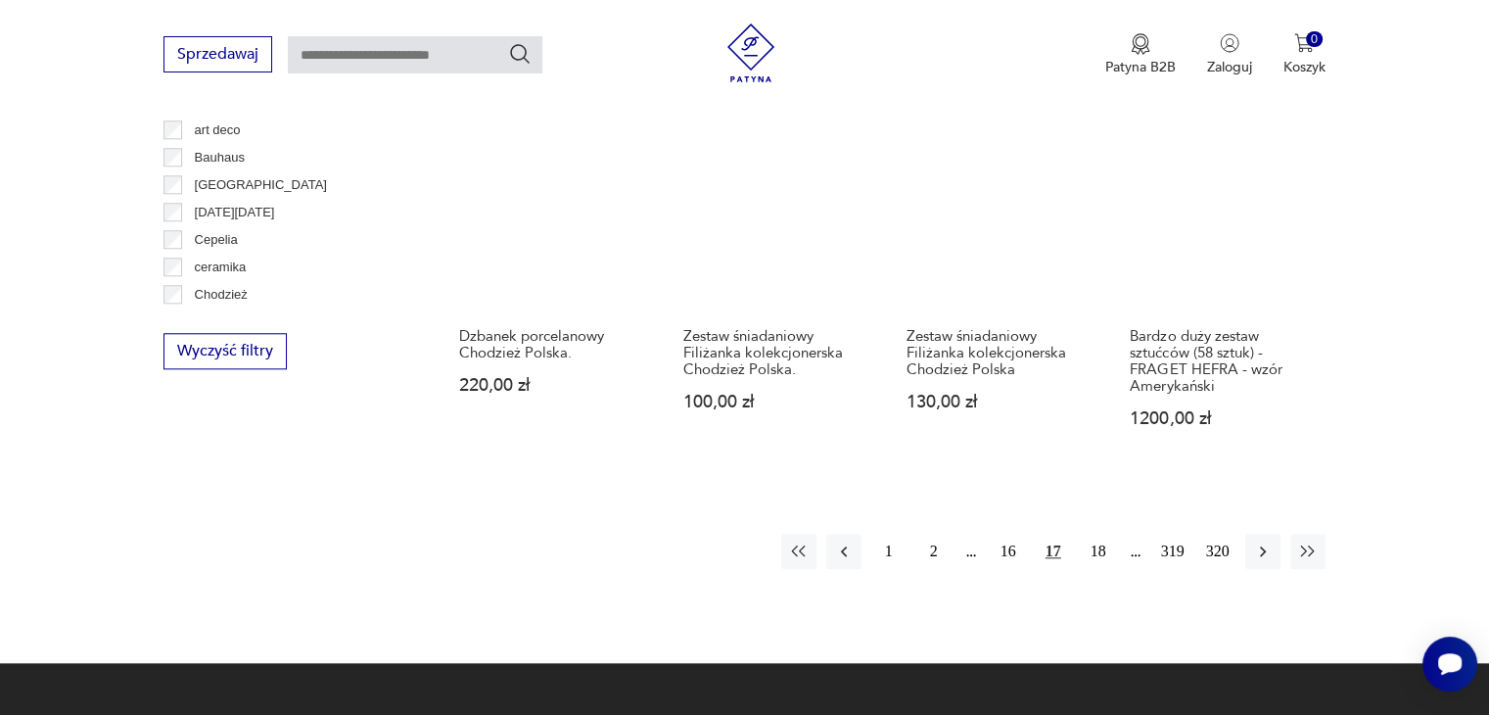
scroll to position [1890, 0]
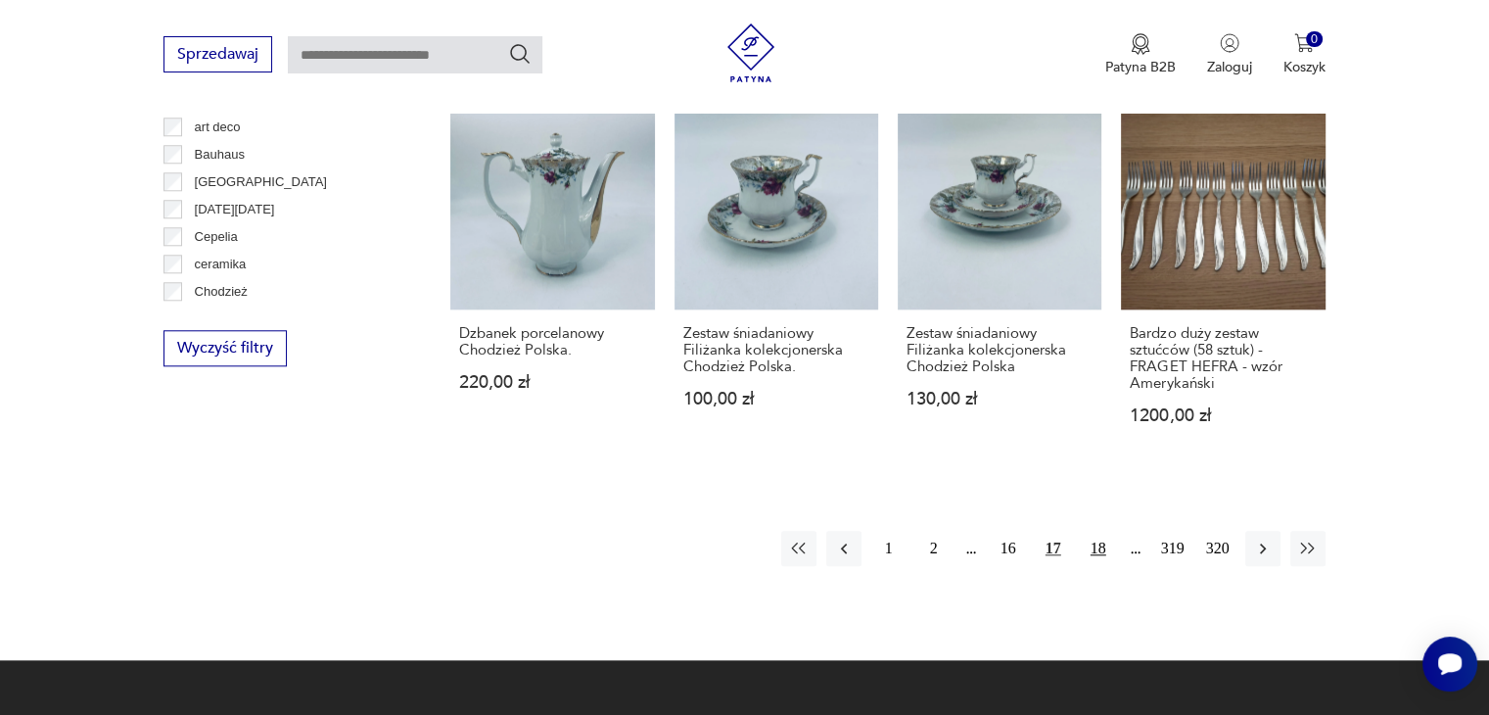
click at [1101, 544] on button "18" at bounding box center [1098, 548] width 35 height 35
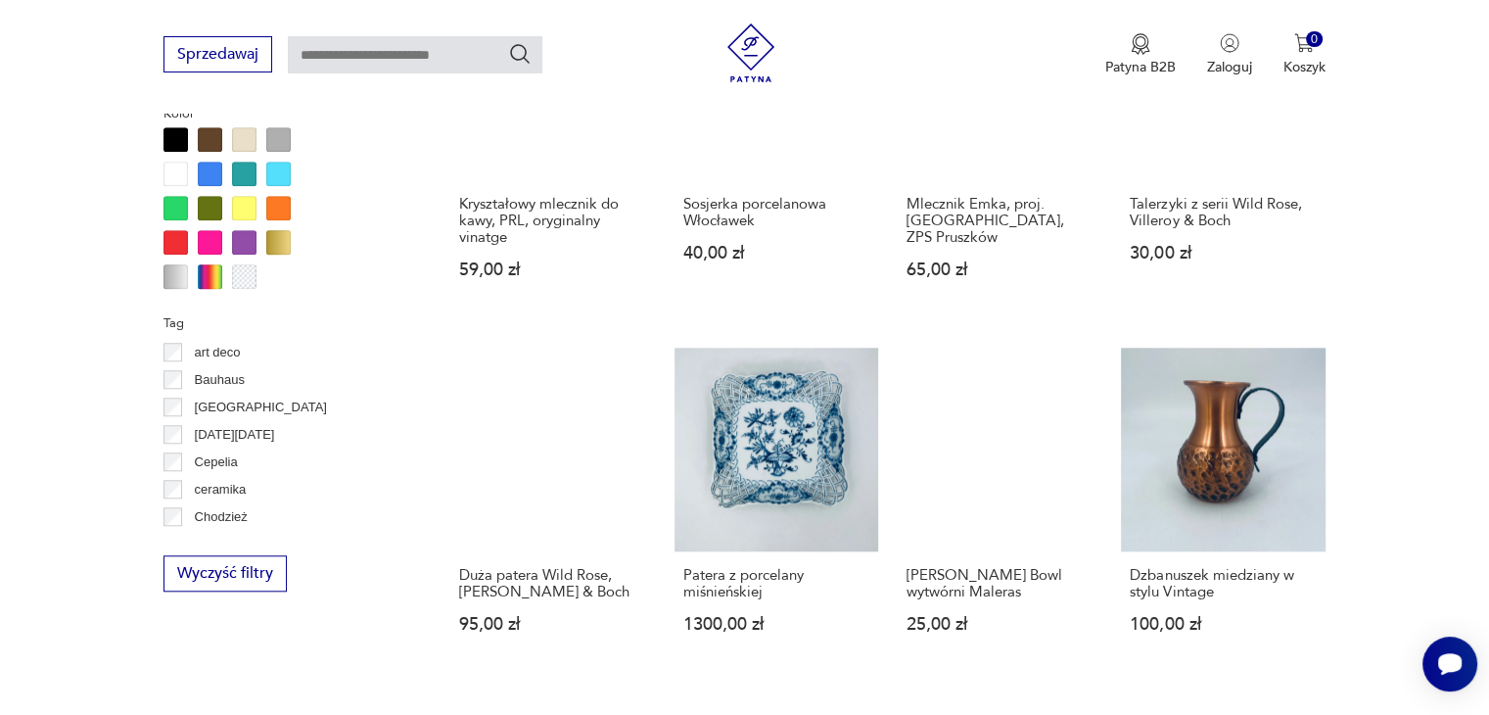
scroll to position [1890, 0]
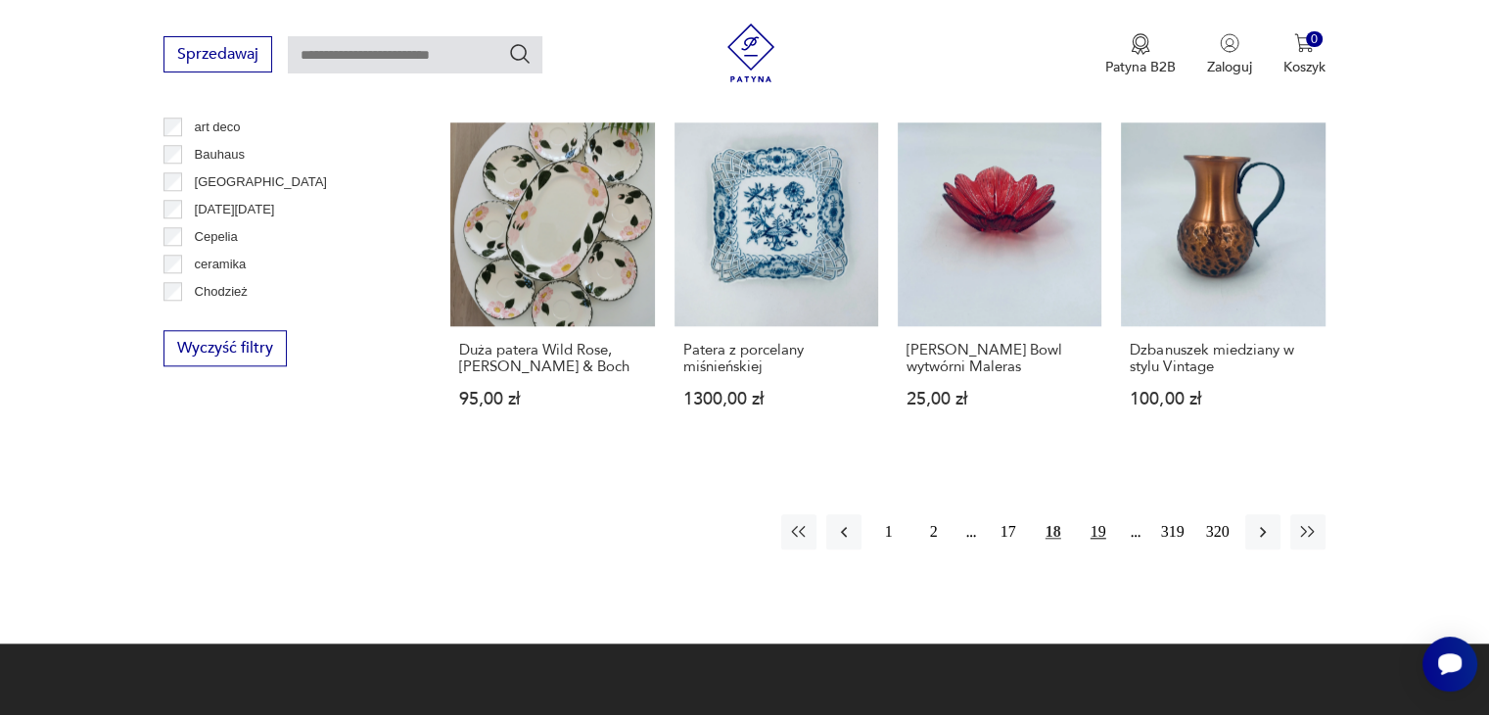
click at [1103, 530] on button "19" at bounding box center [1098, 531] width 35 height 35
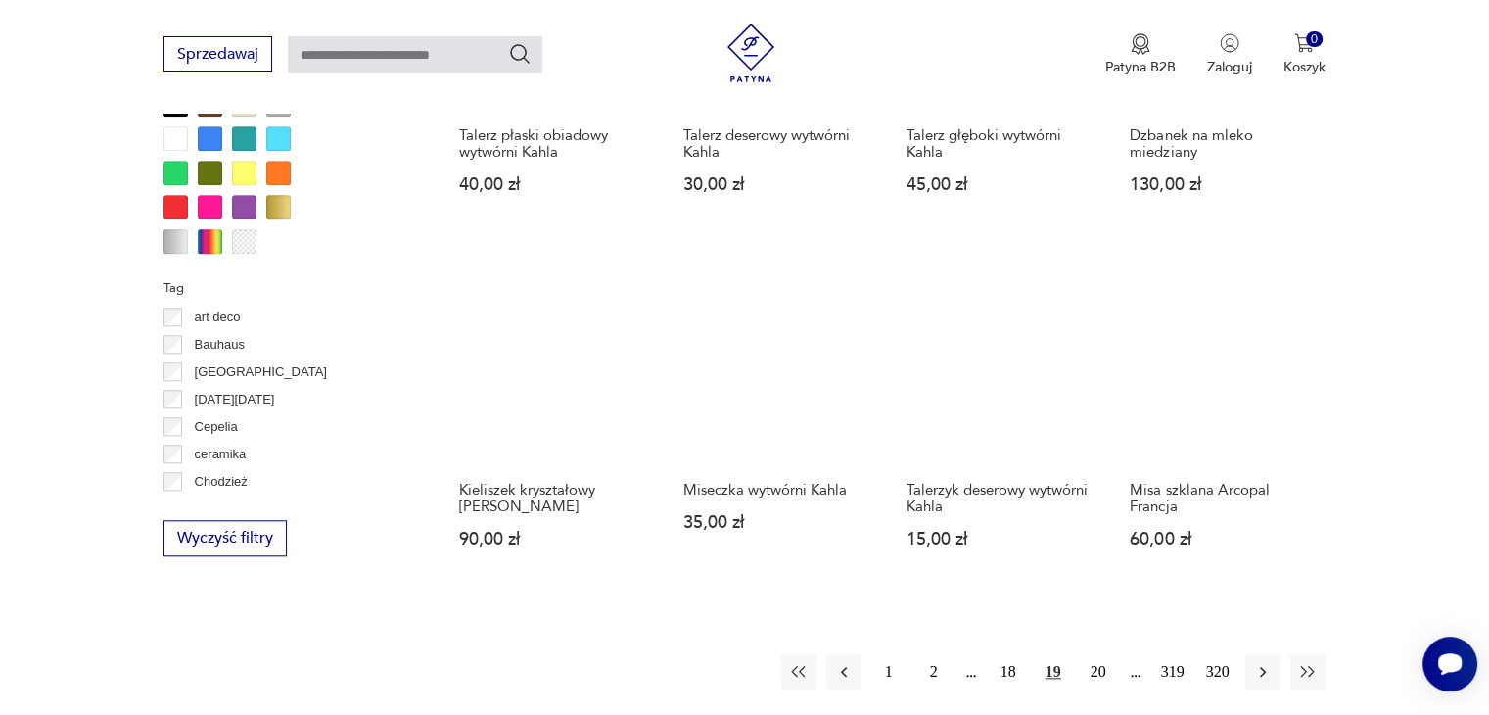
scroll to position [1890, 0]
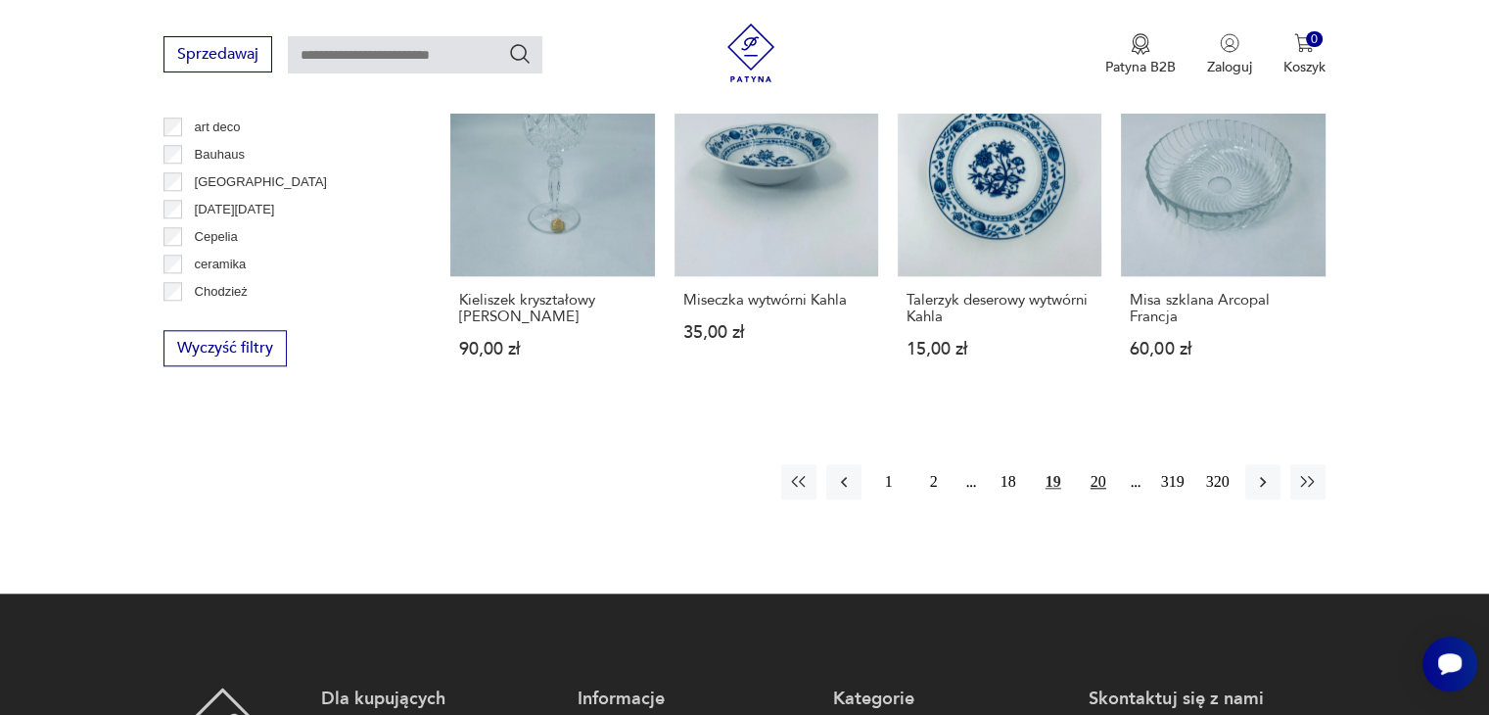
click at [1098, 470] on button "20" at bounding box center [1098, 481] width 35 height 35
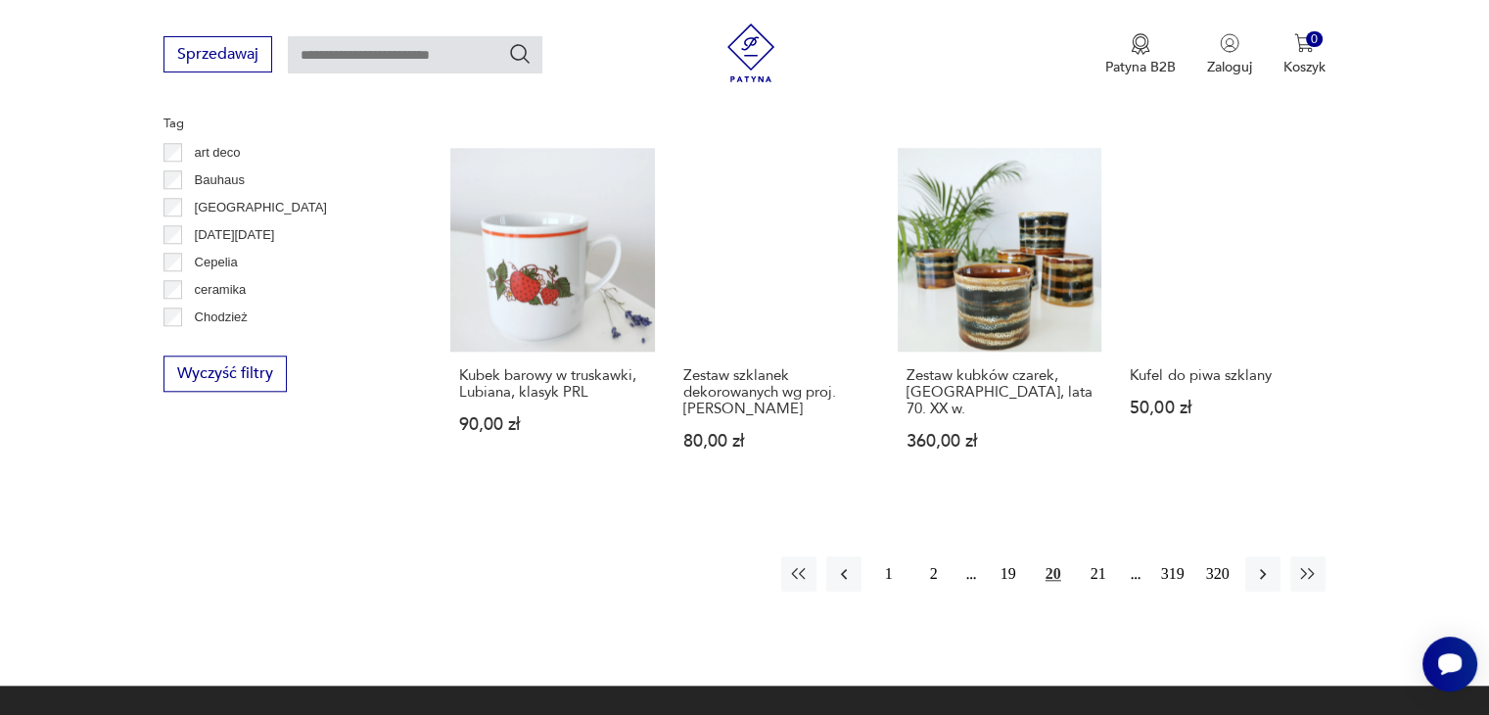
scroll to position [2086, 0]
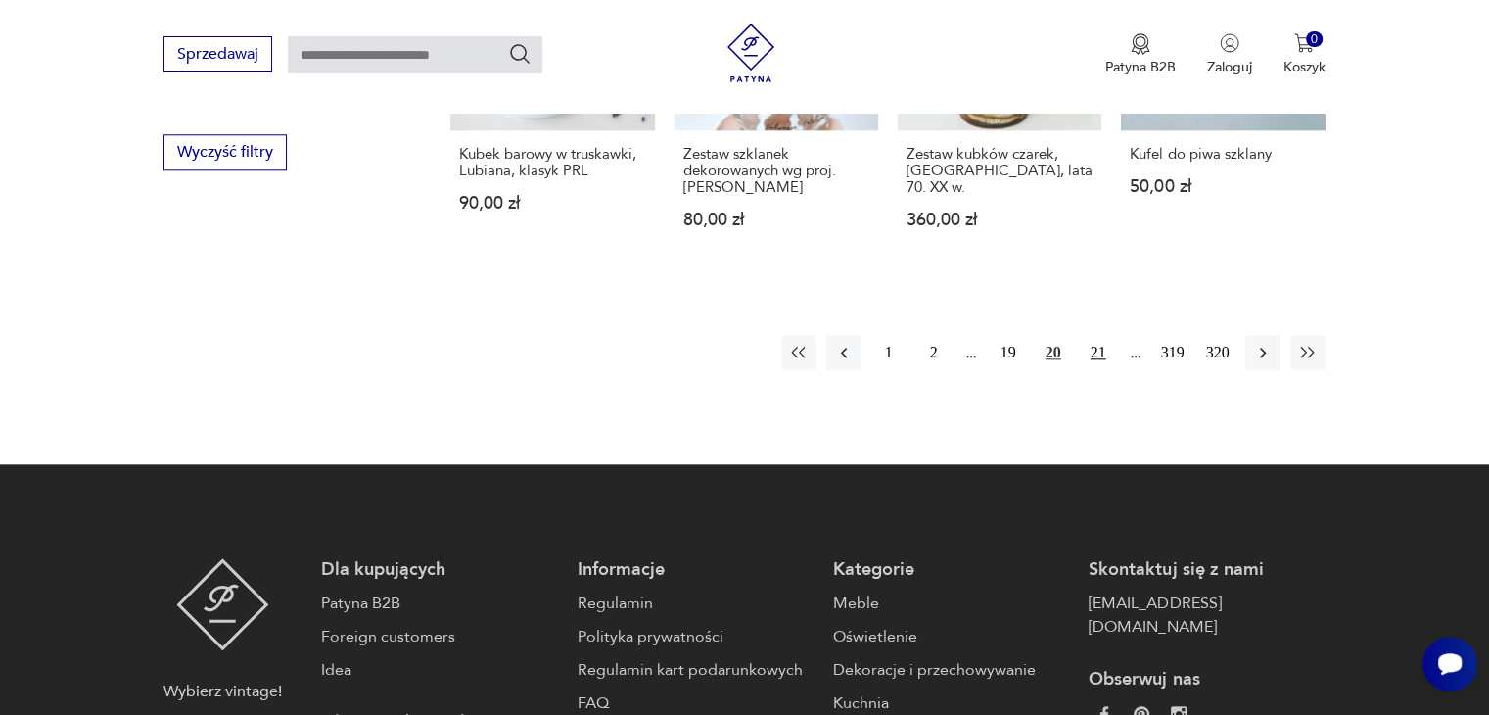
click at [1101, 335] on button "21" at bounding box center [1098, 352] width 35 height 35
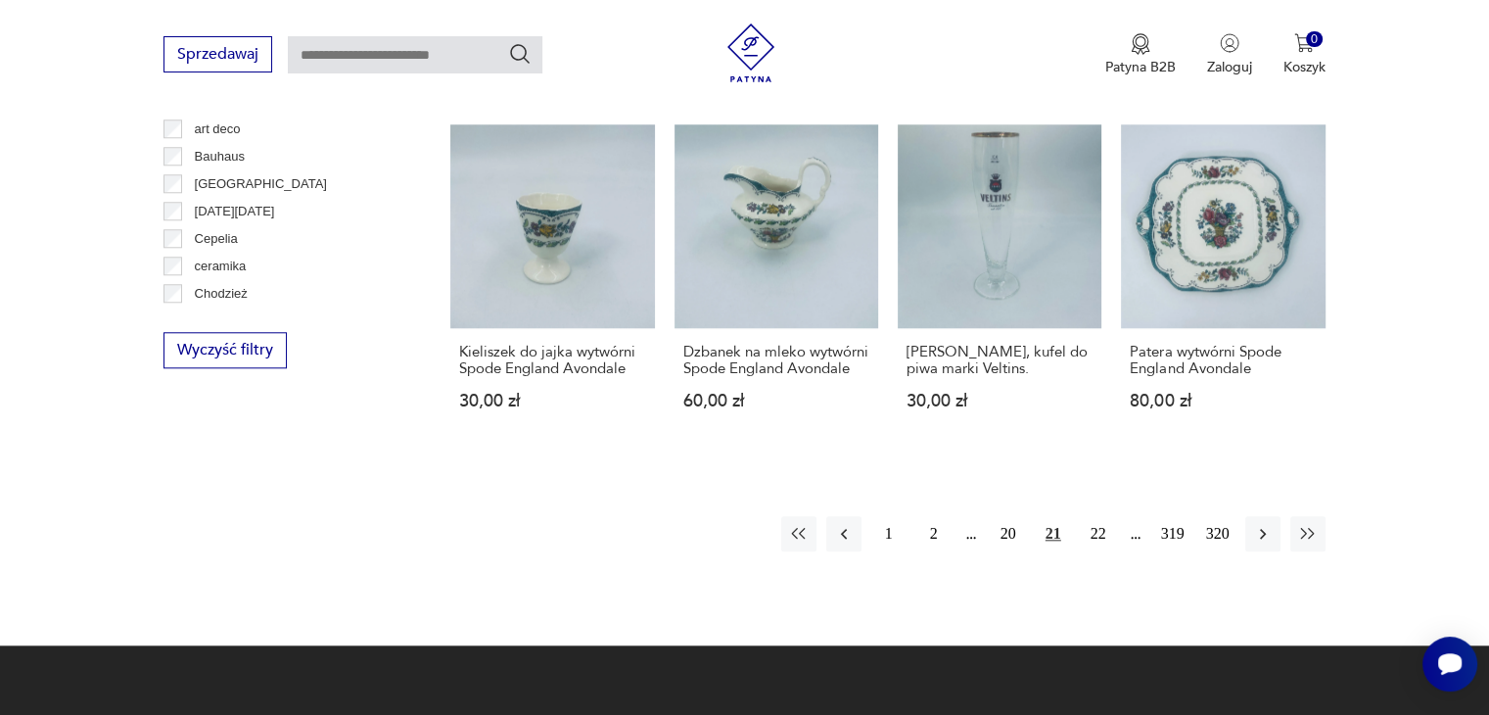
scroll to position [1890, 0]
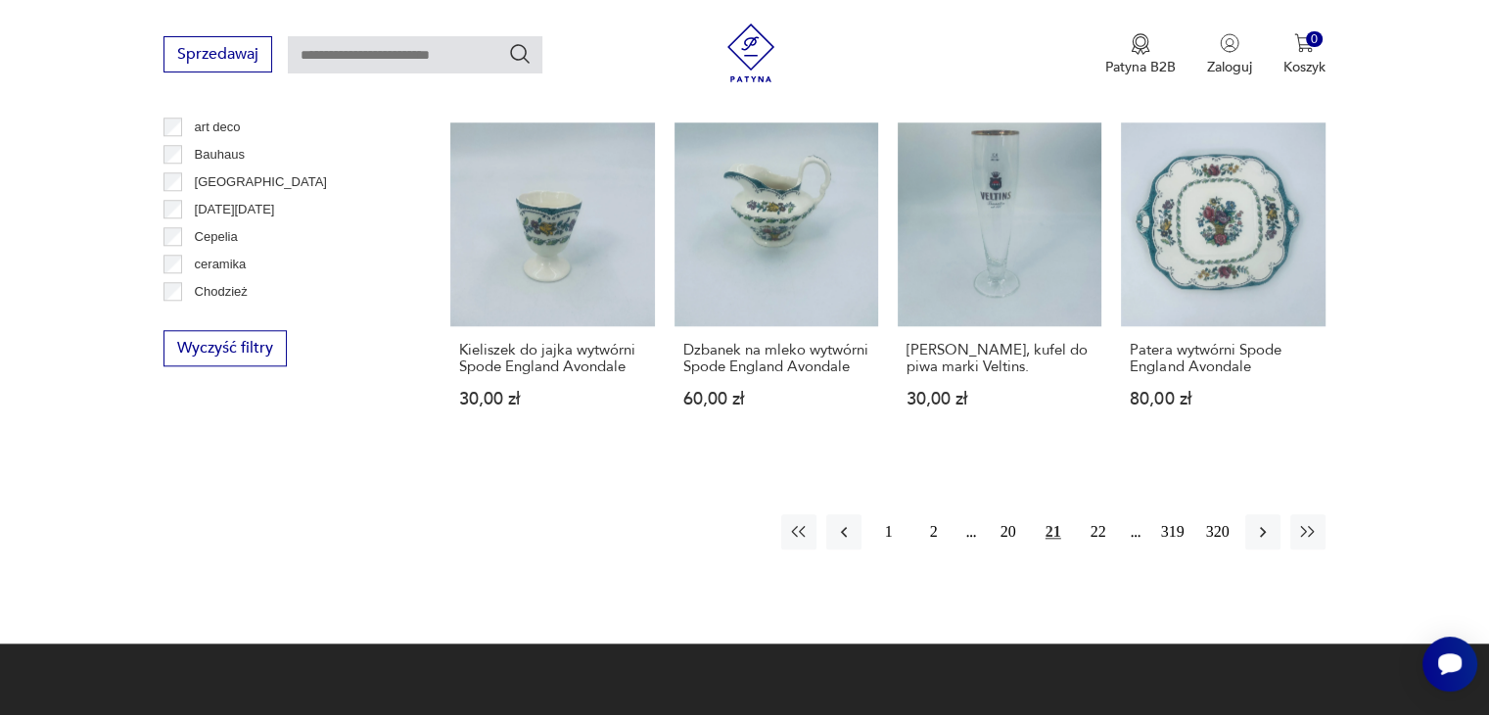
click at [1105, 514] on button "22" at bounding box center [1098, 531] width 35 height 35
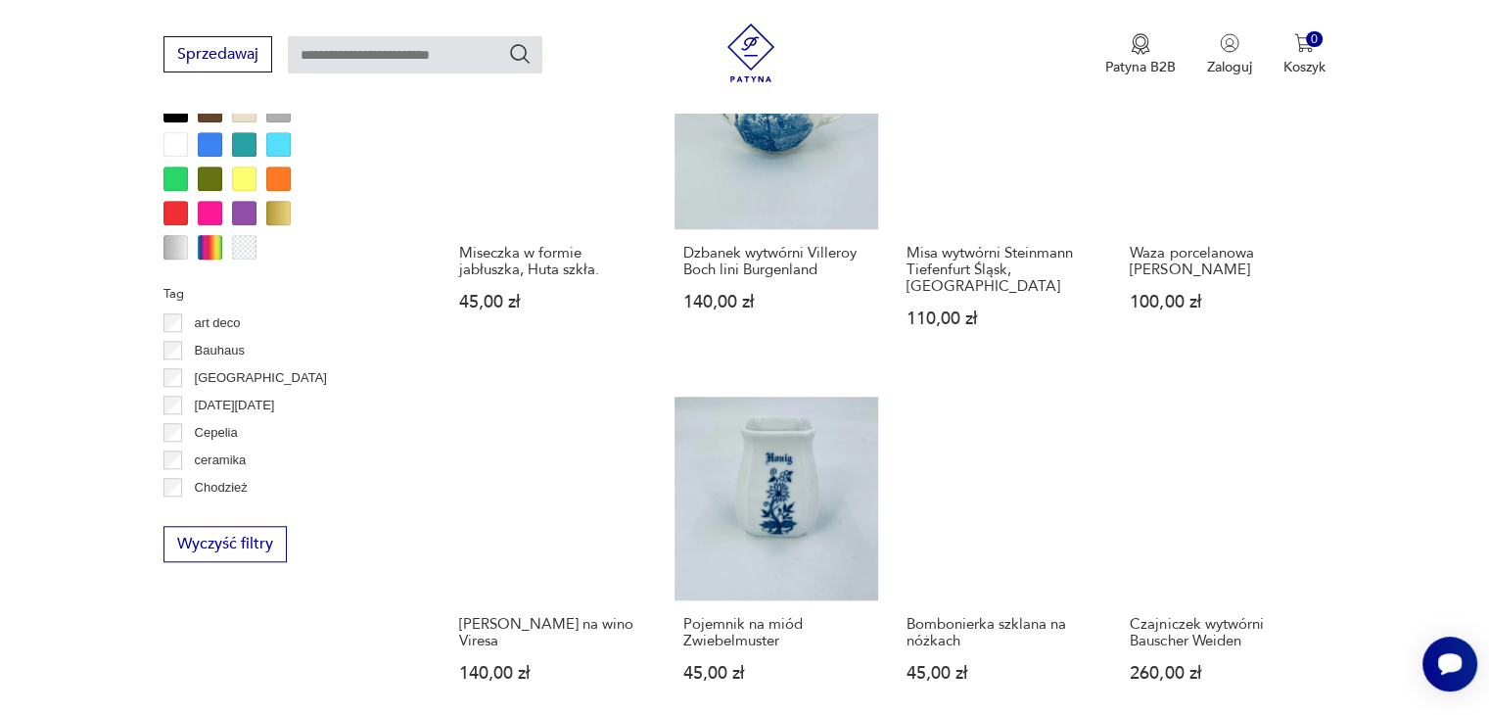
scroll to position [1890, 0]
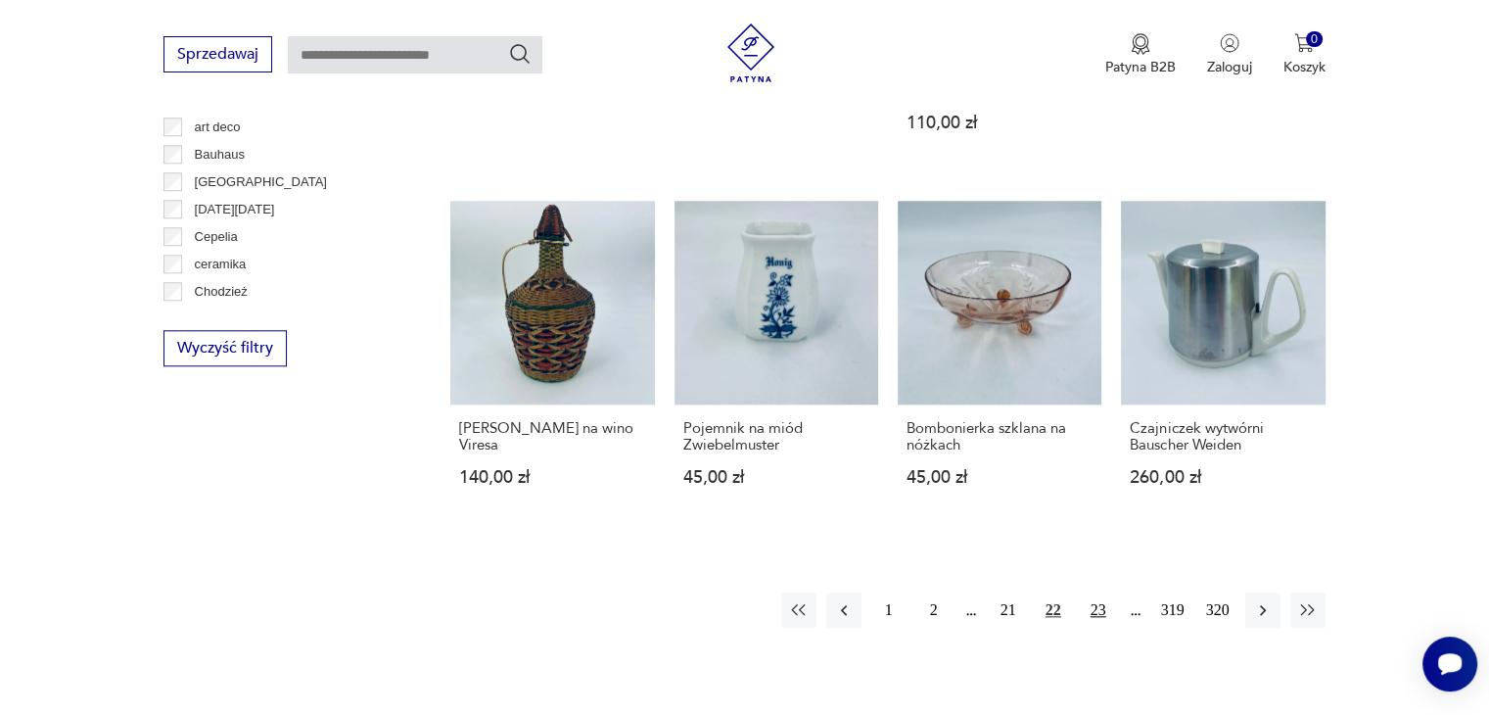
click at [1097, 592] on button "23" at bounding box center [1098, 609] width 35 height 35
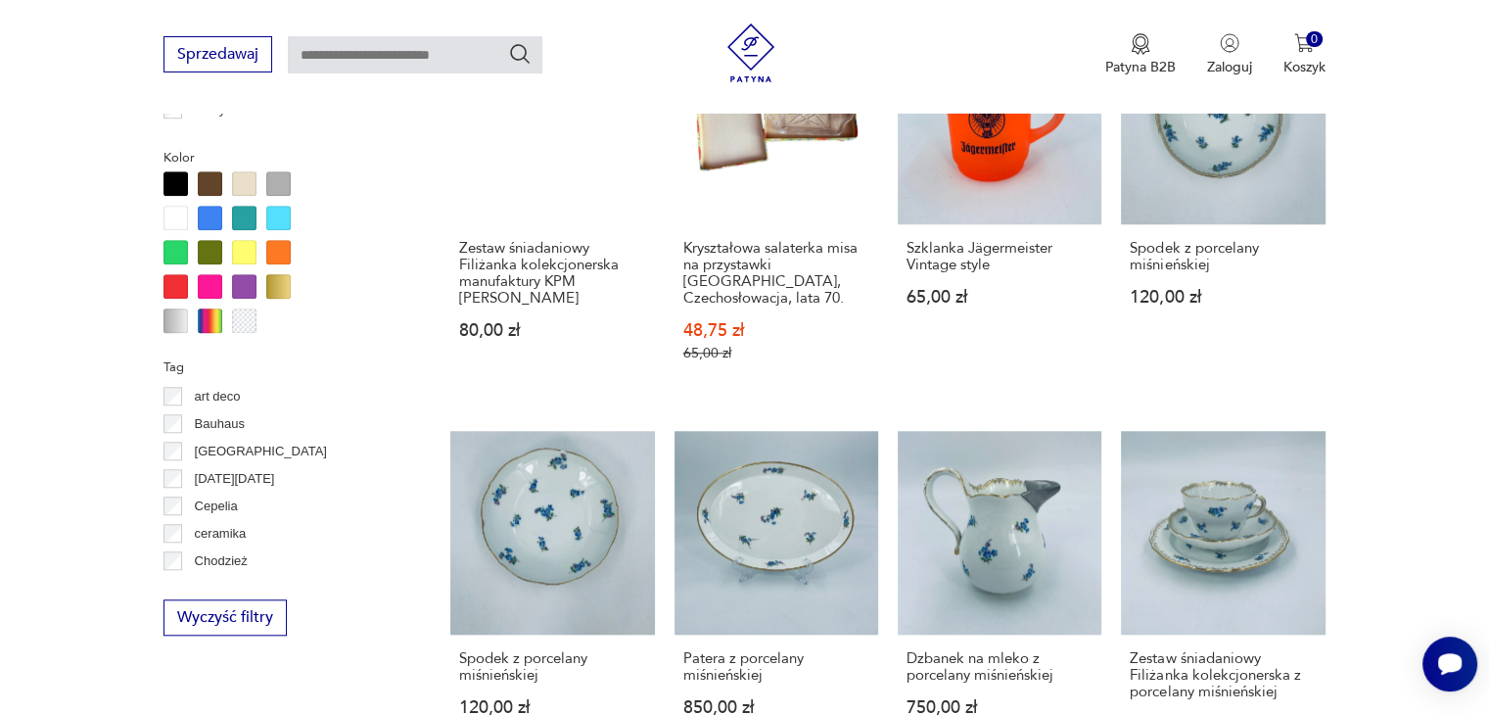
scroll to position [1792, 0]
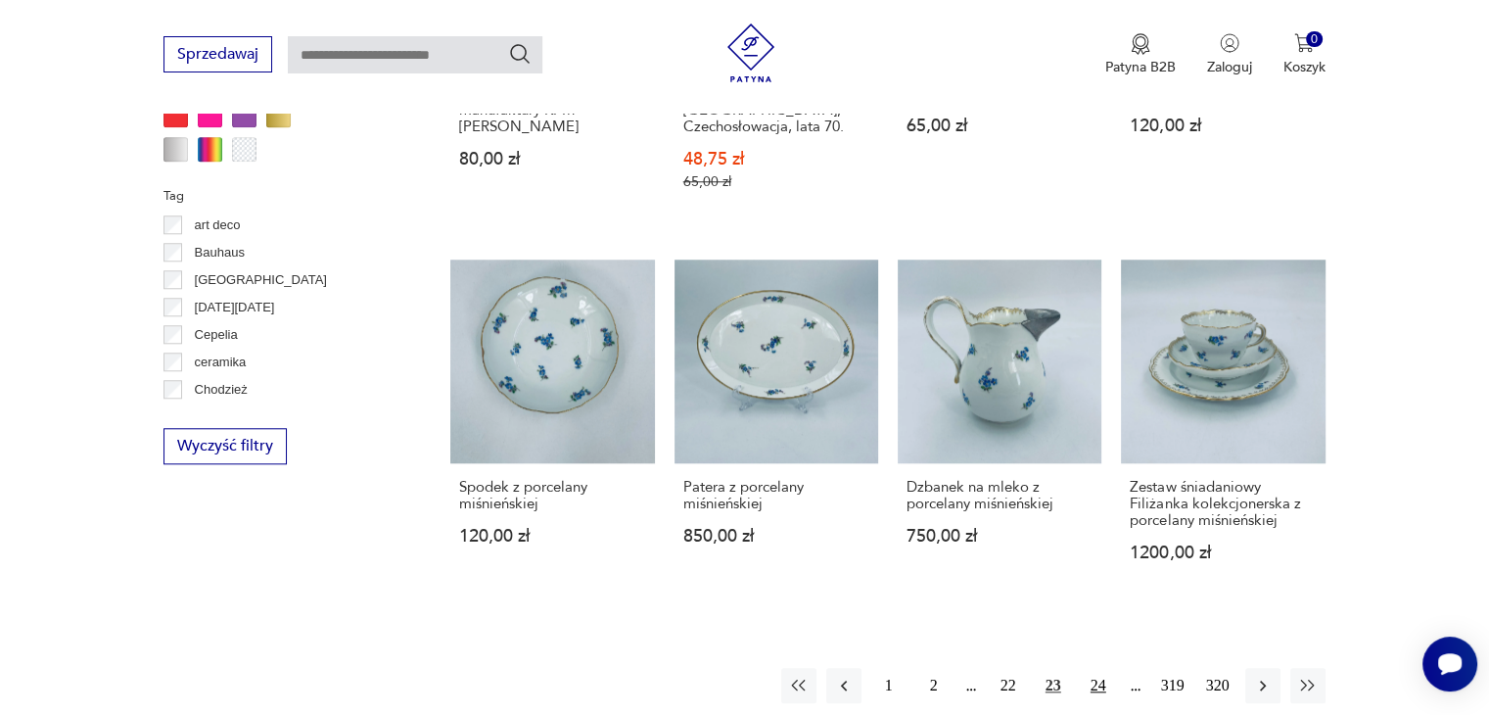
click at [1099, 671] on button "24" at bounding box center [1098, 685] width 35 height 35
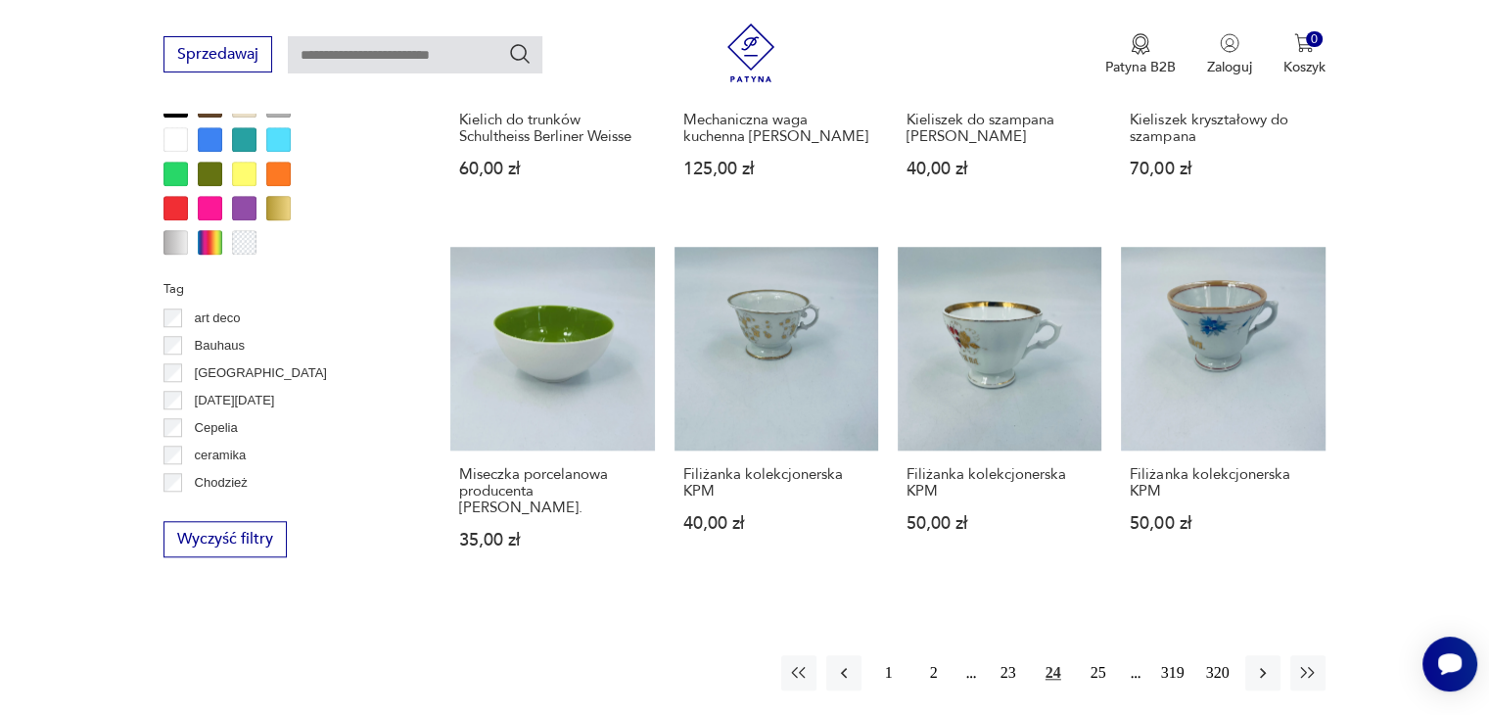
scroll to position [1890, 0]
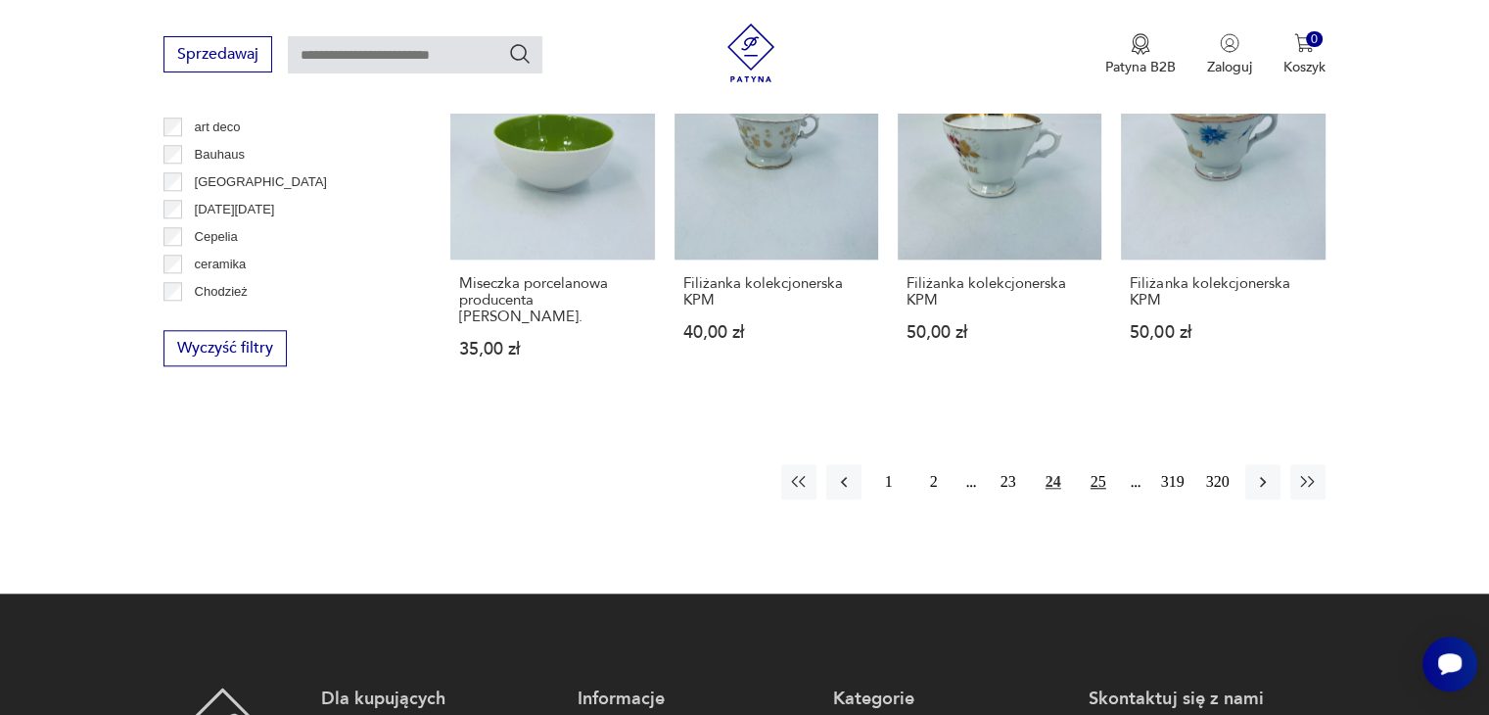
click at [1103, 464] on button "25" at bounding box center [1098, 481] width 35 height 35
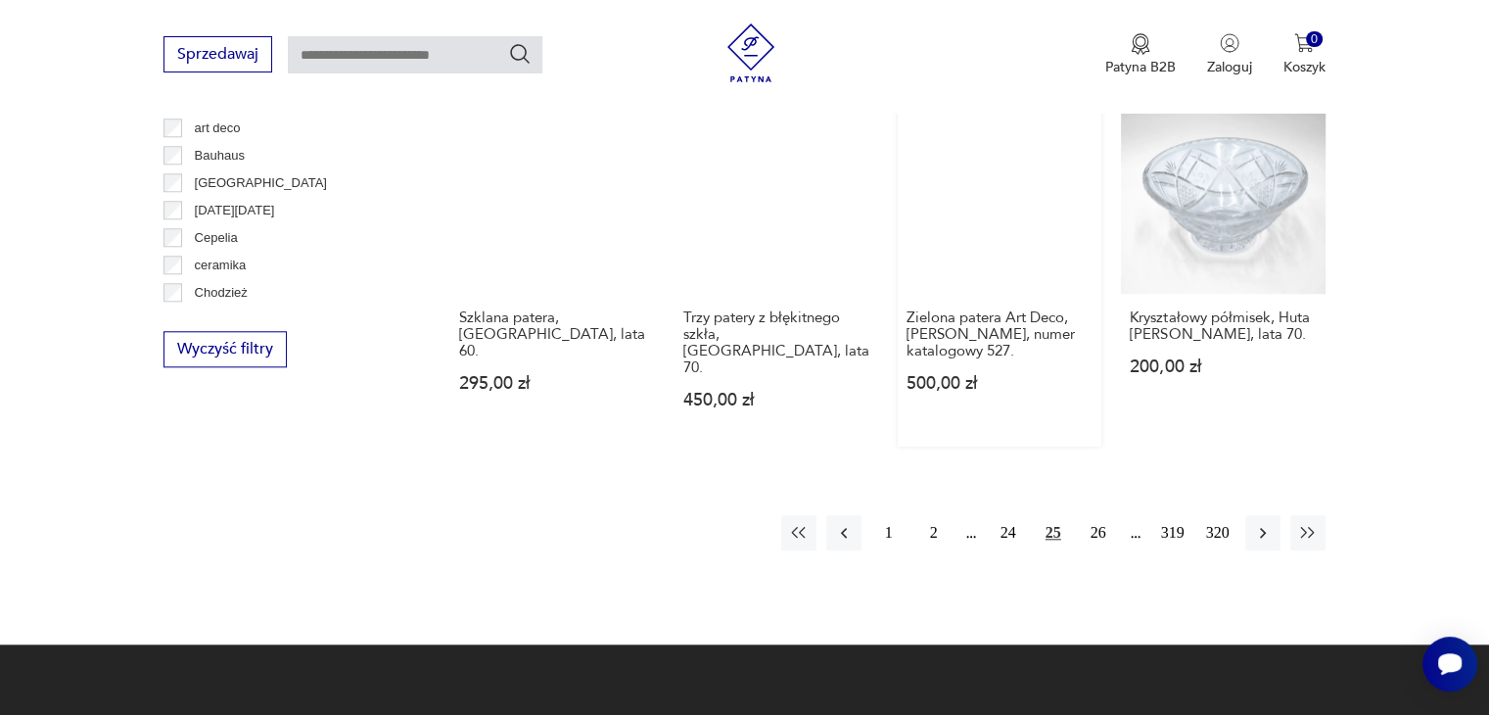
scroll to position [1890, 0]
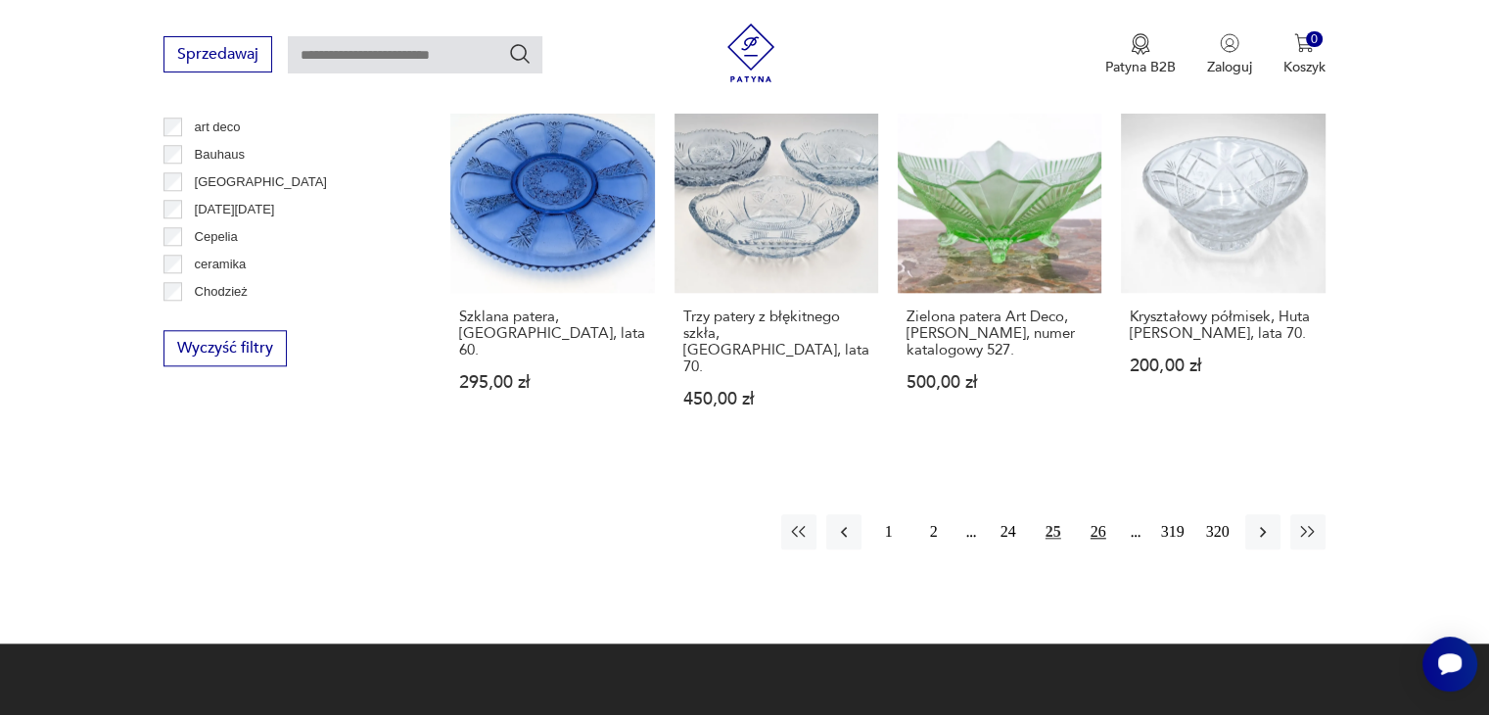
click at [1101, 514] on button "26" at bounding box center [1098, 531] width 35 height 35
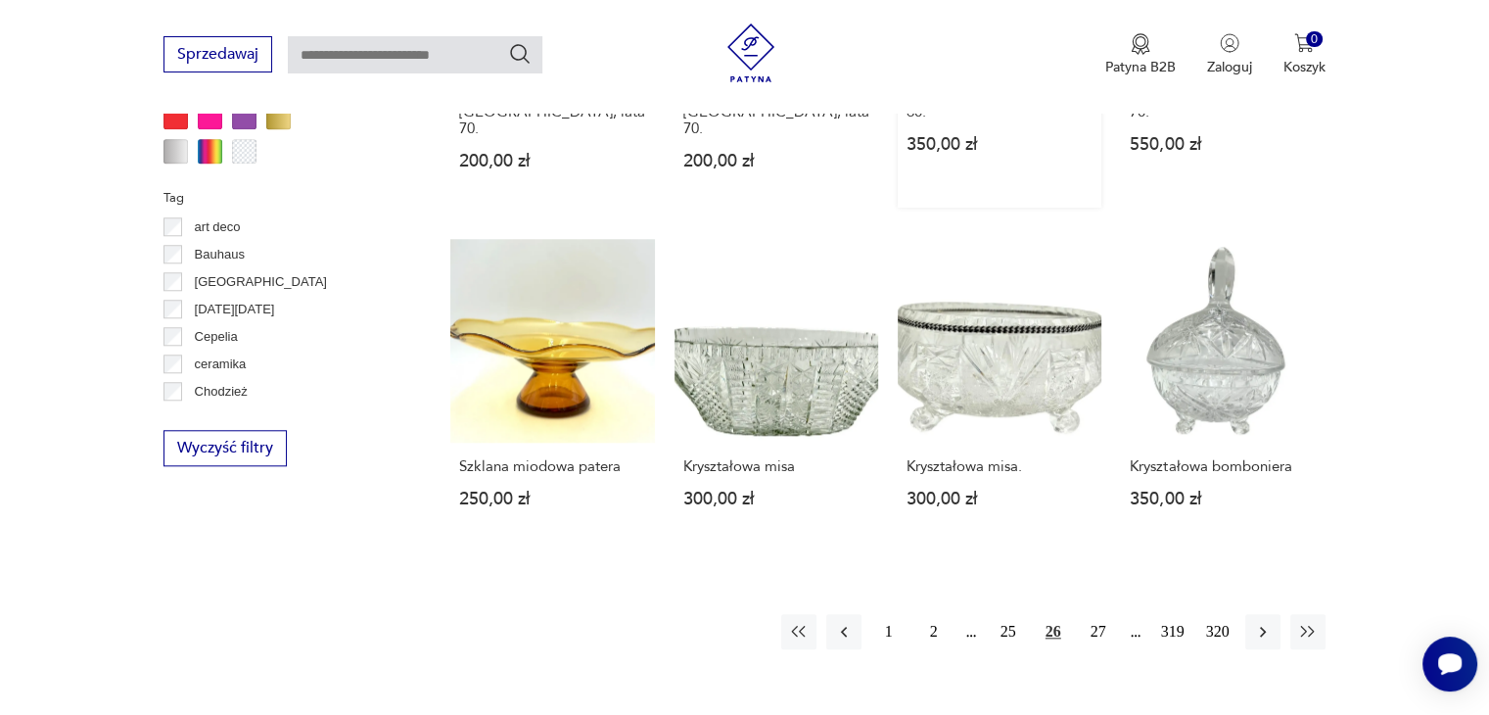
scroll to position [1792, 0]
click at [1103, 612] on button "27" at bounding box center [1098, 629] width 35 height 35
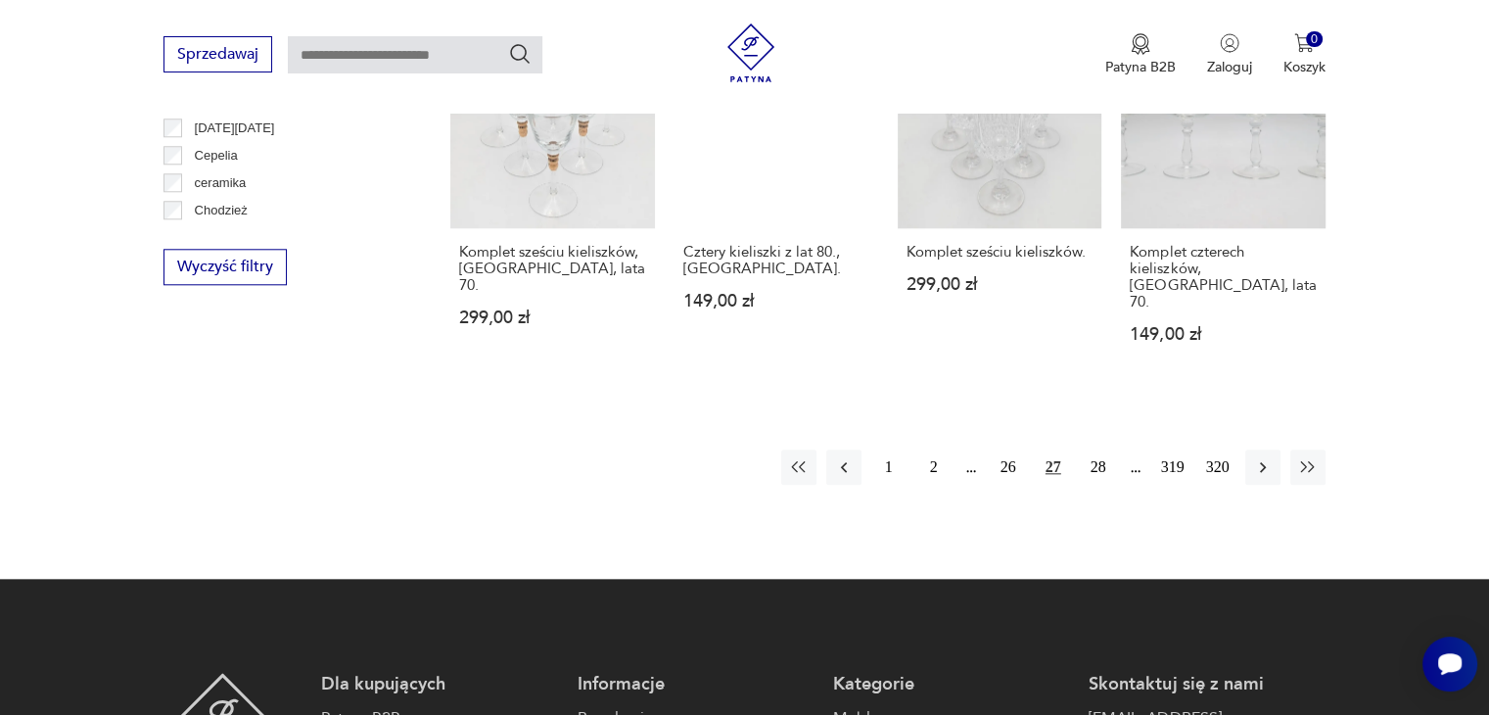
scroll to position [1988, 0]
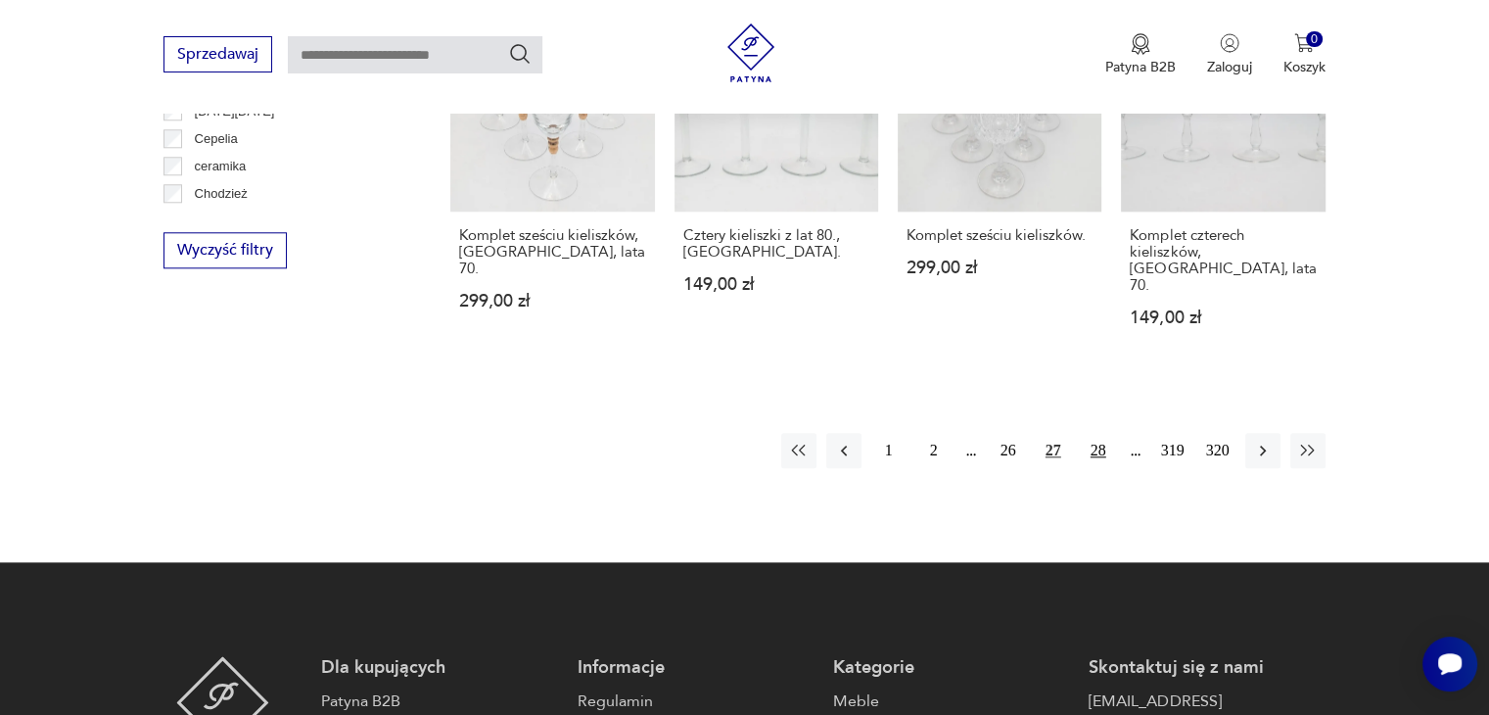
click at [1104, 433] on button "28" at bounding box center [1098, 450] width 35 height 35
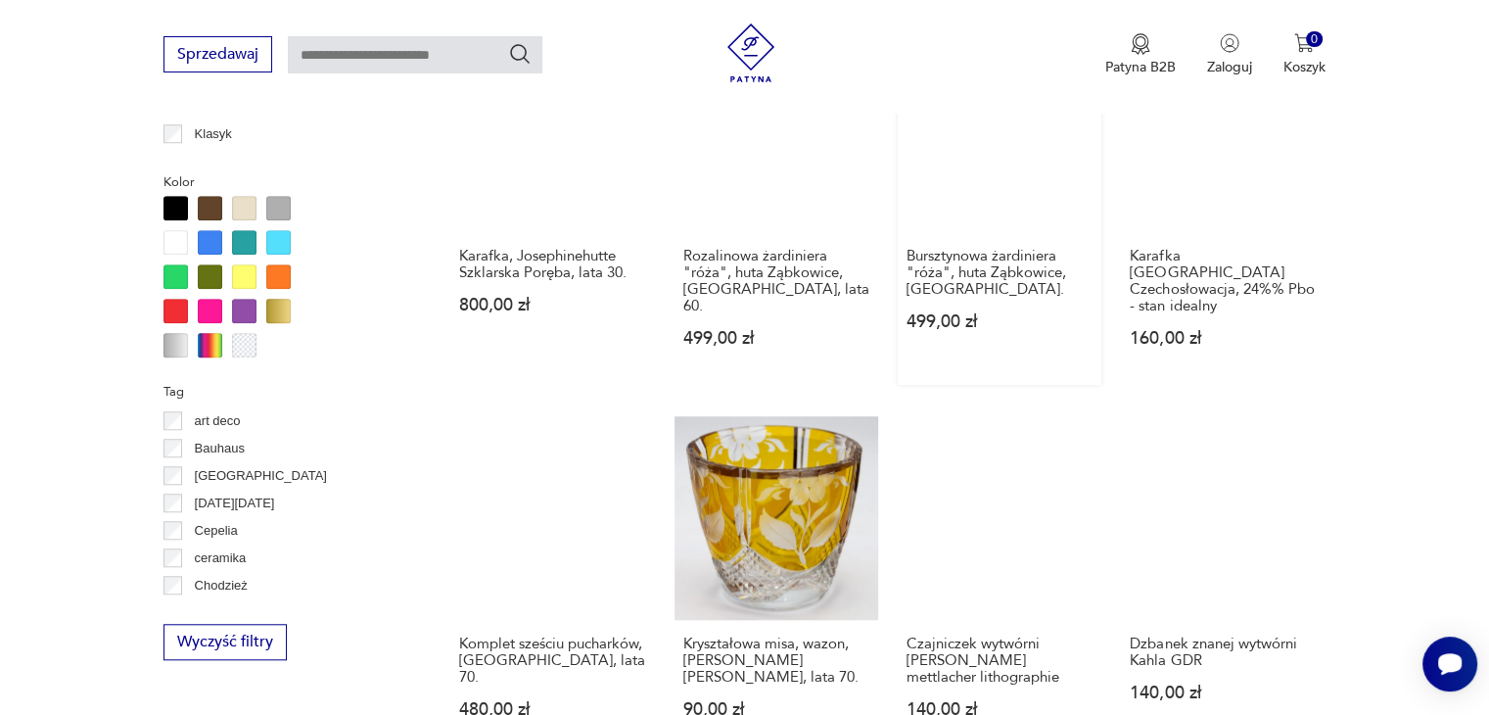
scroll to position [1890, 0]
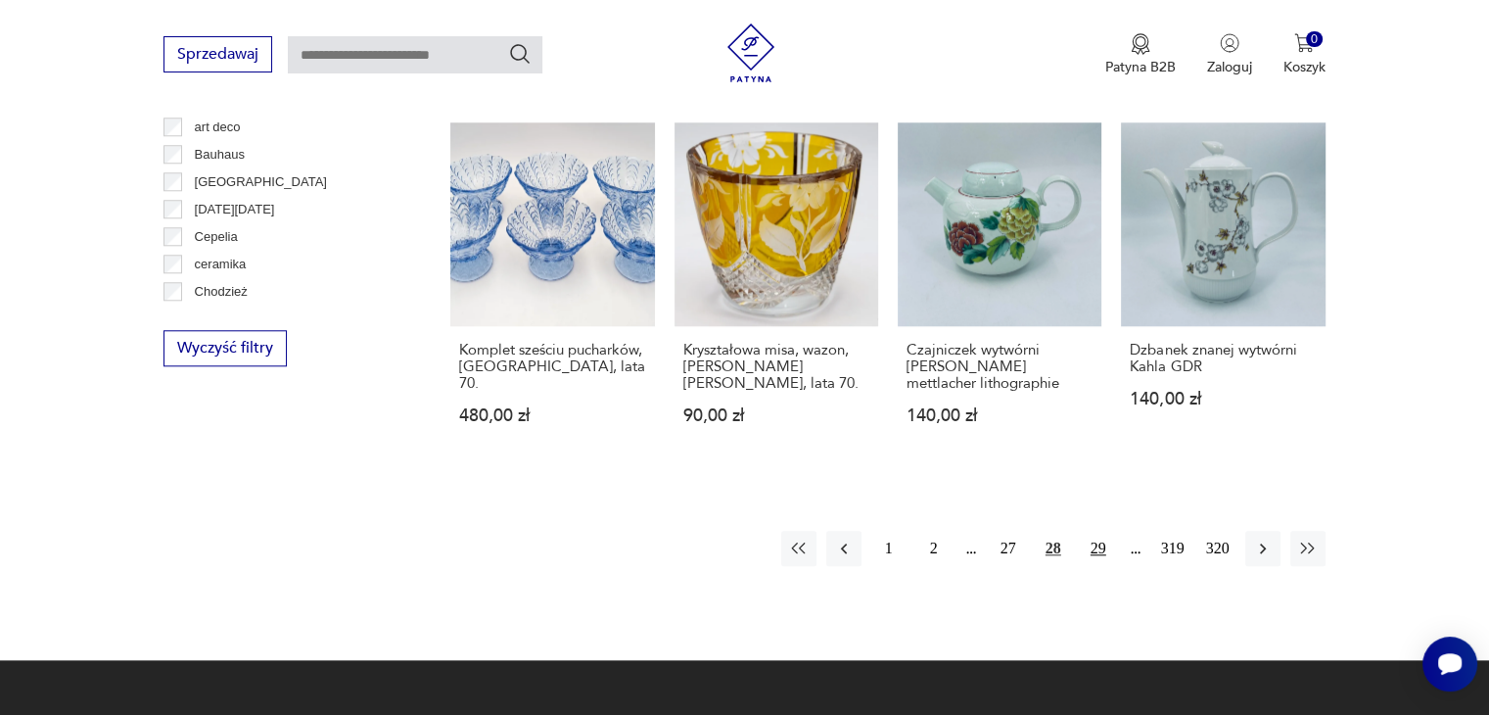
click at [1099, 531] on button "29" at bounding box center [1098, 548] width 35 height 35
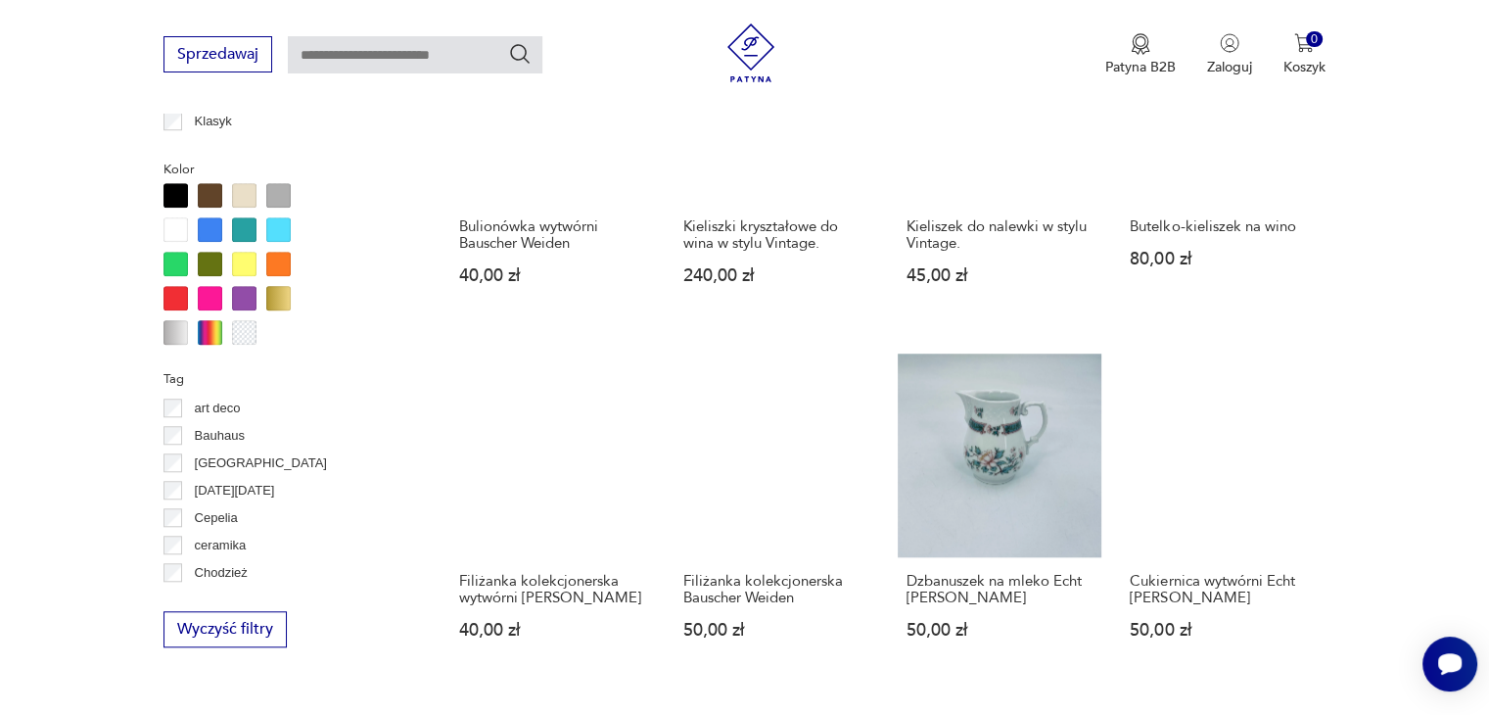
scroll to position [1792, 0]
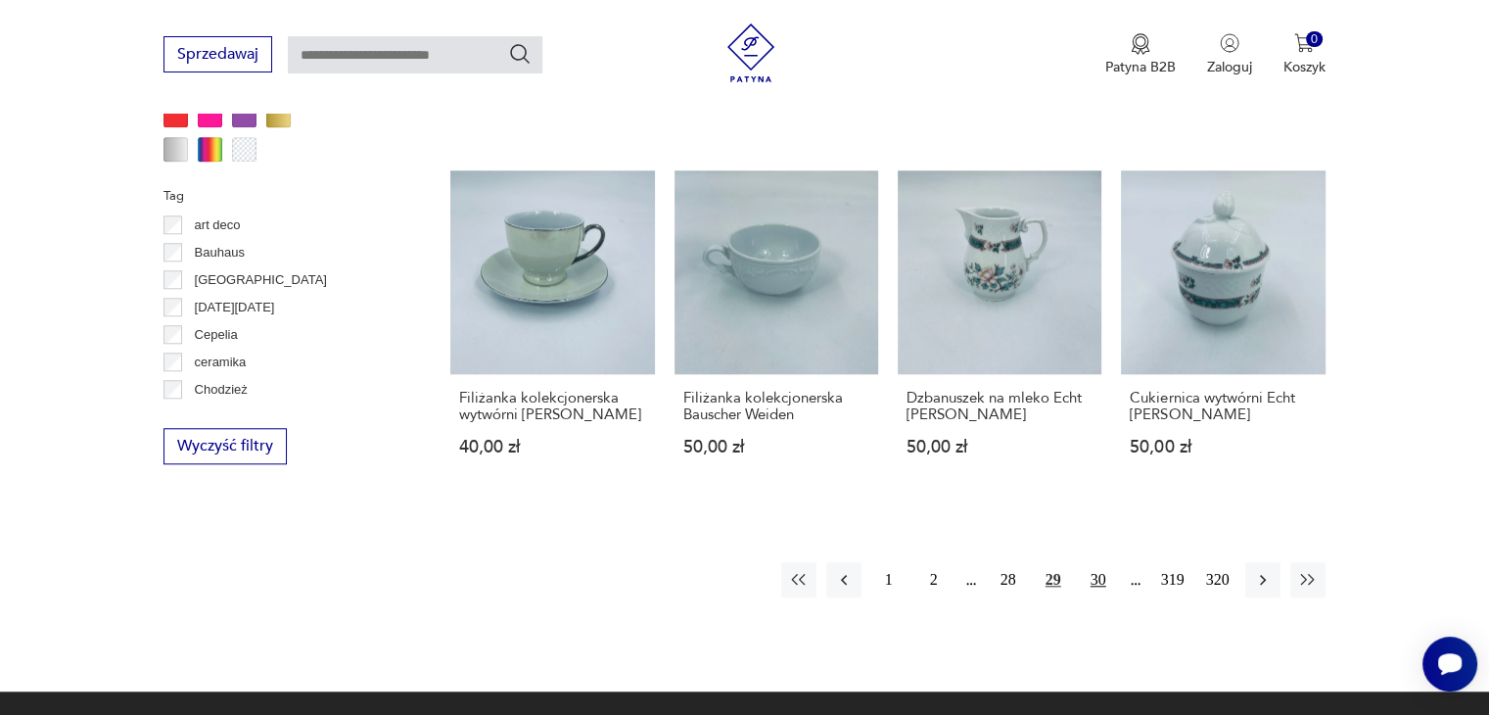
click at [1097, 577] on button "30" at bounding box center [1098, 579] width 35 height 35
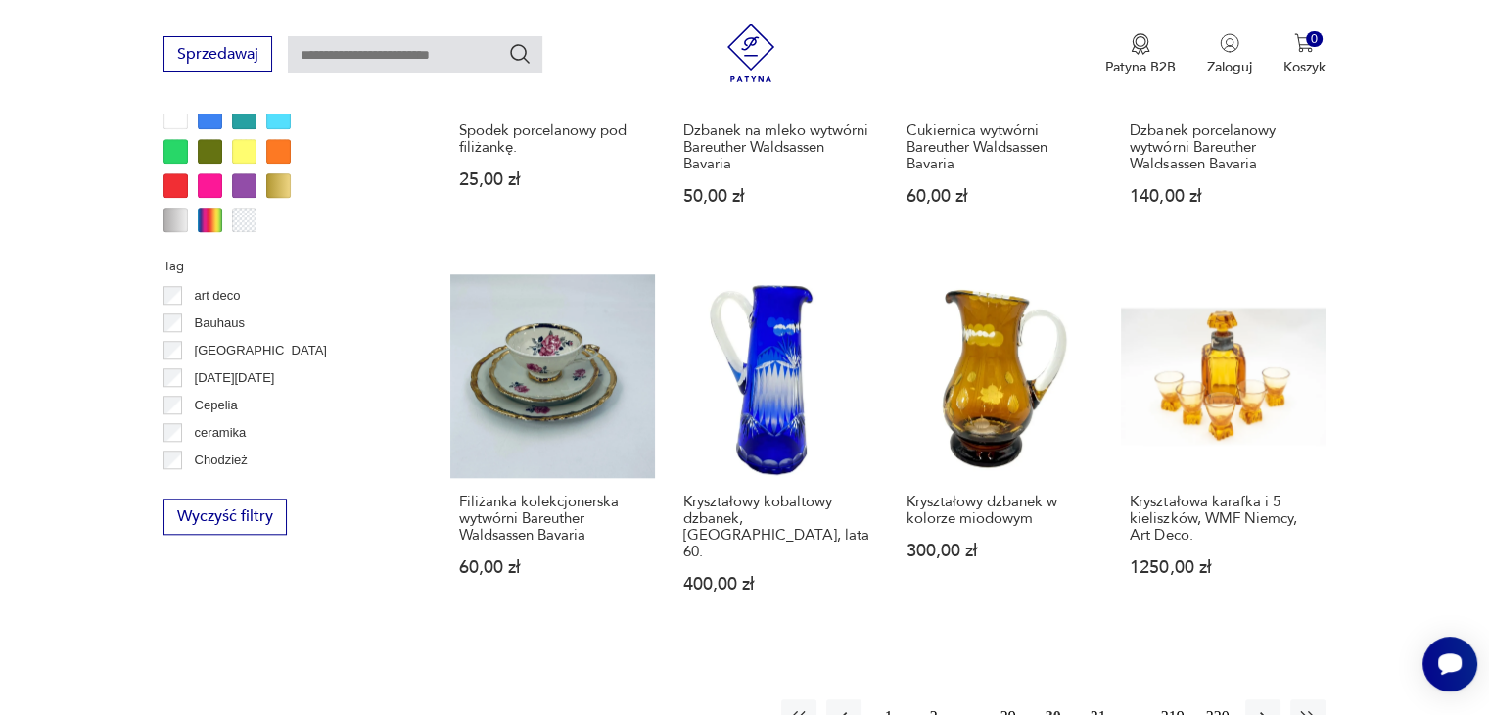
scroll to position [1890, 0]
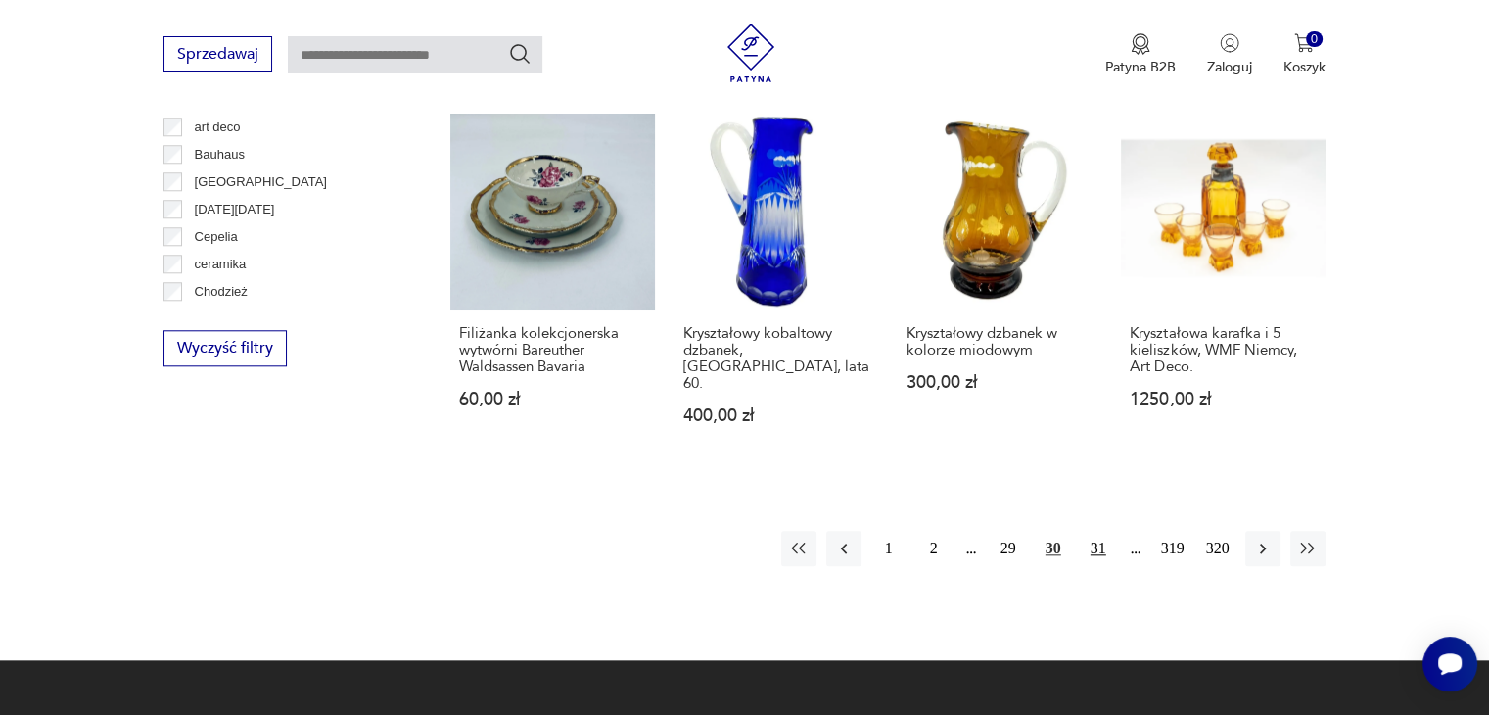
click at [1099, 531] on button "31" at bounding box center [1098, 548] width 35 height 35
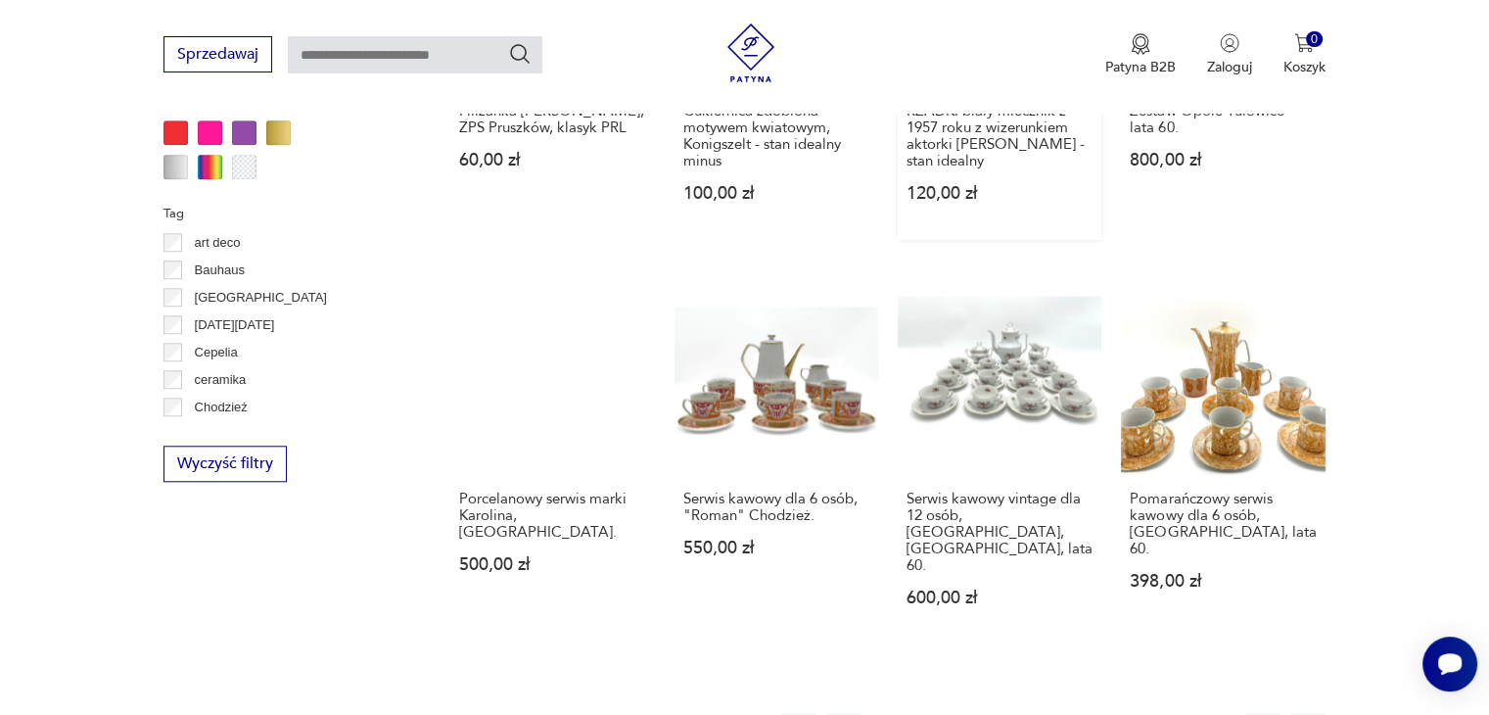
scroll to position [1890, 0]
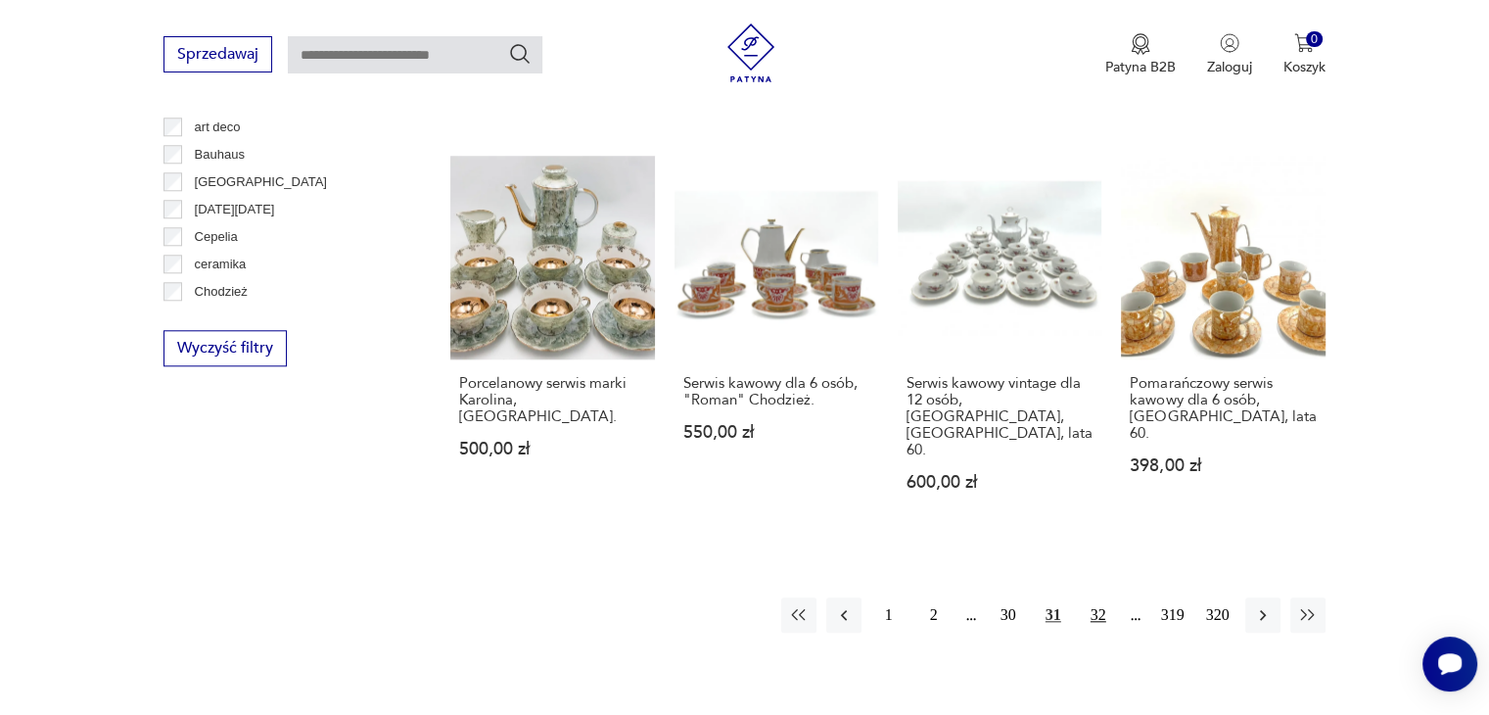
click at [1101, 597] on button "32" at bounding box center [1098, 614] width 35 height 35
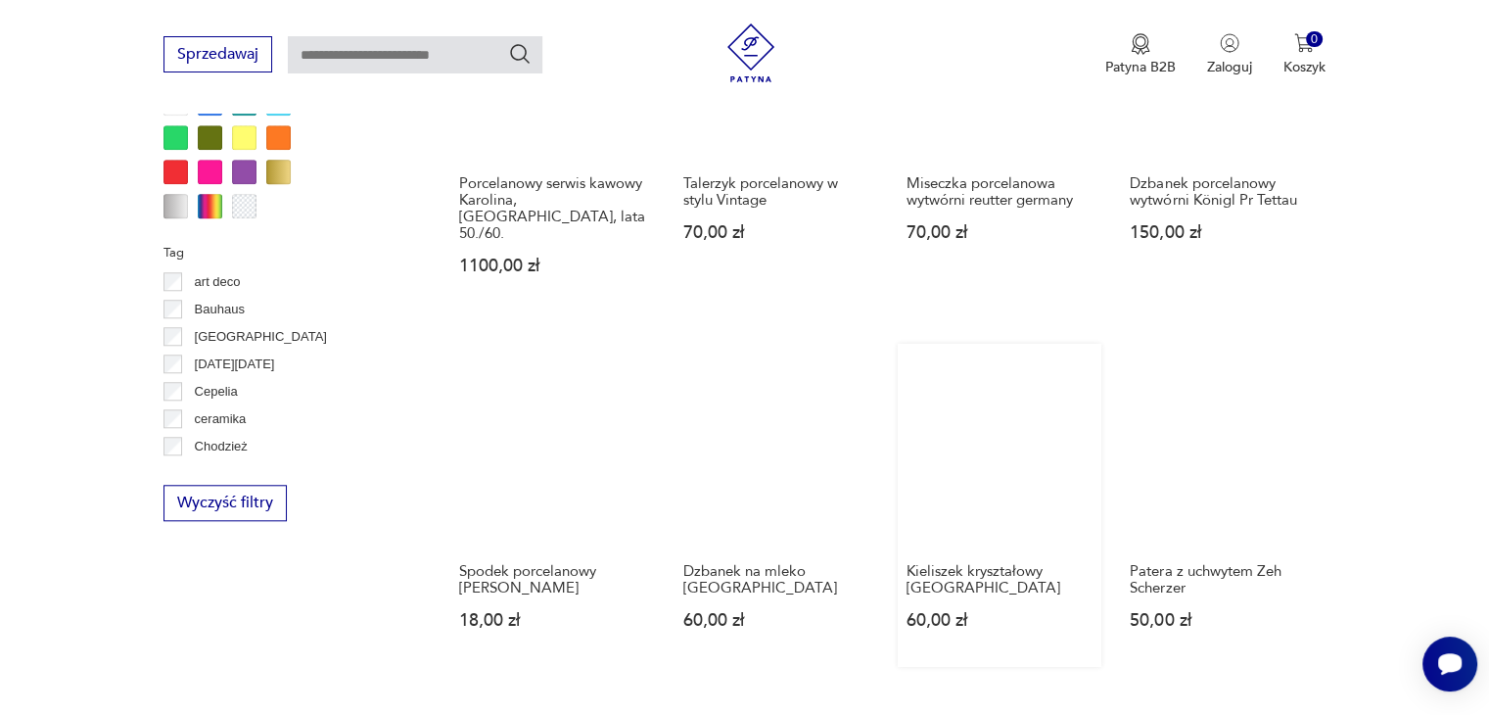
scroll to position [1890, 0]
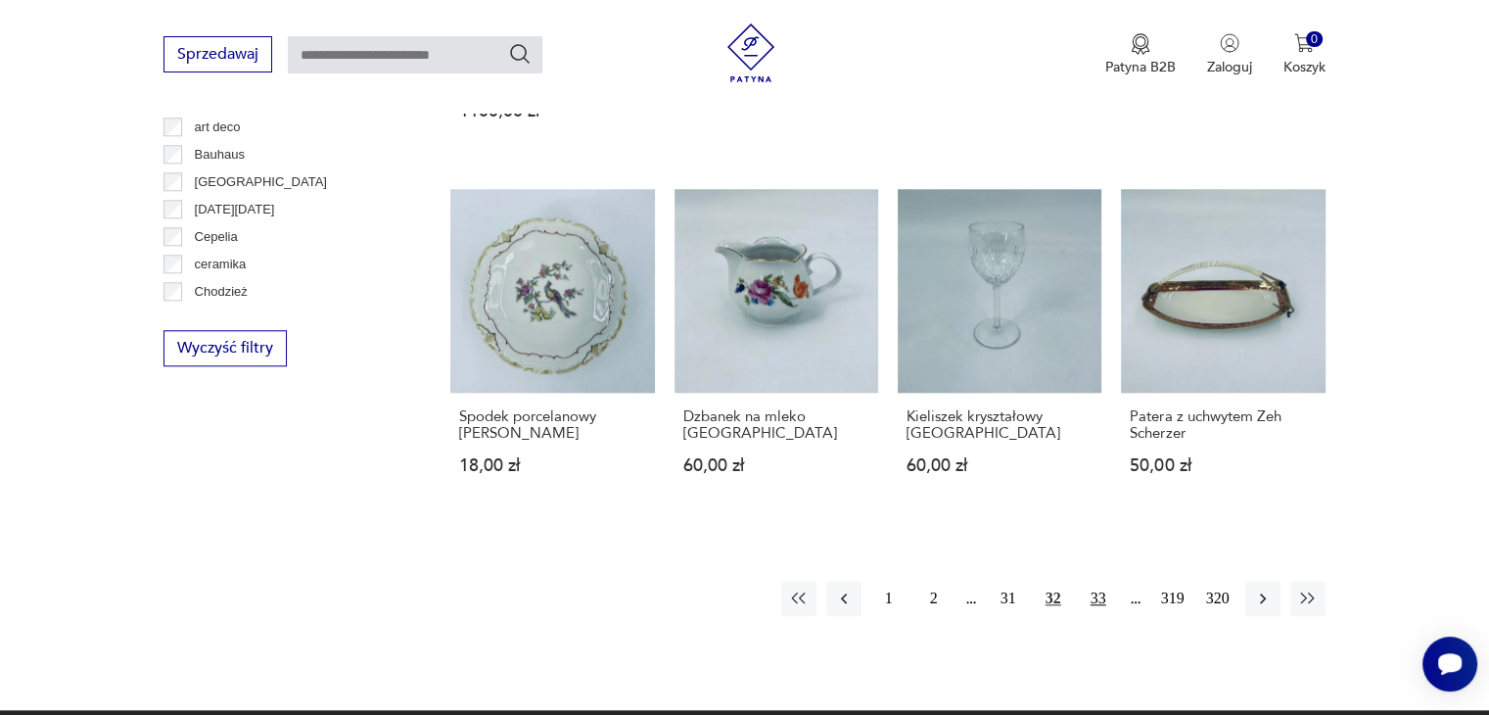
click at [1099, 581] on button "33" at bounding box center [1098, 598] width 35 height 35
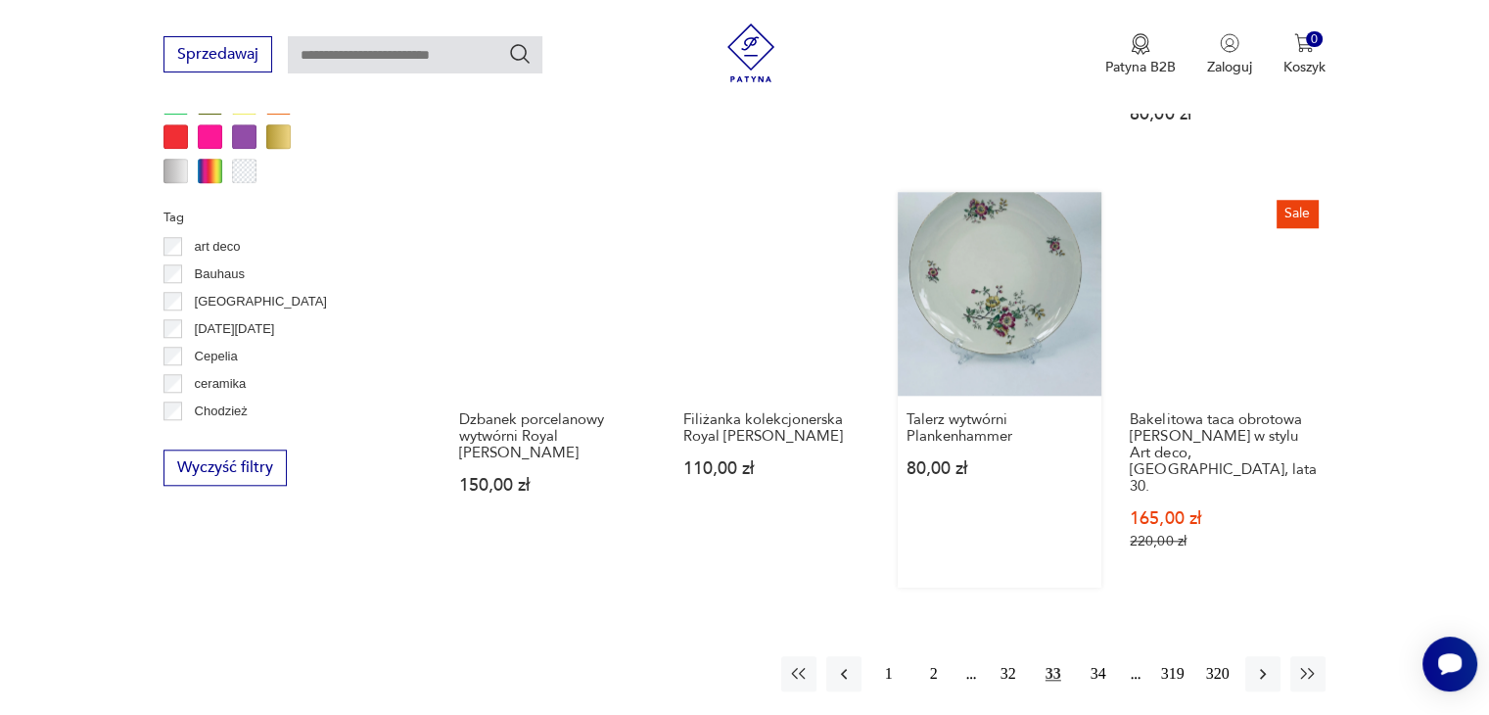
scroll to position [1890, 0]
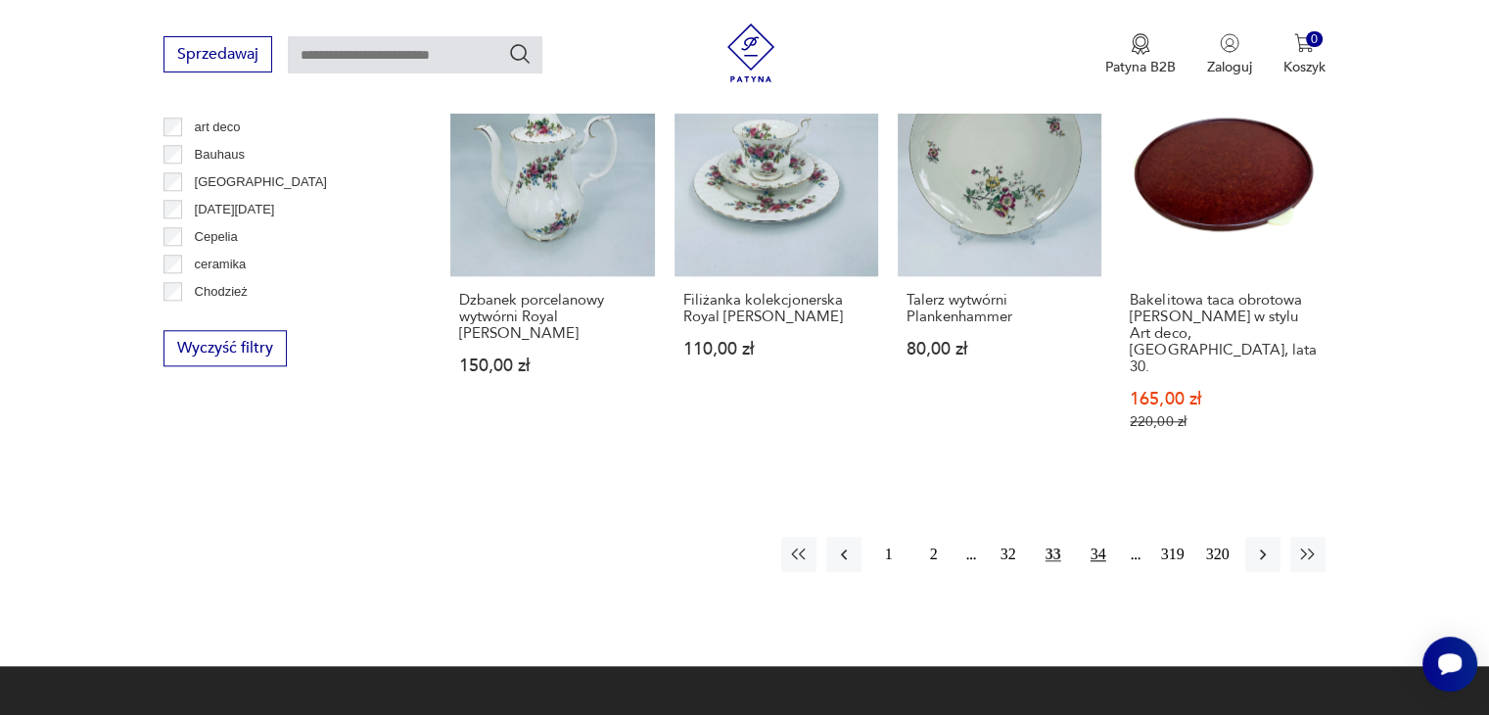
click at [1096, 537] on button "34" at bounding box center [1098, 554] width 35 height 35
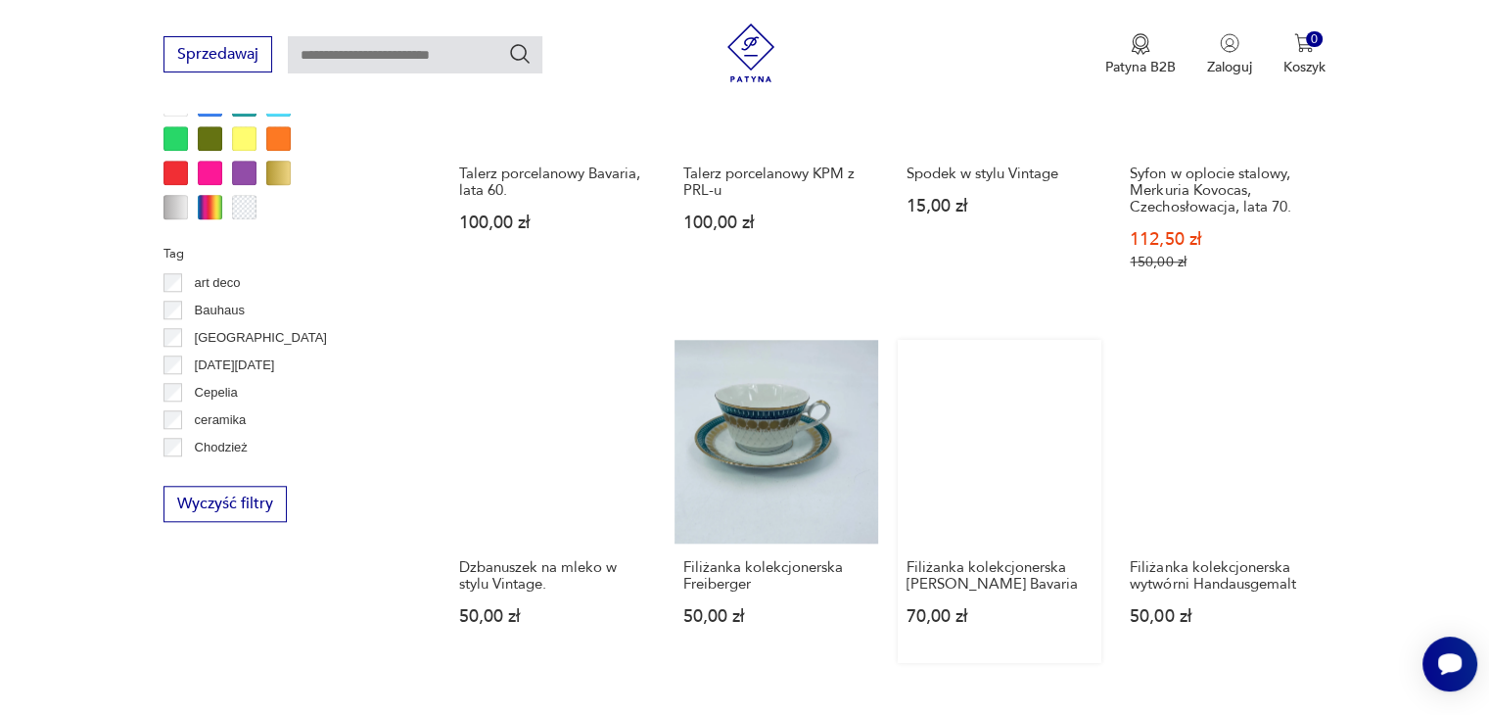
scroll to position [1988, 0]
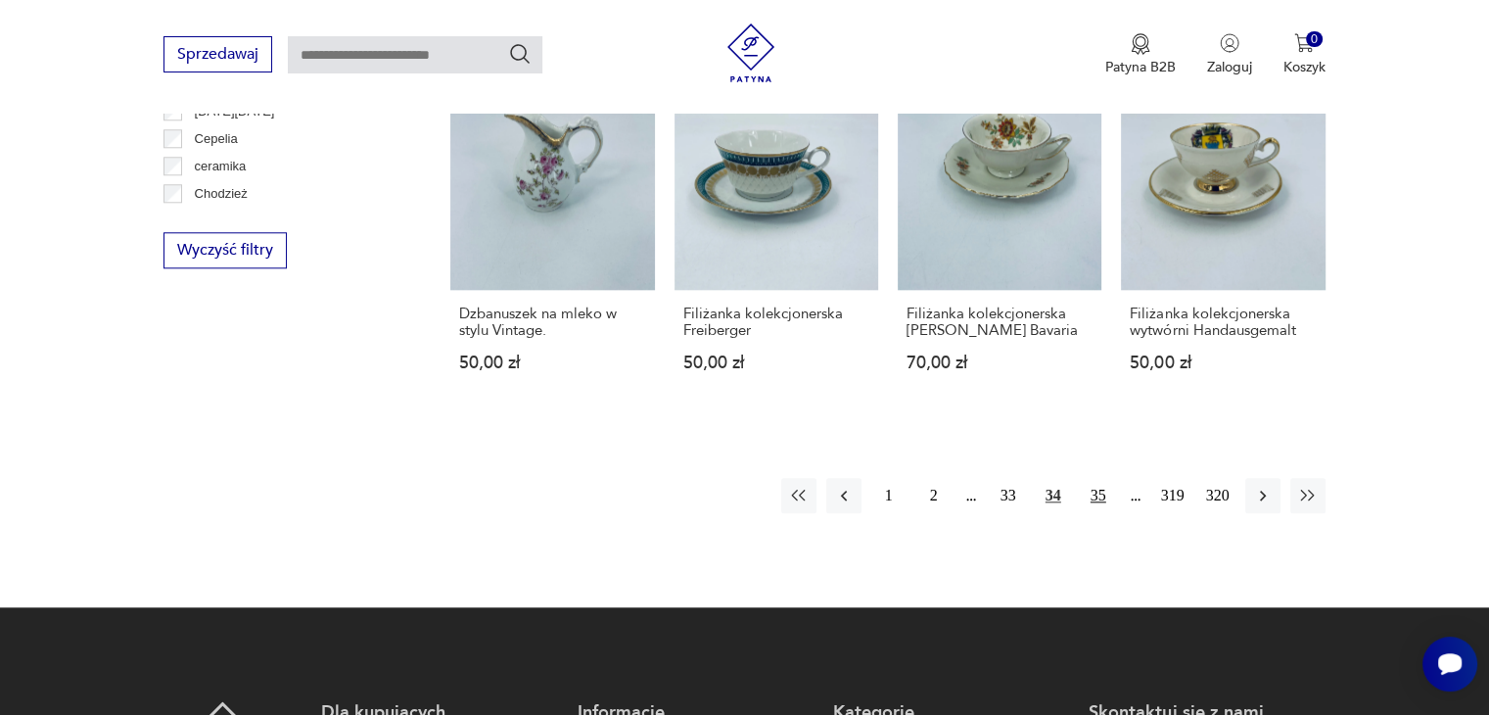
click at [1101, 478] on button "35" at bounding box center [1098, 495] width 35 height 35
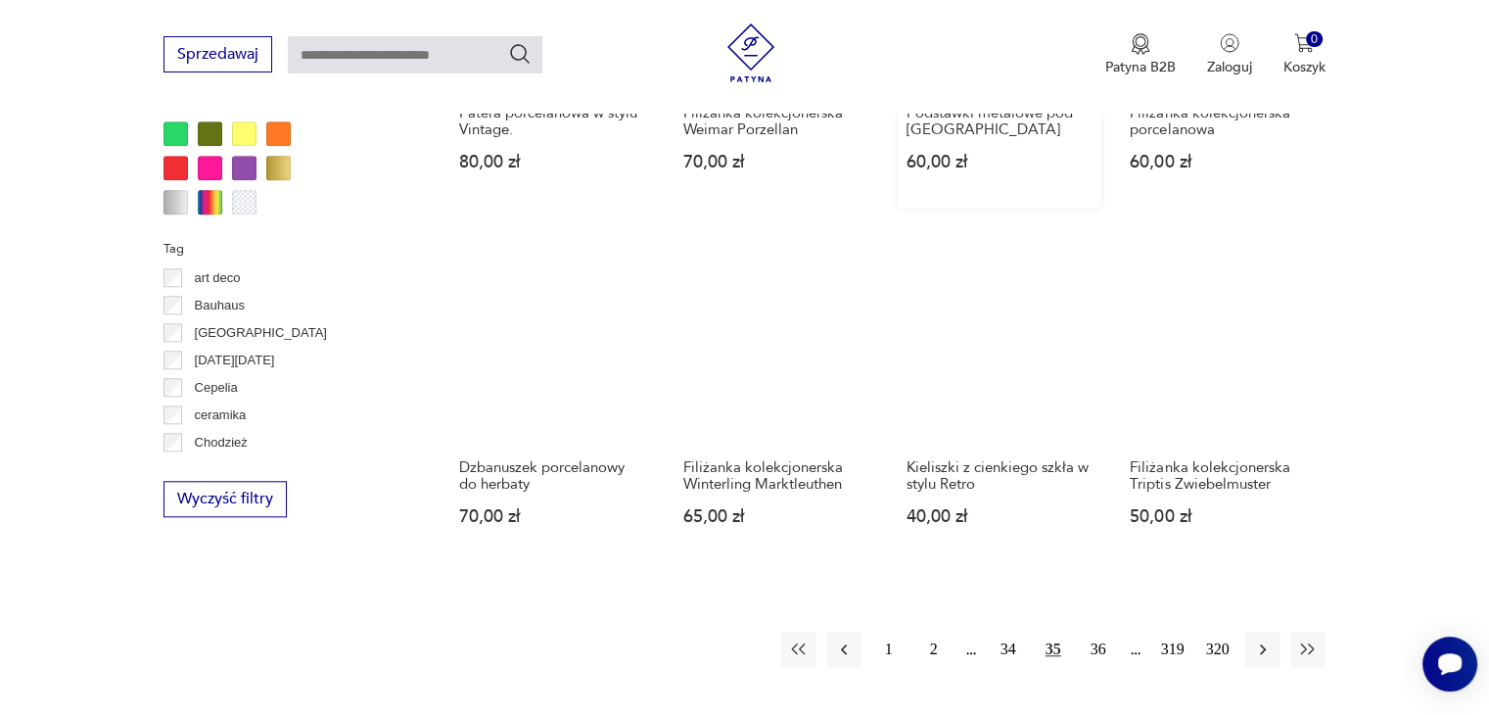
scroll to position [1890, 0]
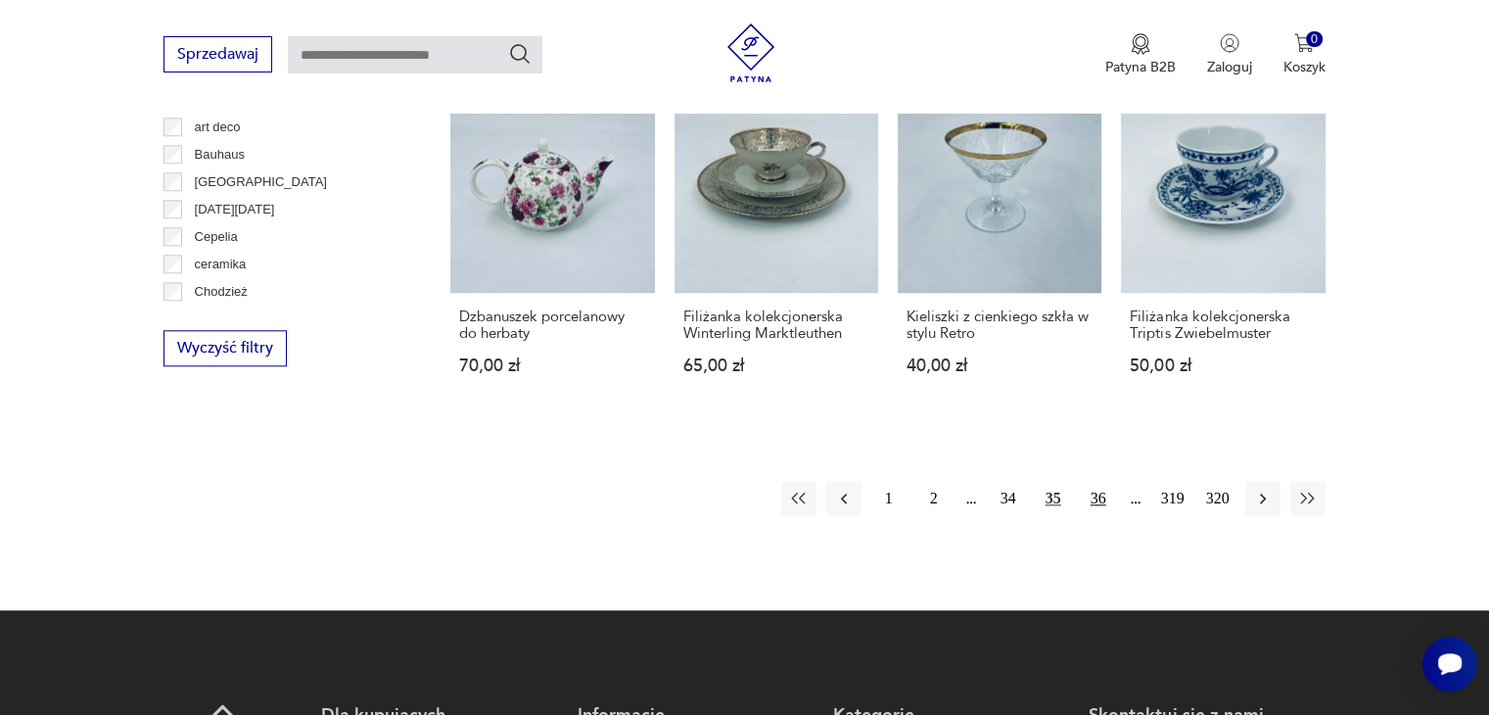
click at [1100, 493] on button "36" at bounding box center [1098, 498] width 35 height 35
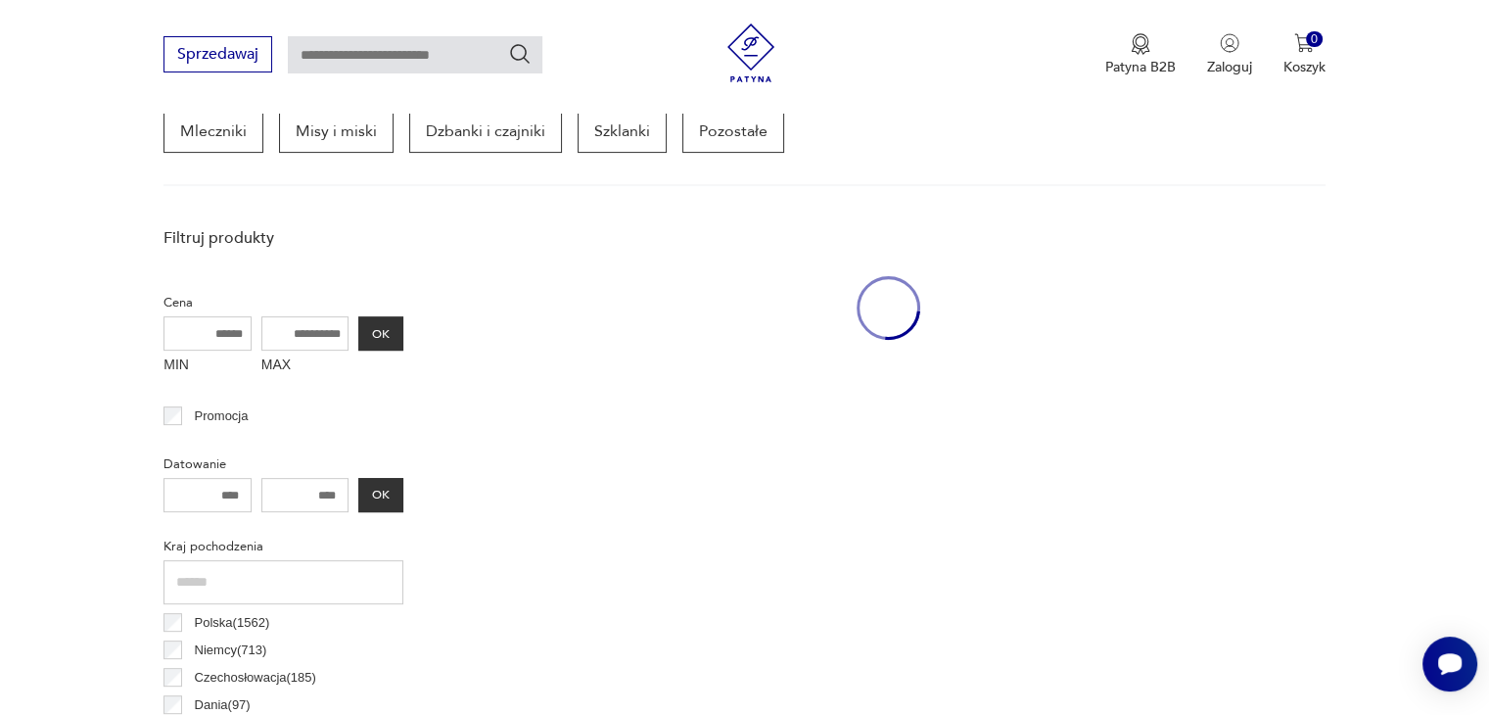
scroll to position [519, 0]
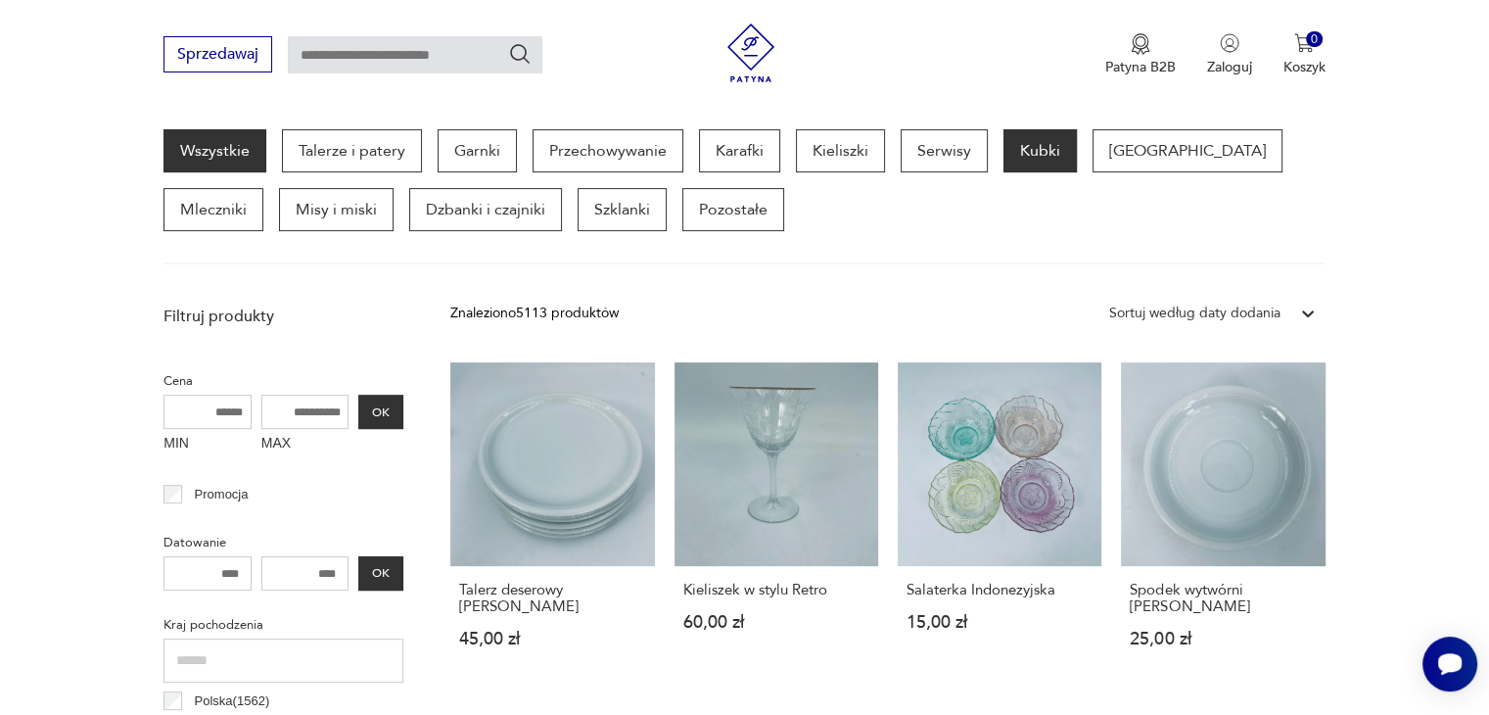
click at [1044, 141] on p "Kubki" at bounding box center [1040, 150] width 73 height 43
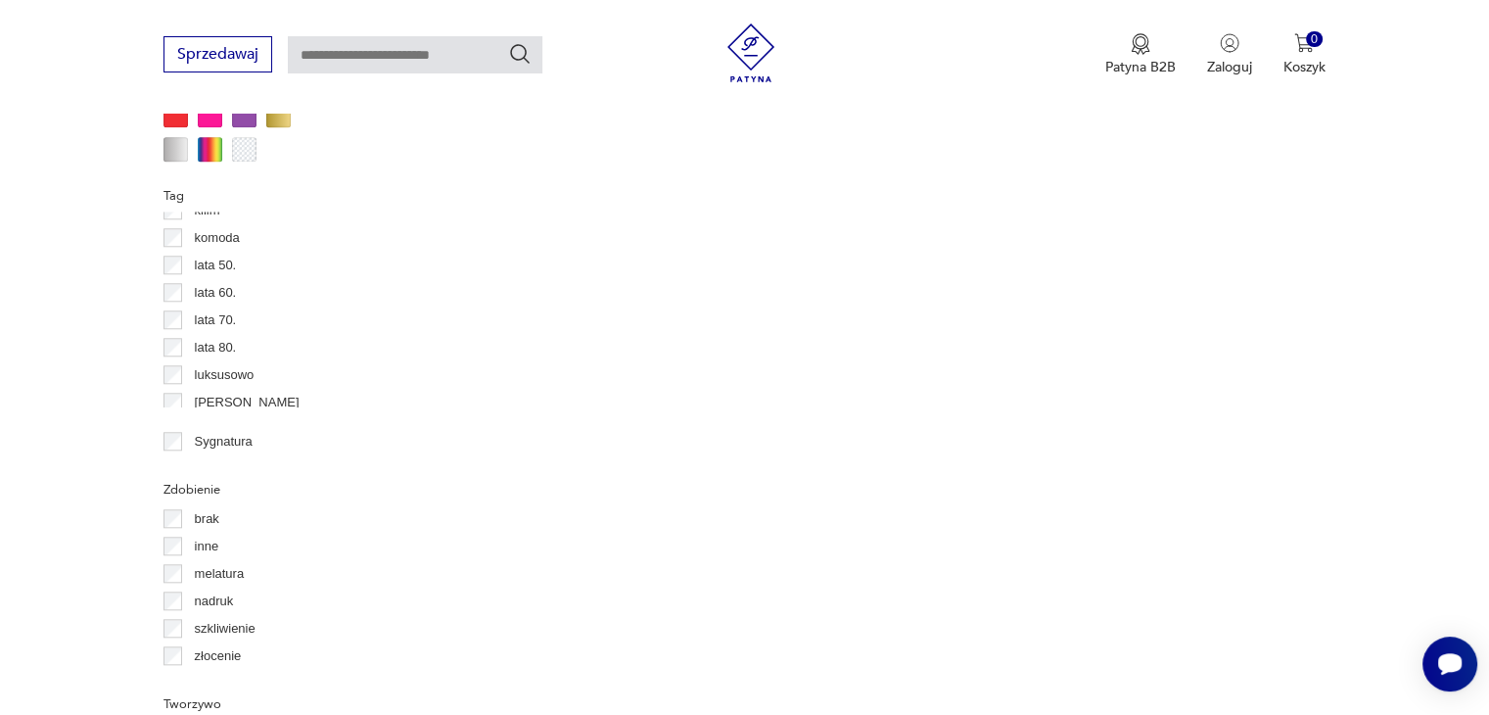
scroll to position [610, 0]
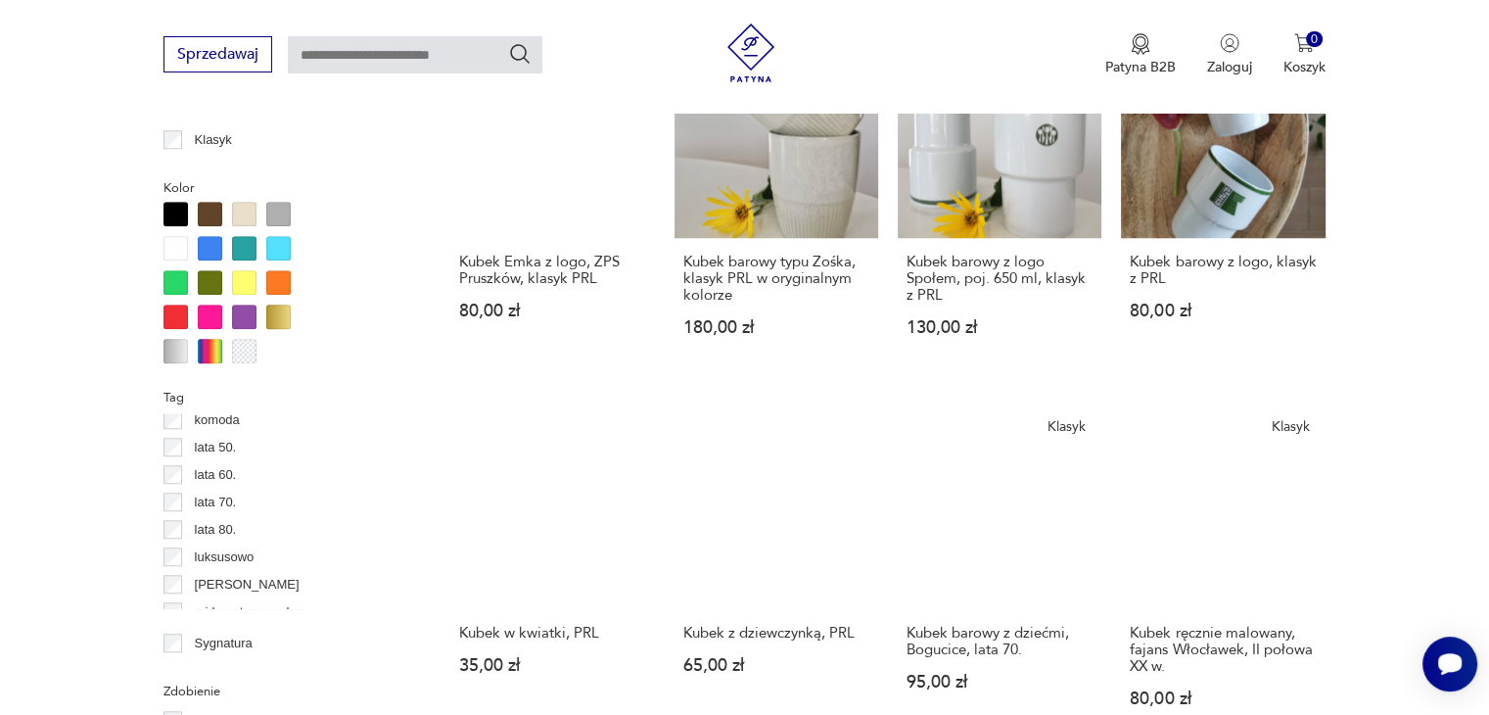
scroll to position [1890, 0]
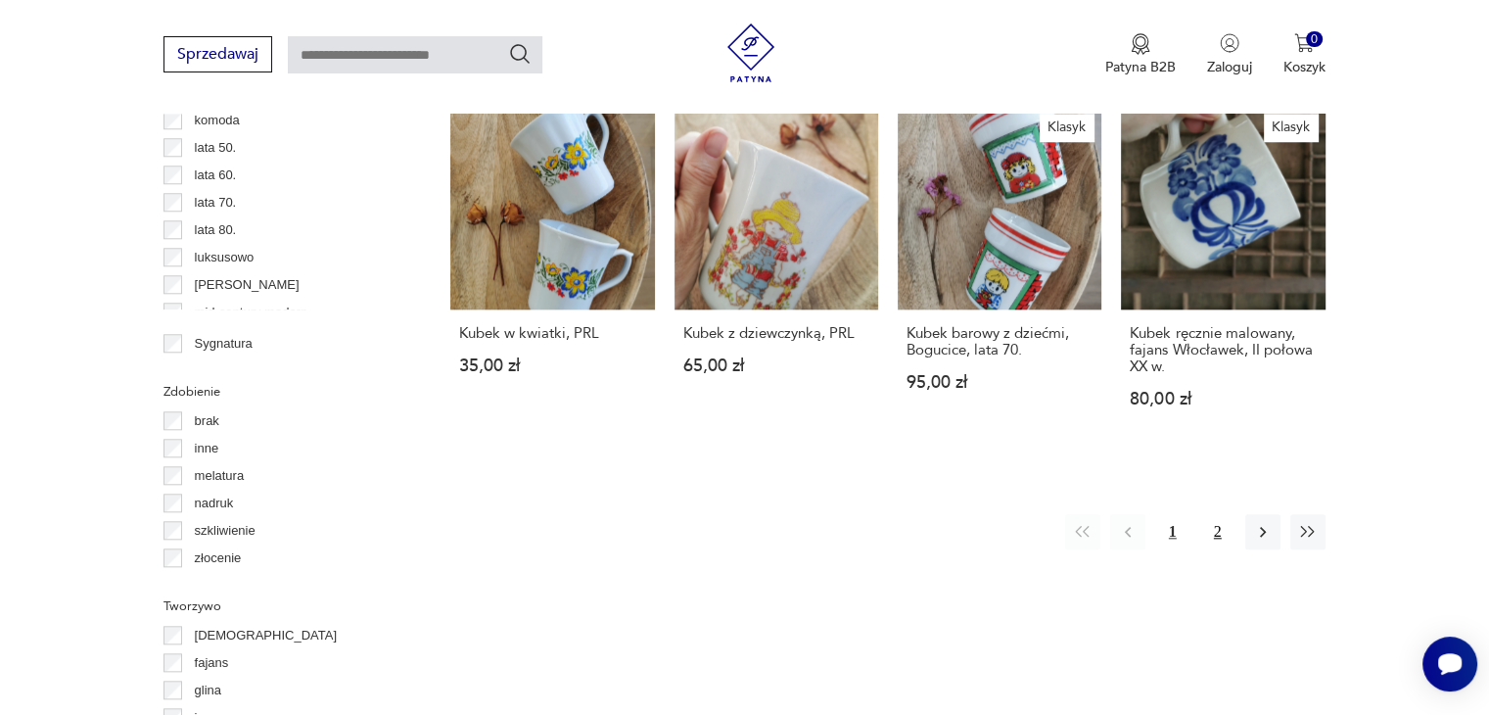
click at [1219, 514] on button "2" at bounding box center [1217, 531] width 35 height 35
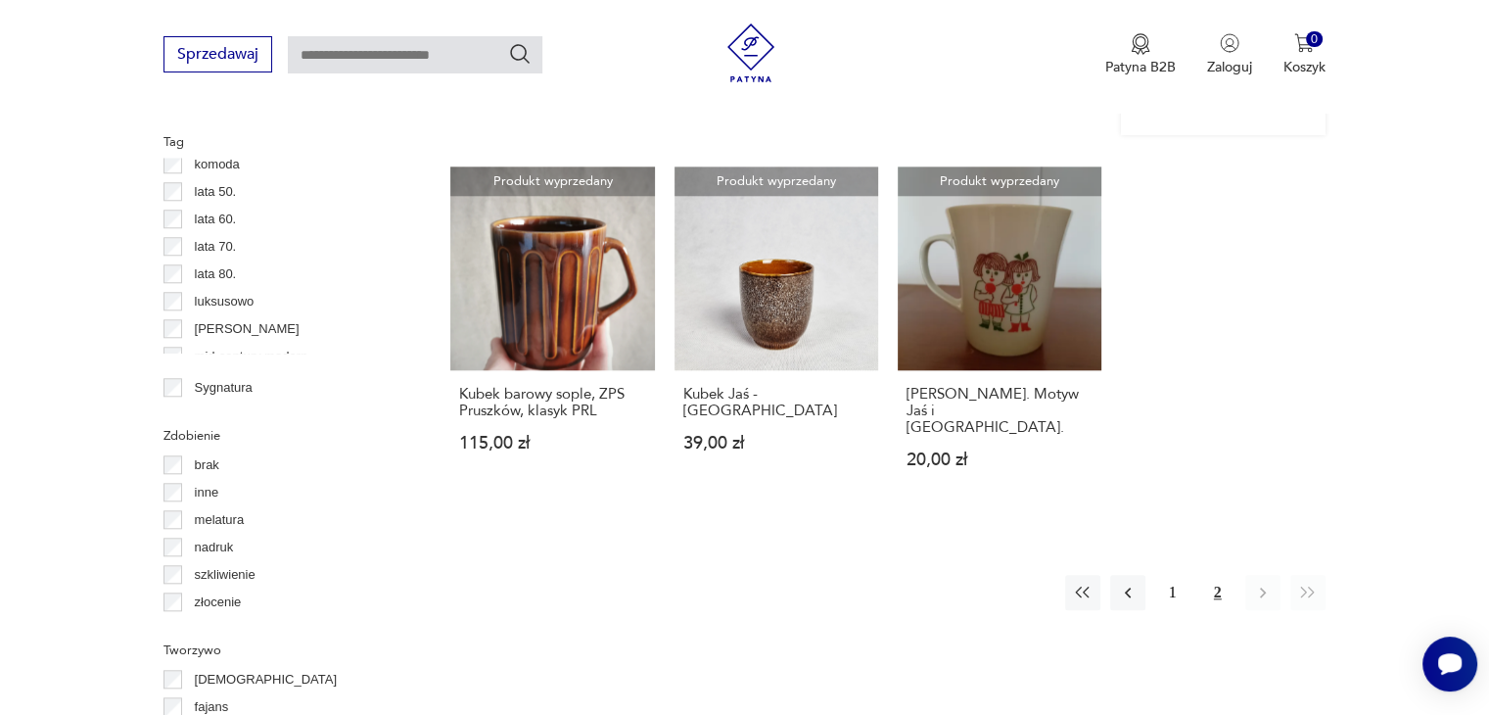
scroll to position [2086, 0]
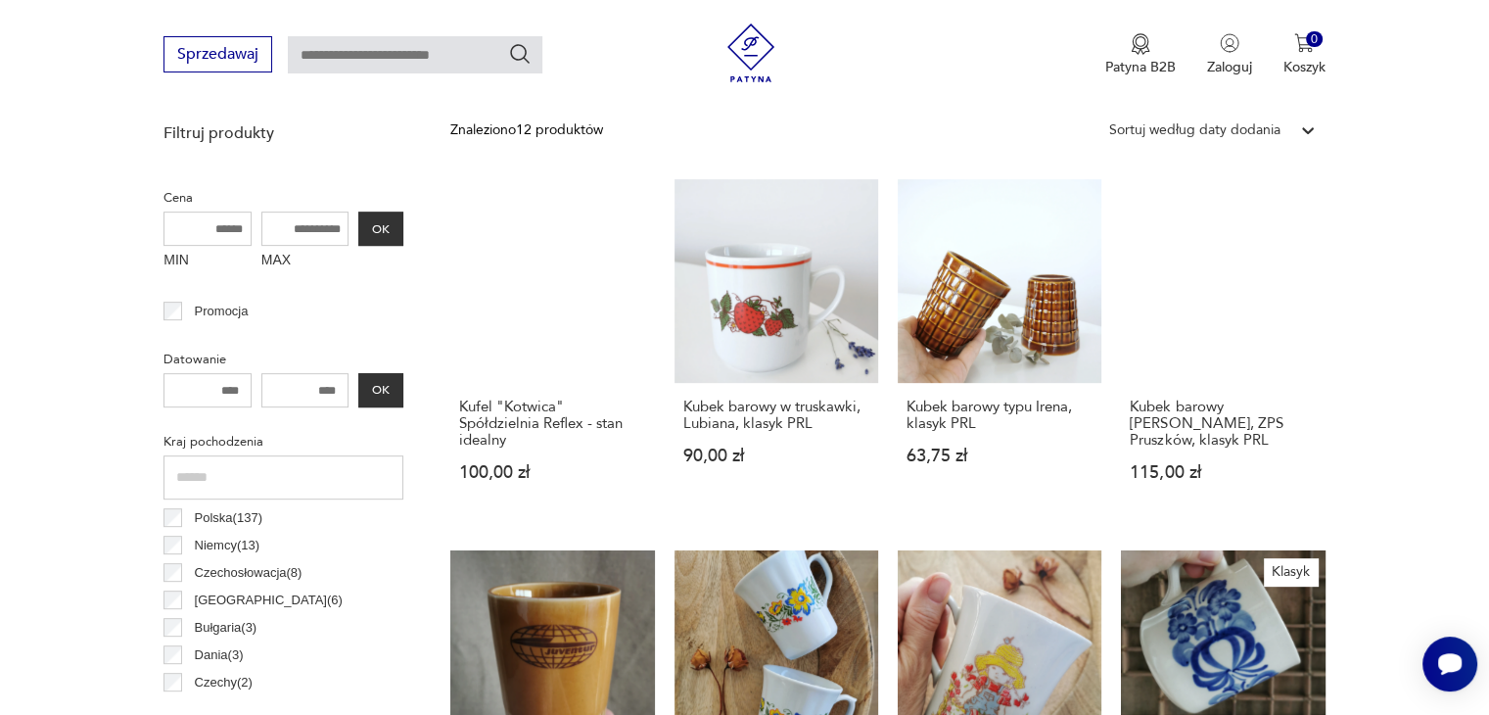
scroll to position [715, 0]
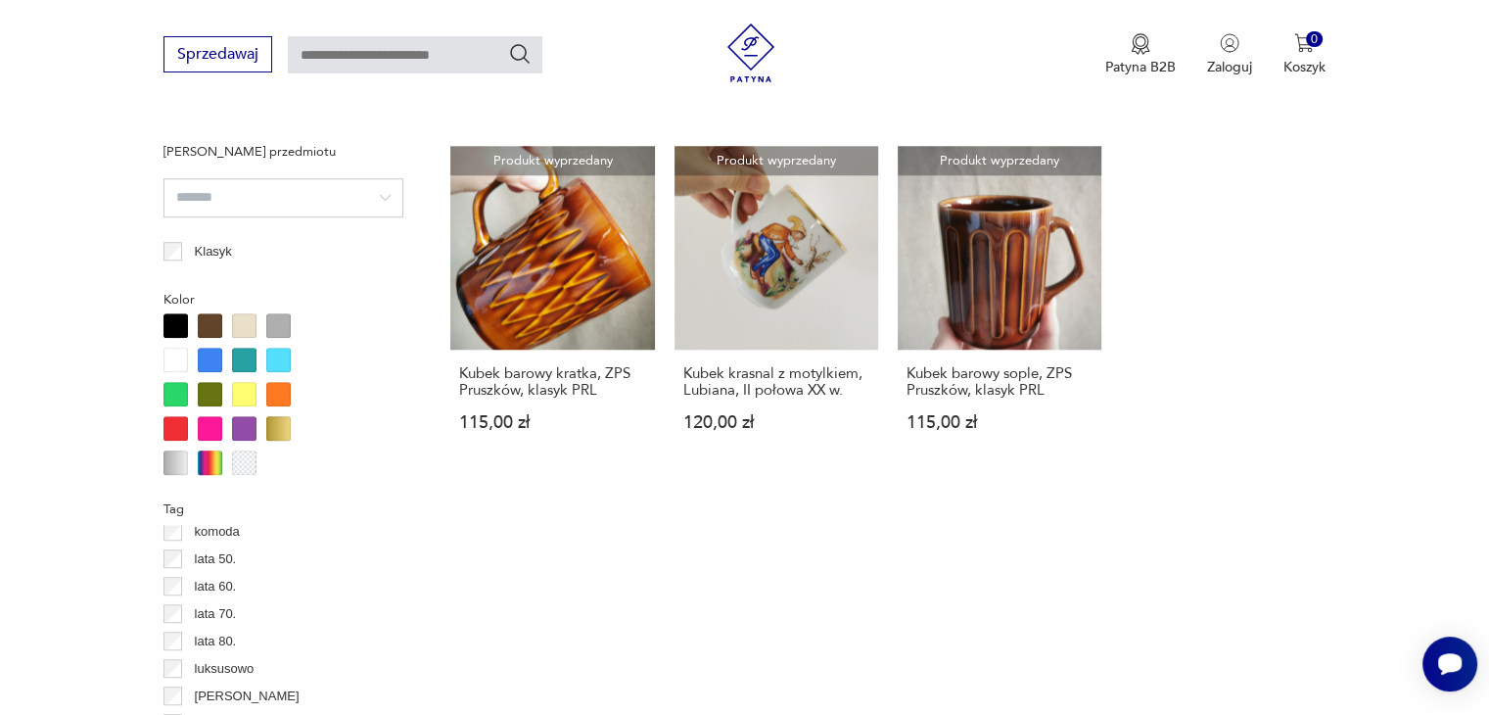
scroll to position [1498, 0]
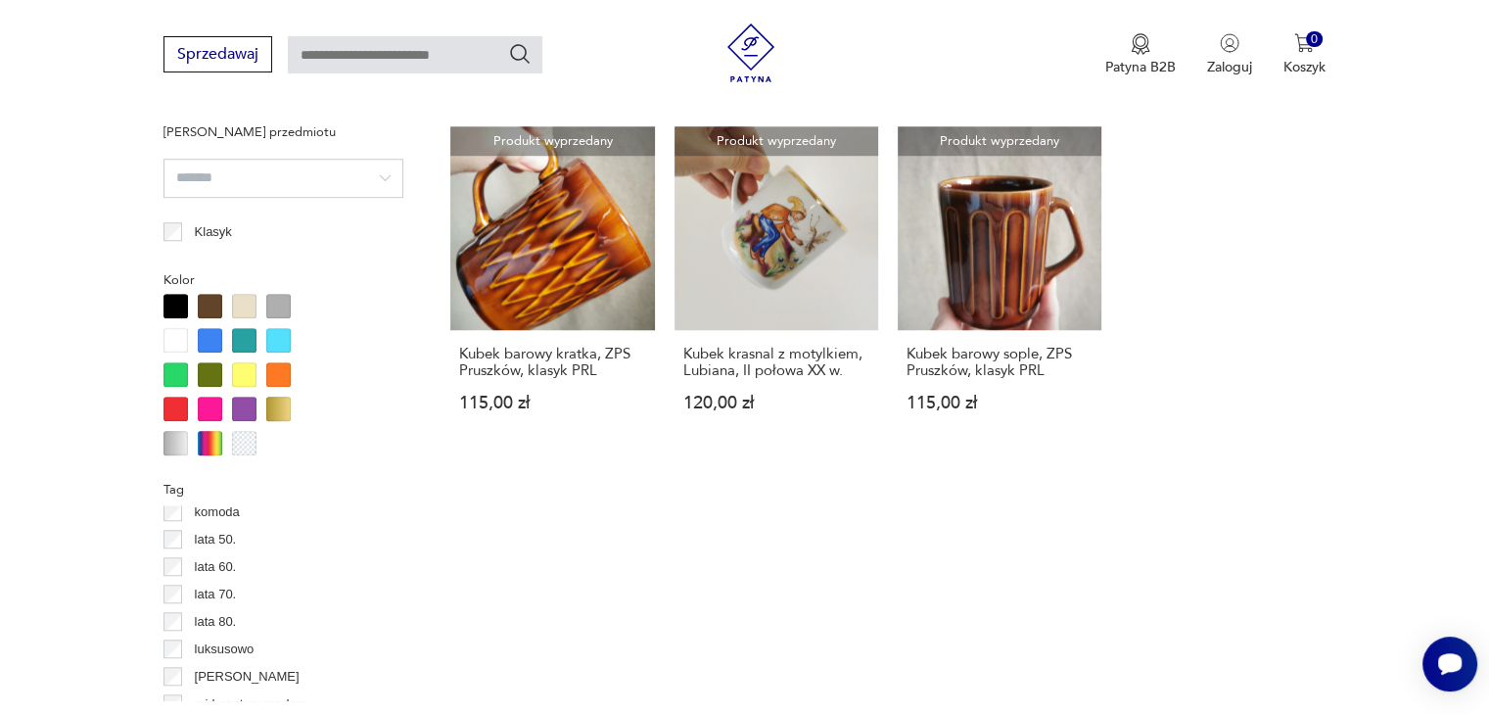
click at [215, 436] on div at bounding box center [210, 443] width 24 height 24
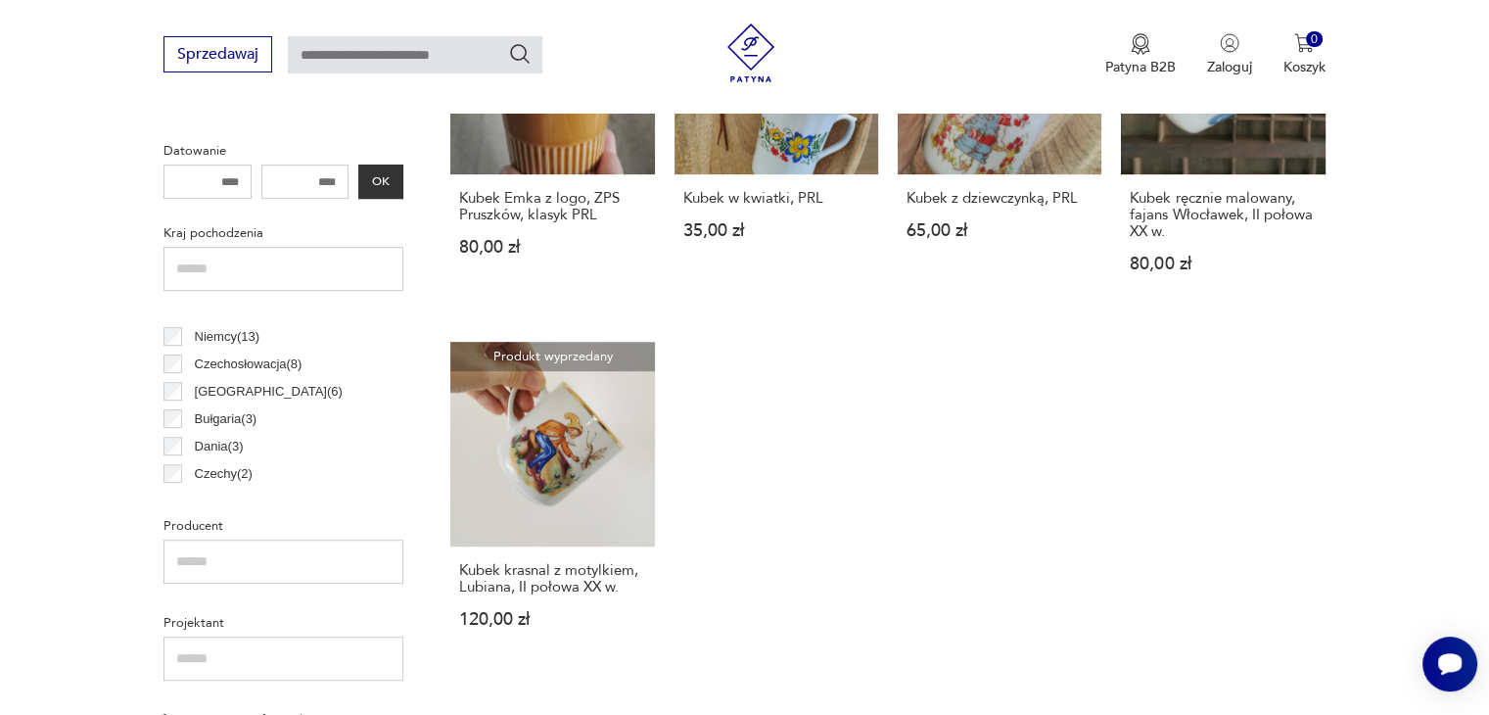
scroll to position [161, 0]
click at [224, 557] on input "text" at bounding box center [284, 562] width 240 height 44
click at [344, 564] on input "******" at bounding box center [284, 562] width 240 height 44
type input "******"
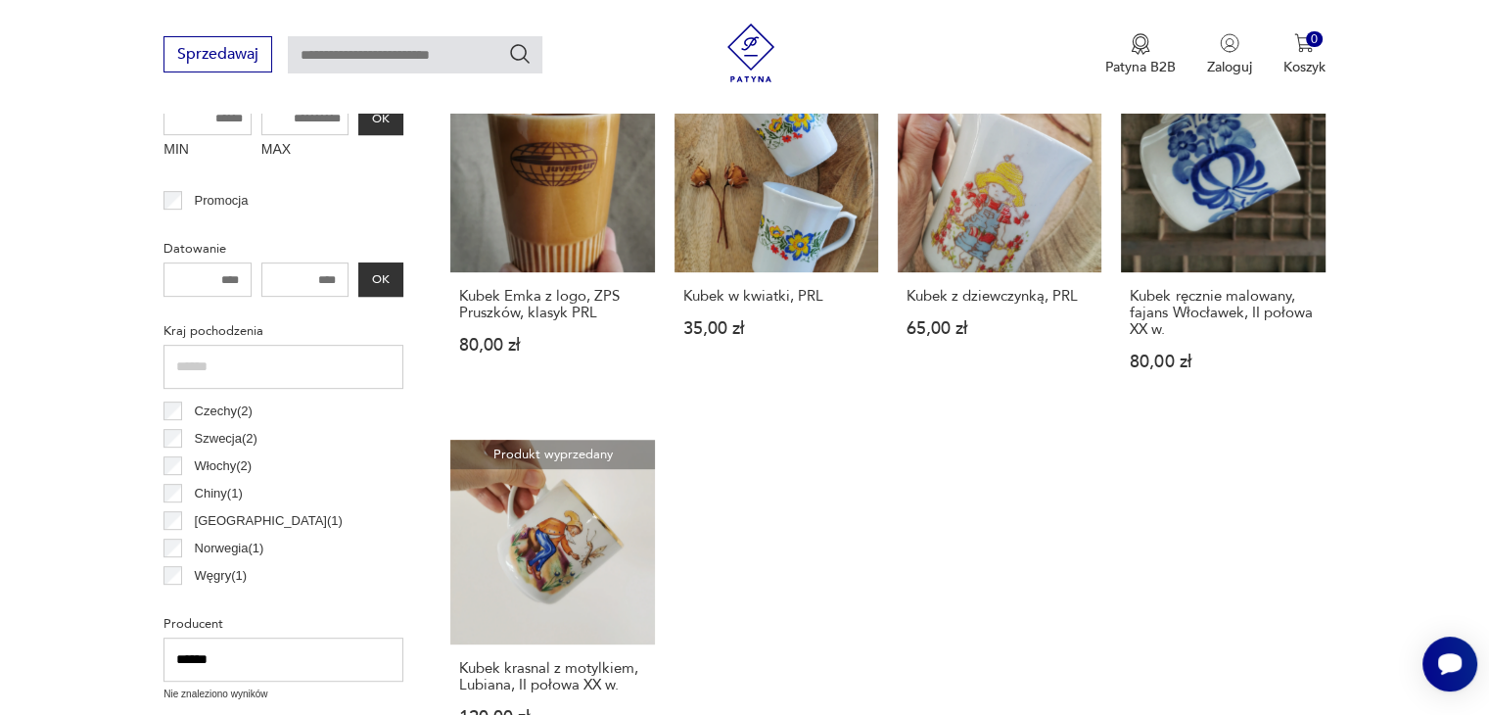
scroll to position [519, 0]
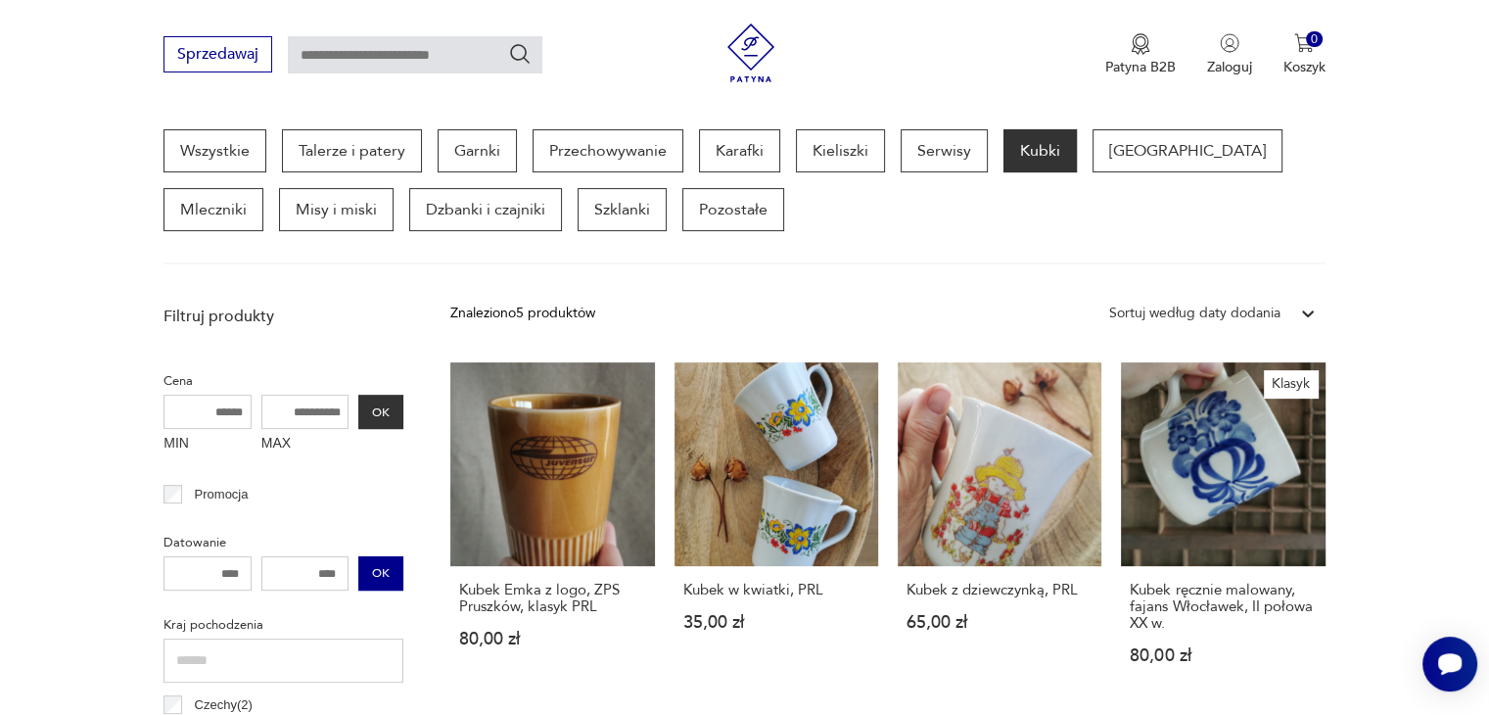
click at [385, 565] on button "OK" at bounding box center [380, 573] width 45 height 34
click at [382, 562] on button "OK" at bounding box center [380, 573] width 45 height 34
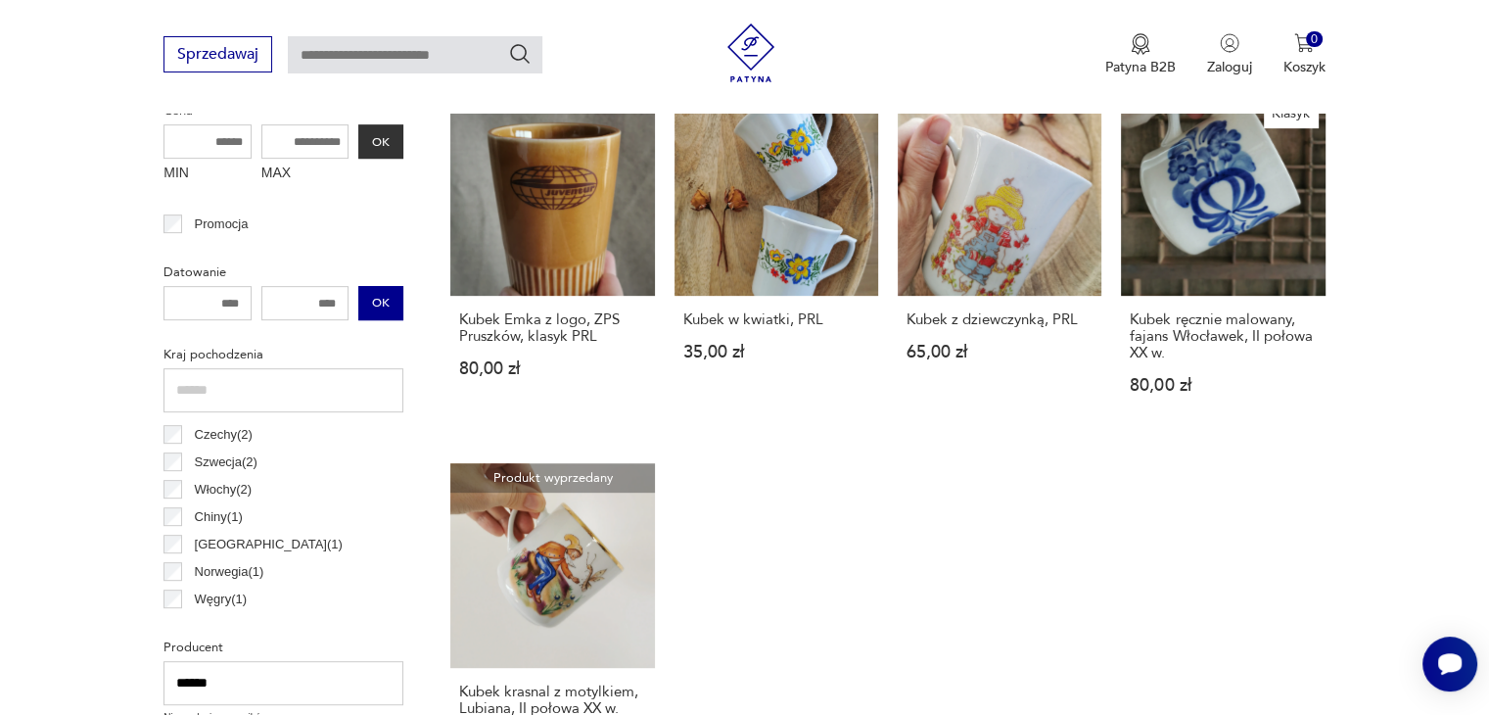
scroll to position [715, 0]
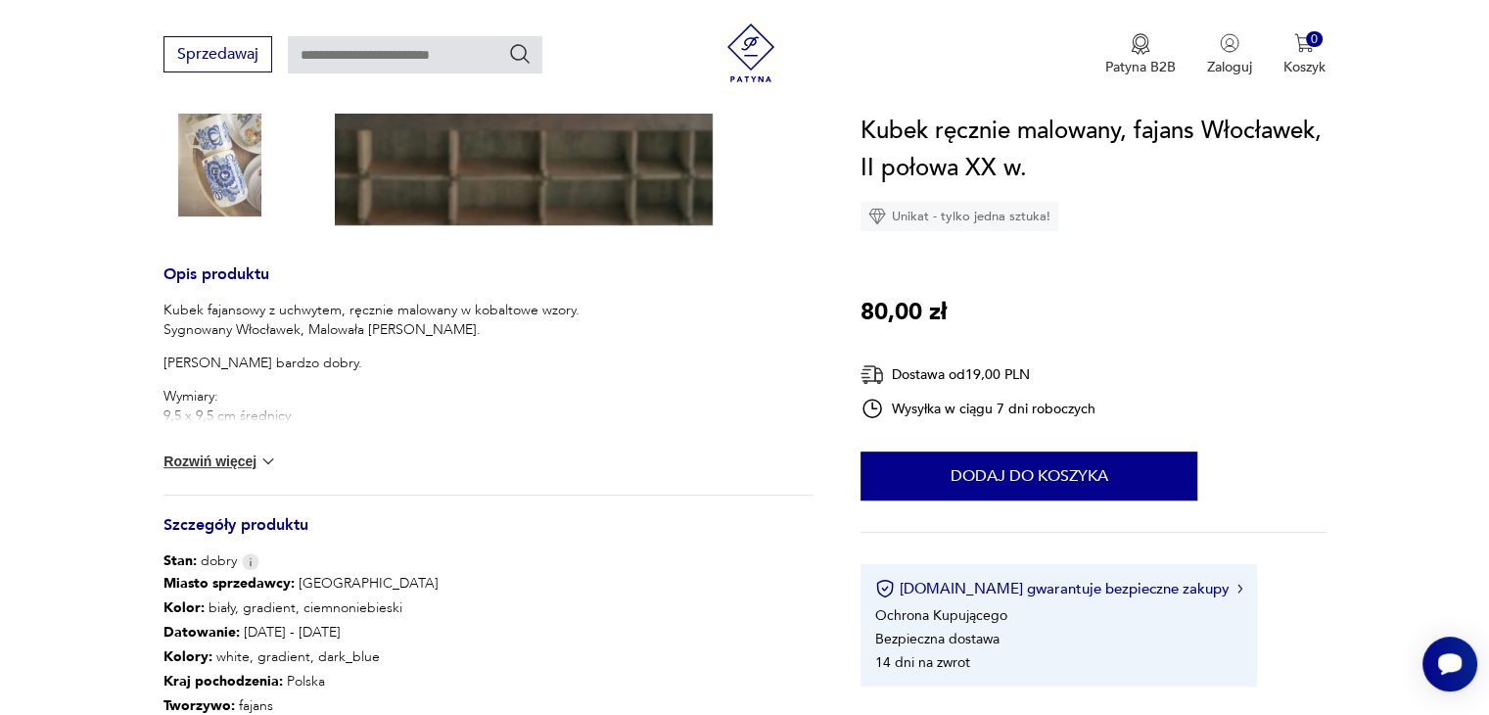
scroll to position [881, 0]
